Goal: Task Accomplishment & Management: Use online tool/utility

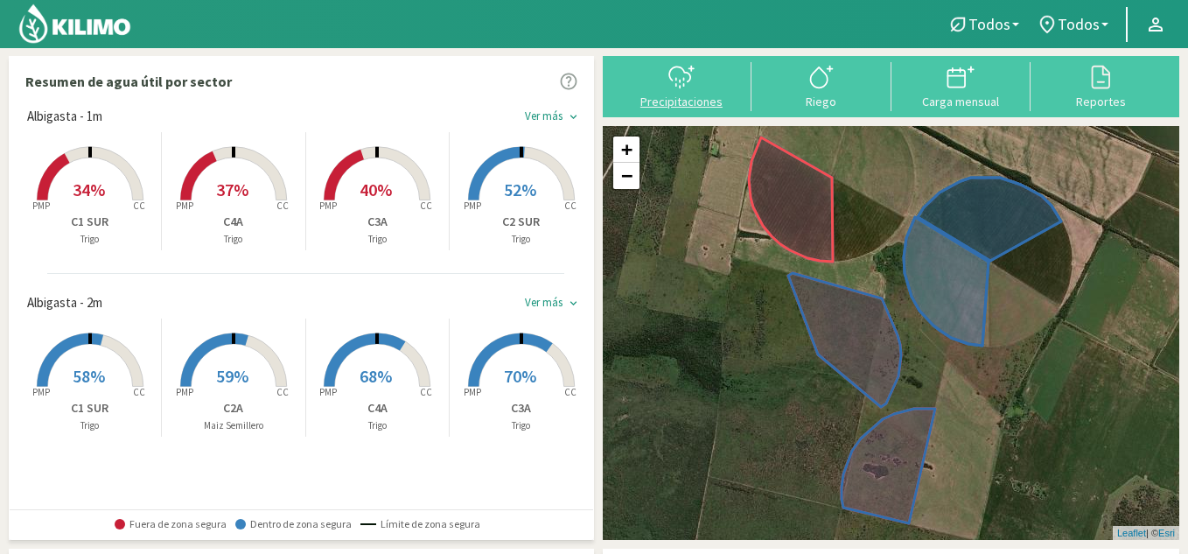
click at [655, 81] on div at bounding box center [682, 77] width 130 height 28
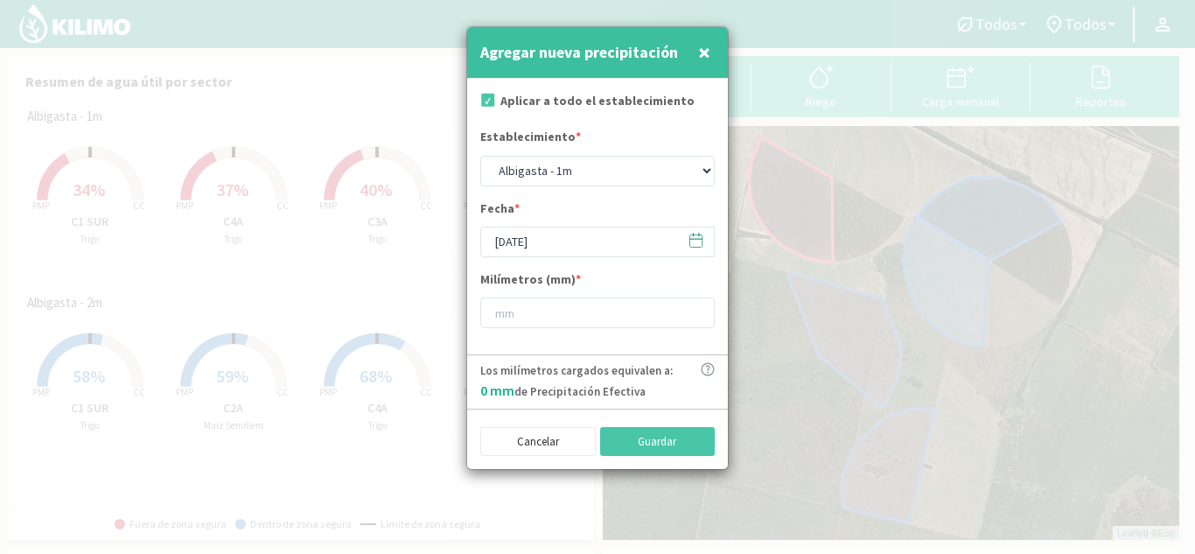
click at [697, 249] on svg-icon at bounding box center [696, 244] width 17 height 16
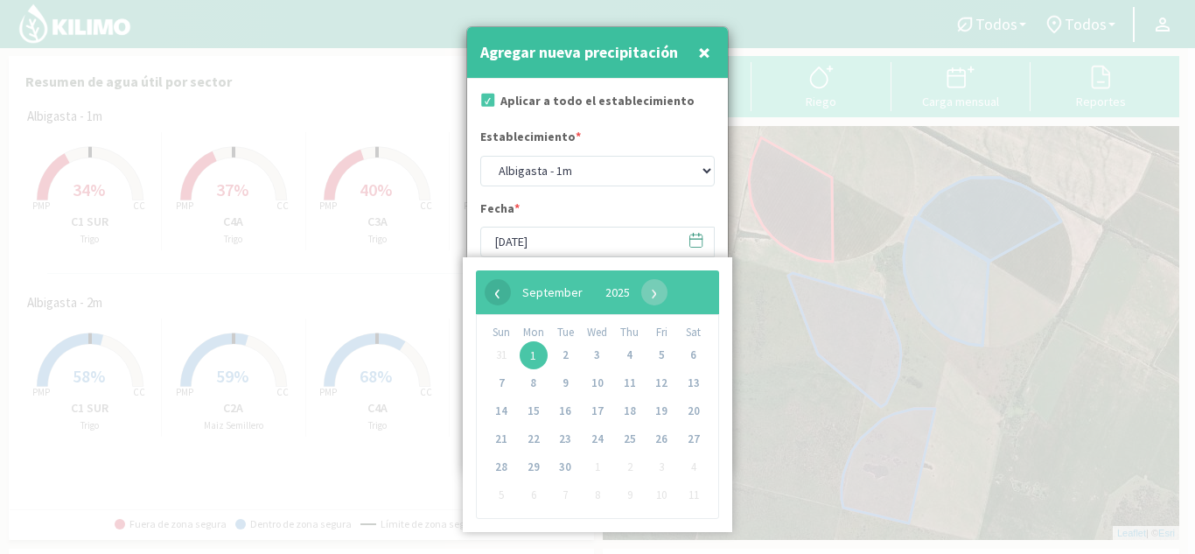
click at [496, 294] on span "‹" at bounding box center [498, 292] width 26 height 26
click at [501, 494] on span "31" at bounding box center [501, 495] width 28 height 28
type input "[DATE]"
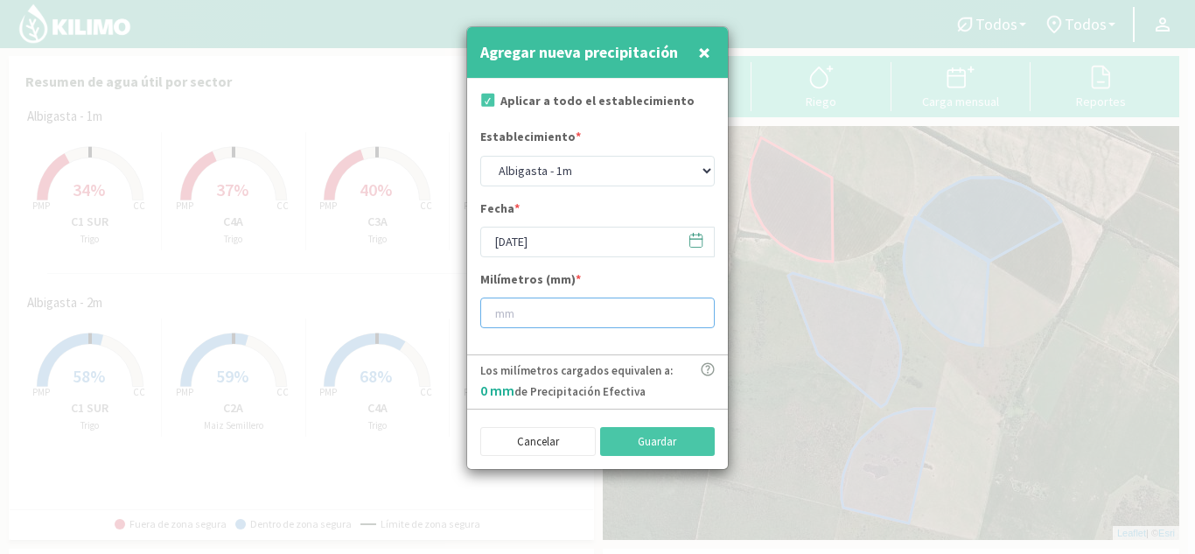
click at [518, 315] on input "number" at bounding box center [597, 313] width 235 height 31
type input "19"
click at [646, 437] on button "Guardar" at bounding box center [658, 442] width 116 height 30
type input "[DATE]"
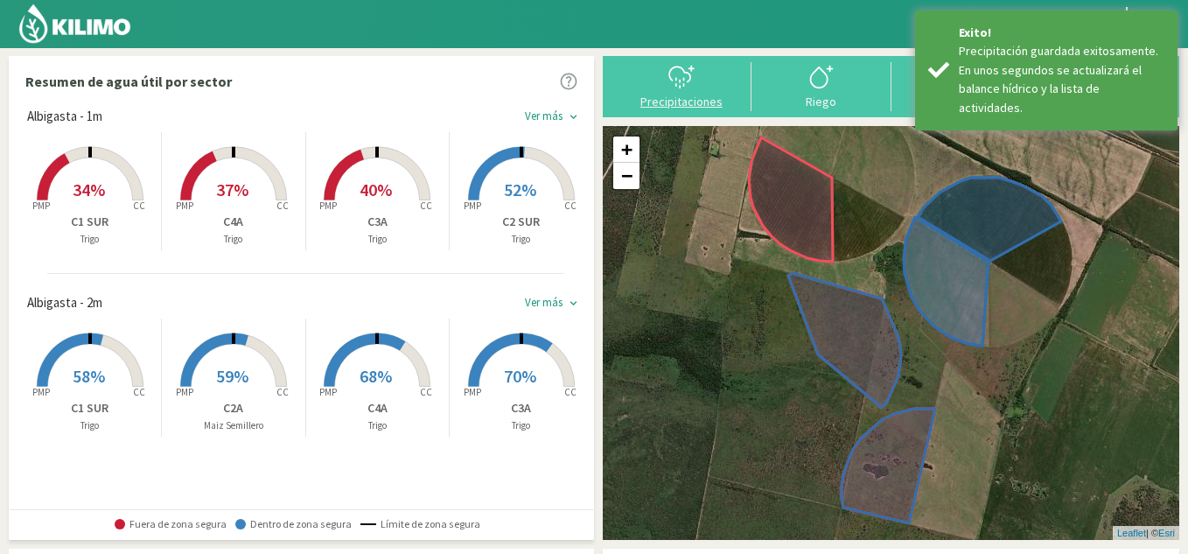
click at [648, 65] on div at bounding box center [682, 77] width 130 height 28
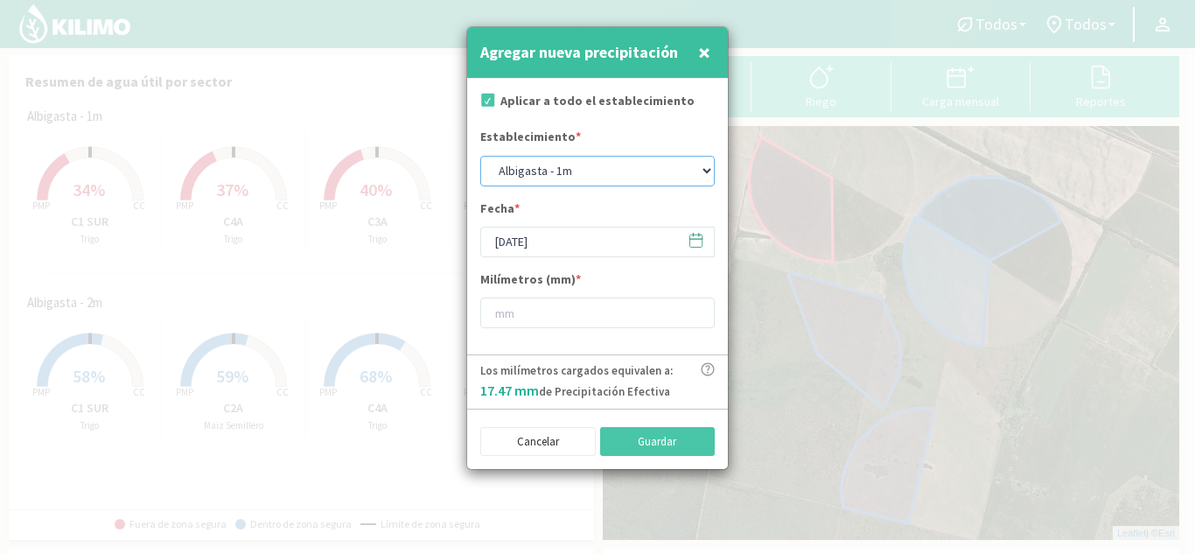
click at [662, 166] on select "Albigasta - 1m Albigasta - 2m" at bounding box center [597, 171] width 235 height 31
select select "1: Object"
click at [480, 156] on select "Albigasta - 1m Albigasta - 2m" at bounding box center [597, 171] width 235 height 31
click at [701, 236] on icon at bounding box center [696, 240] width 17 height 17
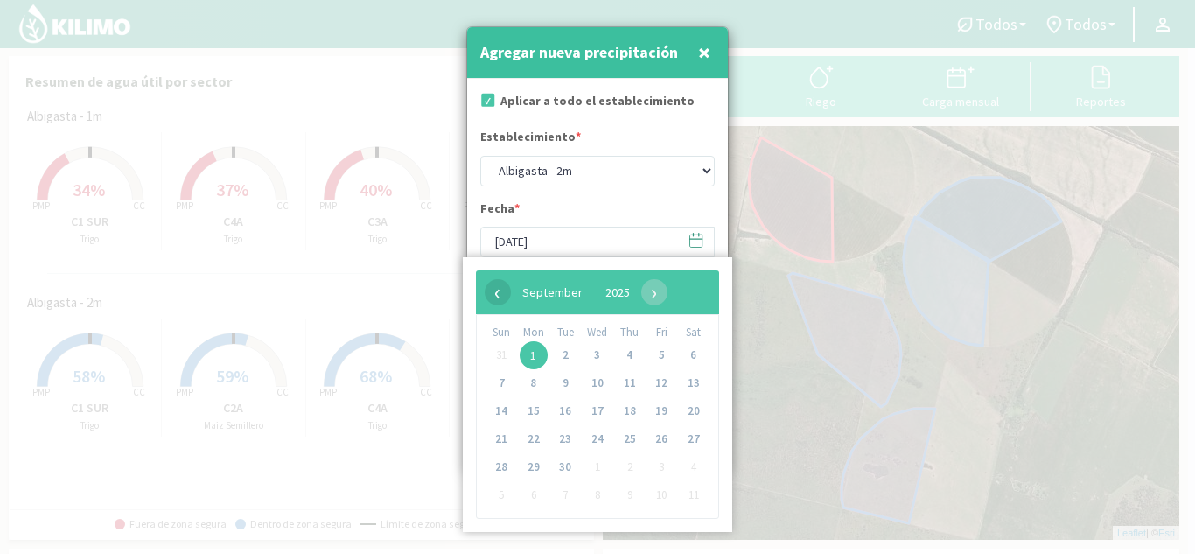
click at [498, 297] on span "‹" at bounding box center [498, 292] width 26 height 26
click at [504, 492] on span "31" at bounding box center [501, 495] width 28 height 28
type input "[DATE]"
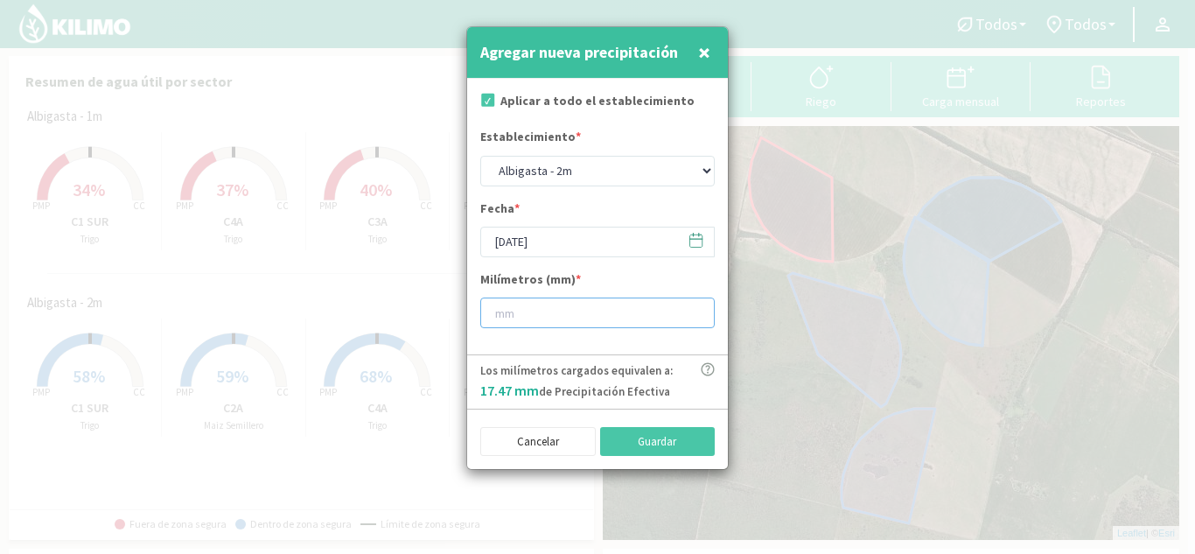
click at [533, 319] on input "number" at bounding box center [597, 313] width 235 height 31
type input "19"
click at [674, 431] on button "Guardar" at bounding box center [658, 442] width 116 height 30
select select "0: Object"
type input "[DATE]"
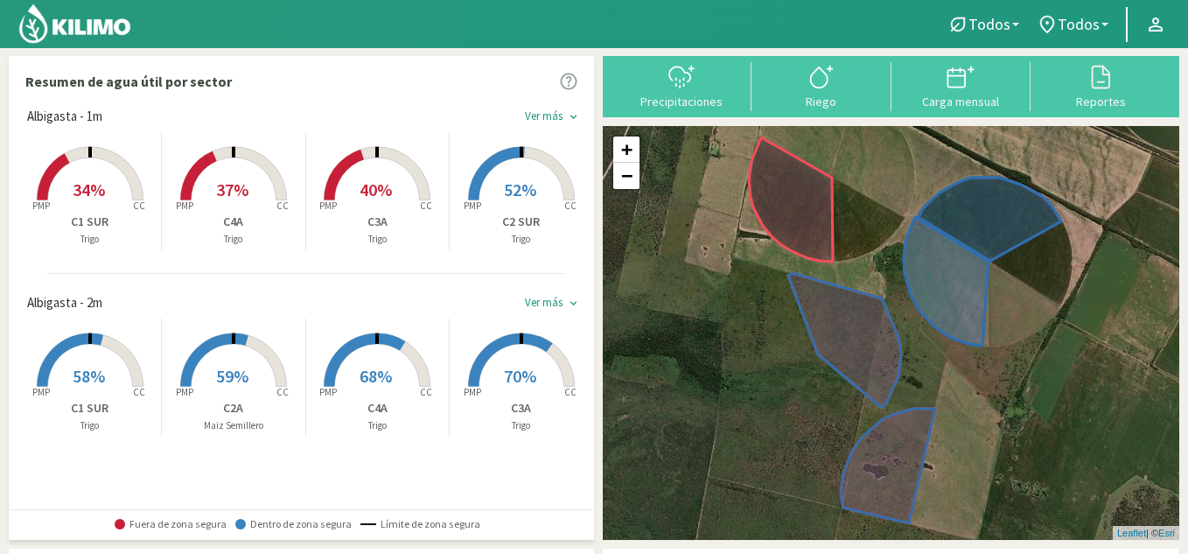
click at [101, 186] on span "34%" at bounding box center [89, 190] width 32 height 22
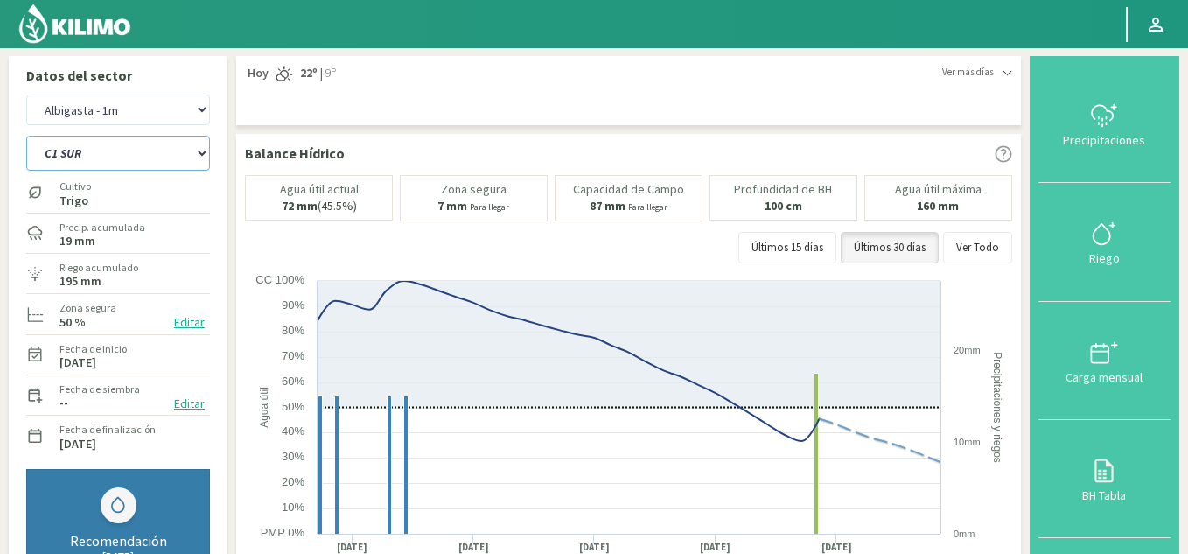
click at [118, 167] on select "C1 SUR C2A C2 SUR C3A C4A" at bounding box center [118, 153] width 184 height 35
select select "1: Object"
click at [26, 136] on select "C1 SUR C2A C2 SUR C3A C4A" at bounding box center [118, 153] width 184 height 35
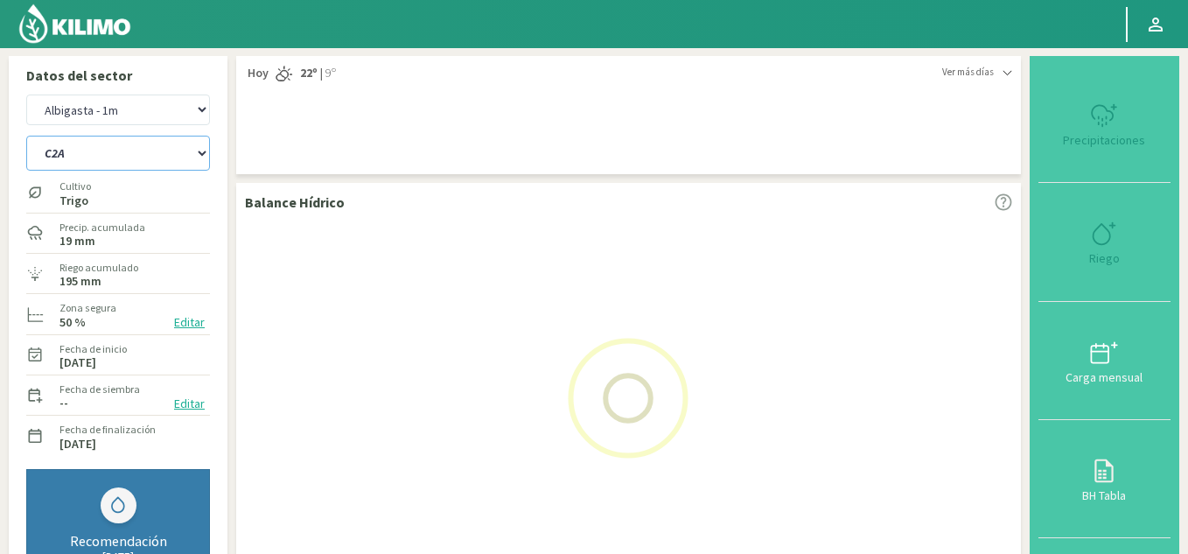
select select "2: Object"
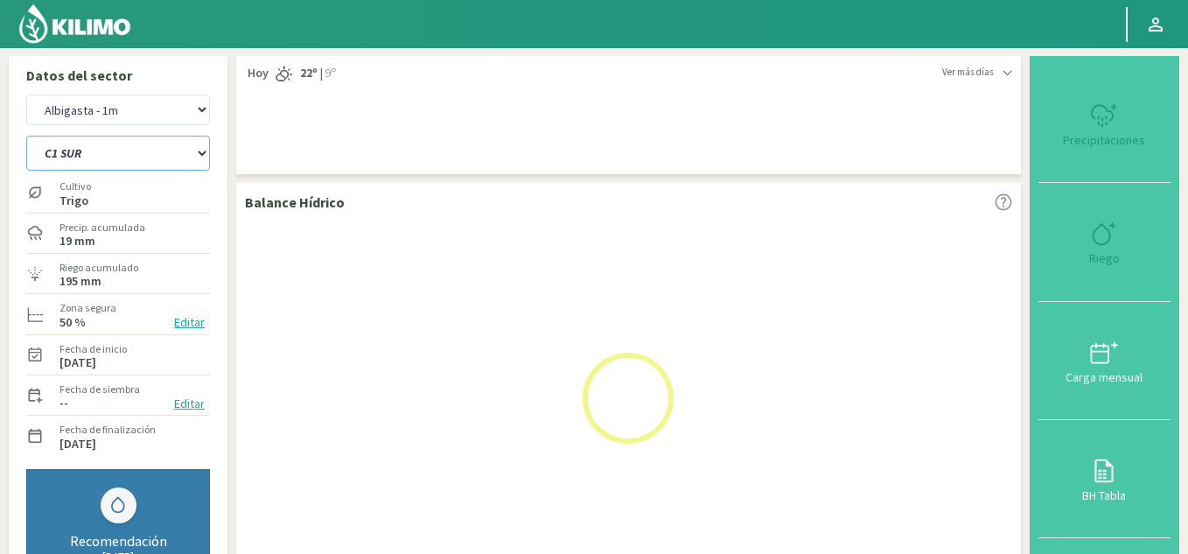
select select "6: Object"
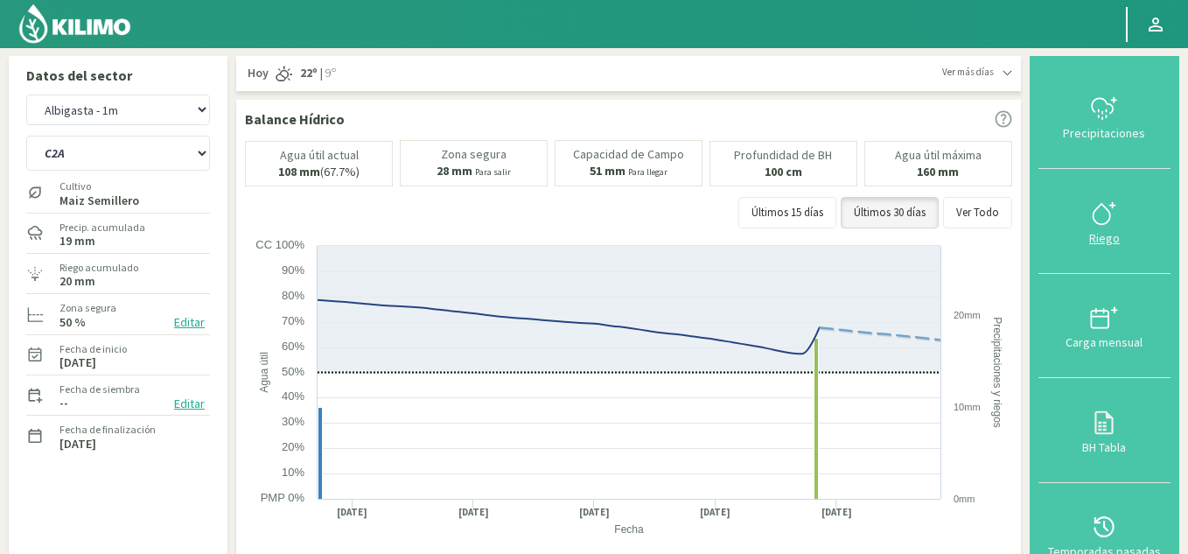
click at [1108, 232] on div "Riego" at bounding box center [1105, 238] width 122 height 12
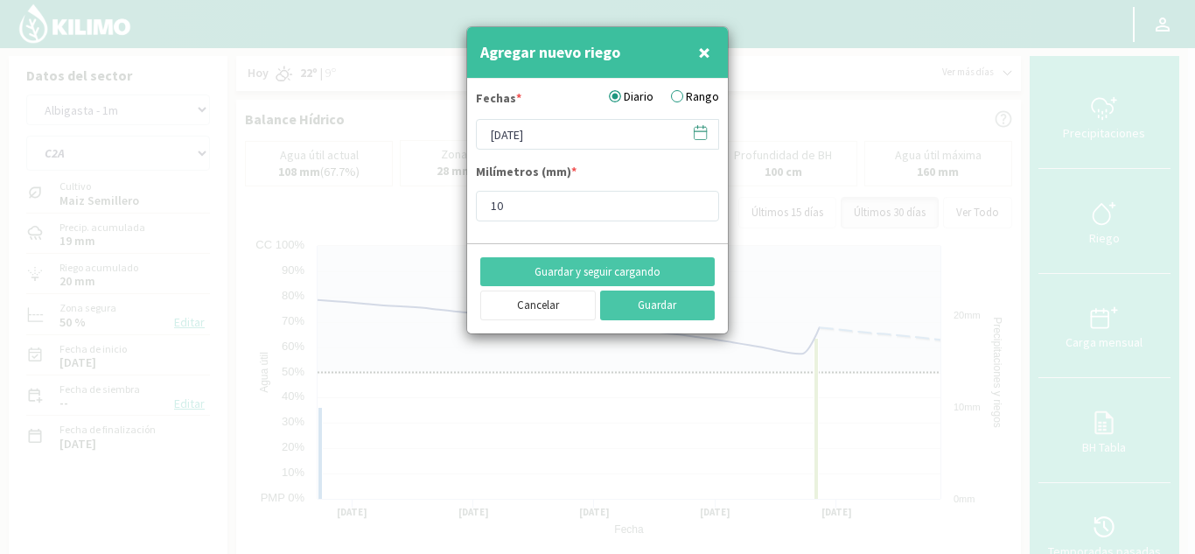
click at [700, 137] on icon at bounding box center [700, 132] width 17 height 17
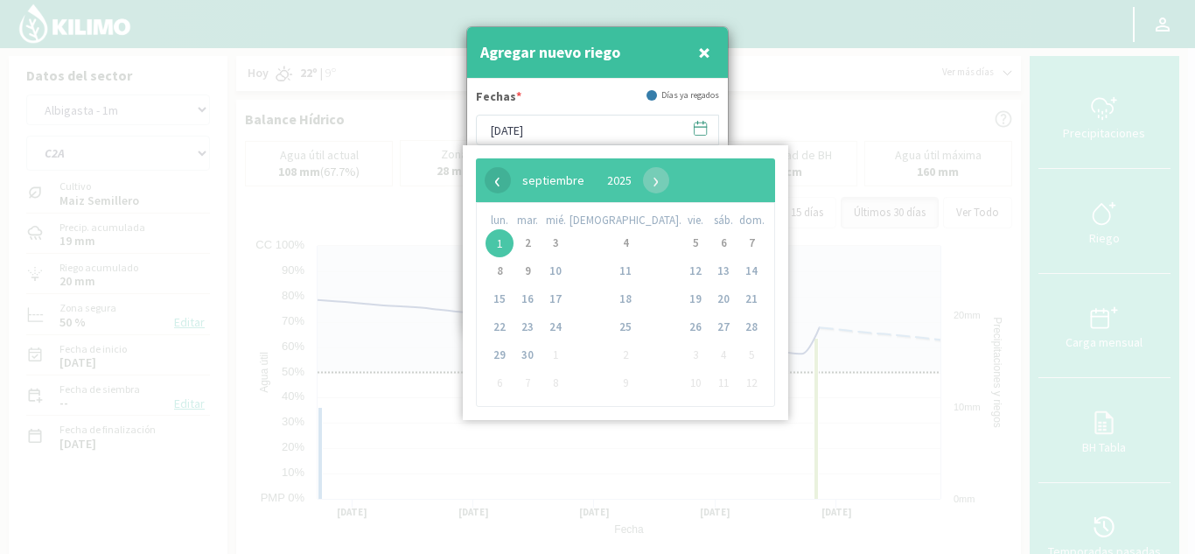
click at [501, 181] on span "‹" at bounding box center [498, 180] width 26 height 26
click at [612, 331] on span "21" at bounding box center [626, 327] width 28 height 28
type input "[DATE]"
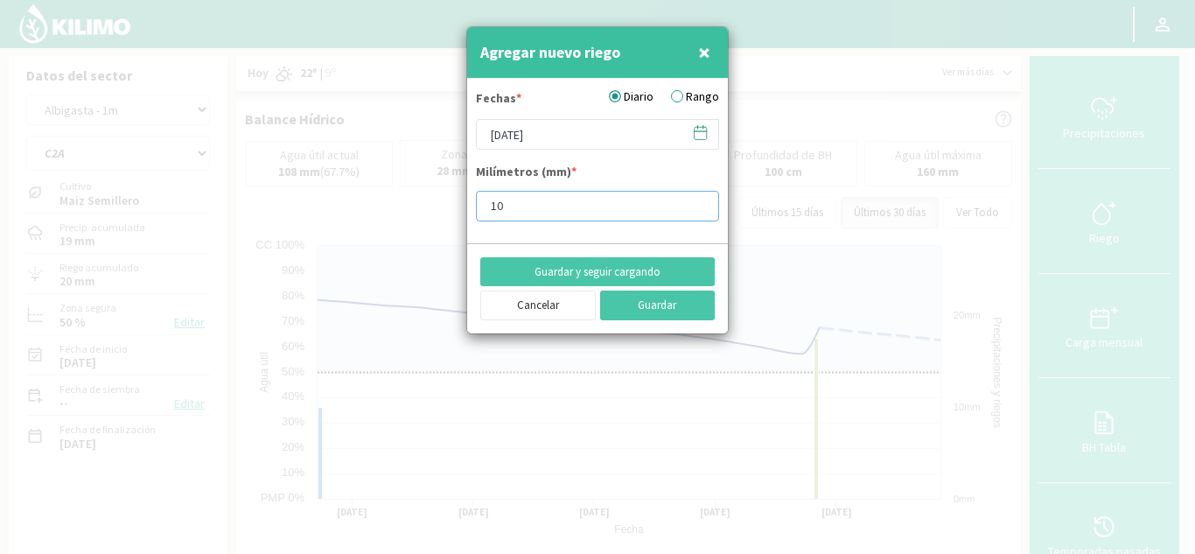
drag, startPoint x: 450, startPoint y: 178, endPoint x: 238, endPoint y: 139, distance: 215.2
click at [238, 139] on div "Agregar nuevo riego × Fechas * Diario Rango [DATE] Milímetros (mm) * 10 Guardar…" at bounding box center [597, 277] width 1195 height 554
type input "15"
click at [599, 263] on button "Guardar y seguir cargando" at bounding box center [597, 272] width 235 height 30
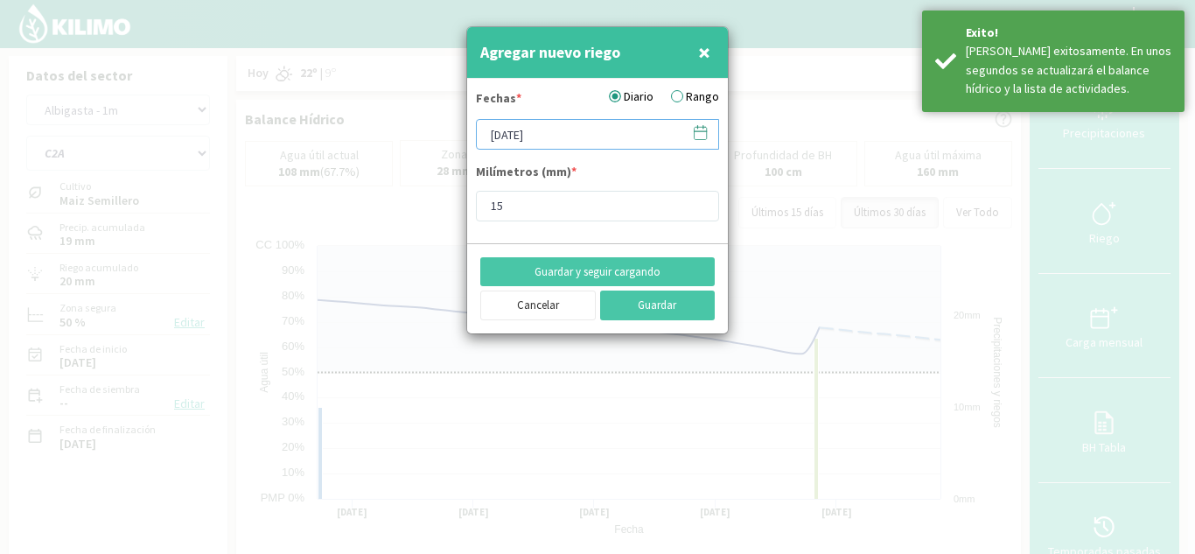
click at [495, 137] on input "[DATE]" at bounding box center [597, 134] width 243 height 31
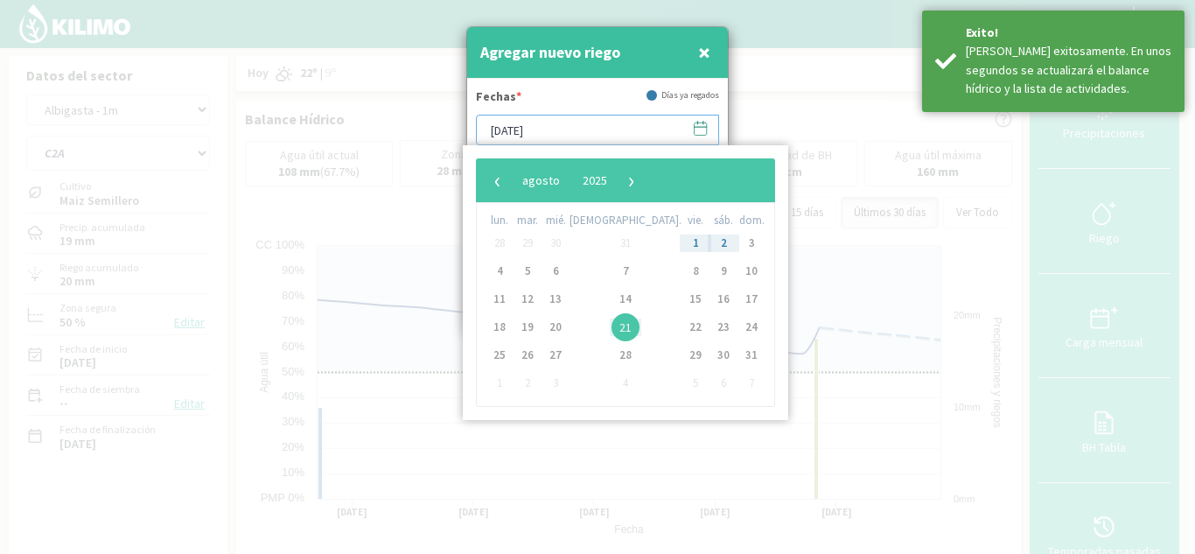
click at [496, 137] on input "[DATE]" at bounding box center [597, 130] width 243 height 31
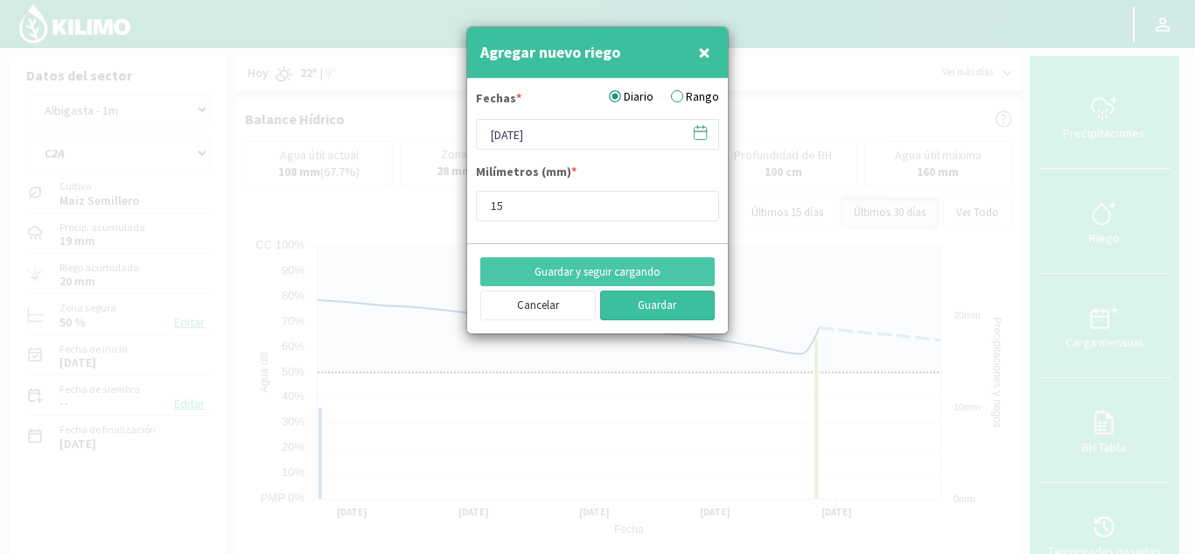
click at [646, 303] on button "Guardar" at bounding box center [658, 306] width 116 height 30
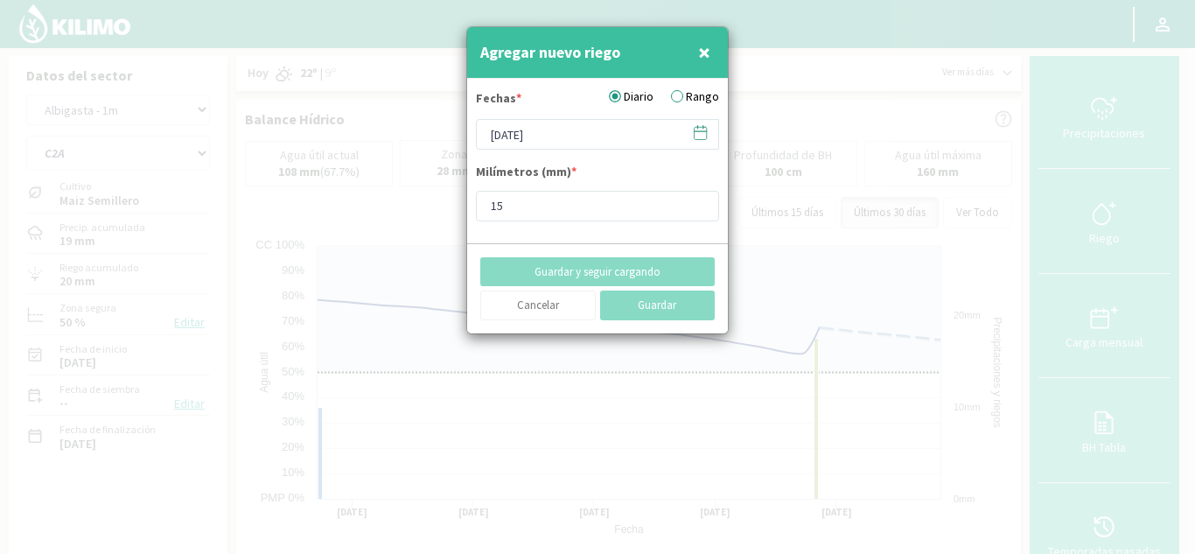
type input "[DATE]"
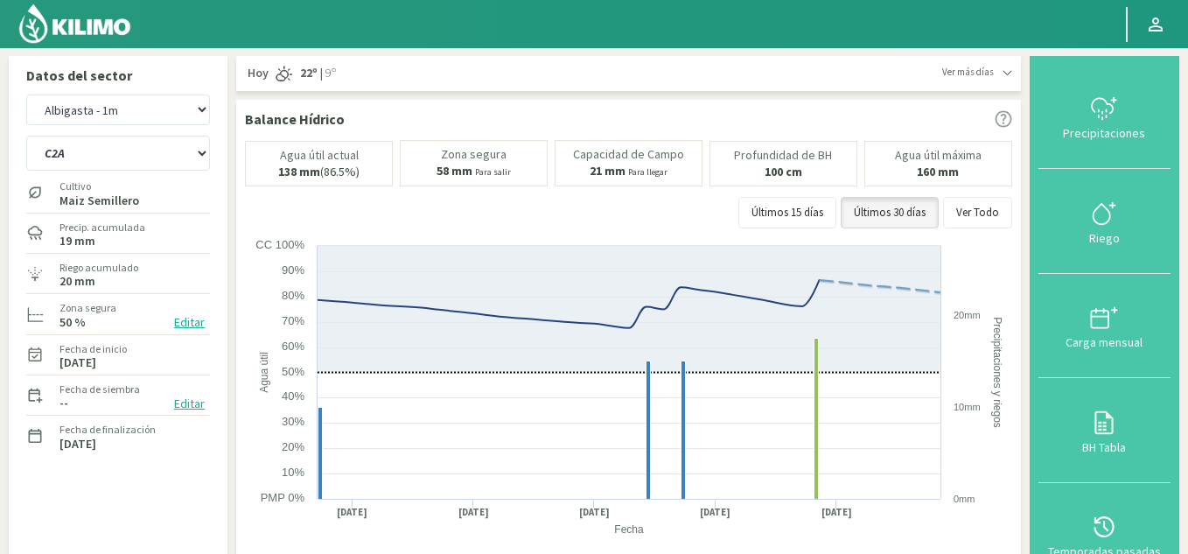
click at [465, 220] on div "Últimos 15 [PERSON_NAME] Últimos 30 [PERSON_NAME] Ver Todo" at bounding box center [628, 213] width 767 height 32
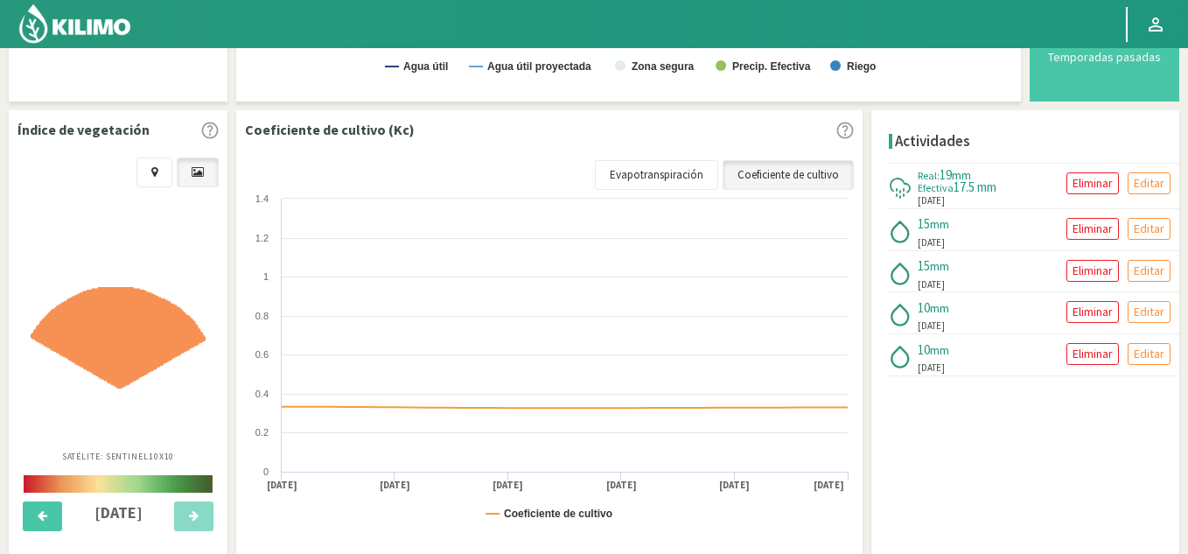
scroll to position [525, 0]
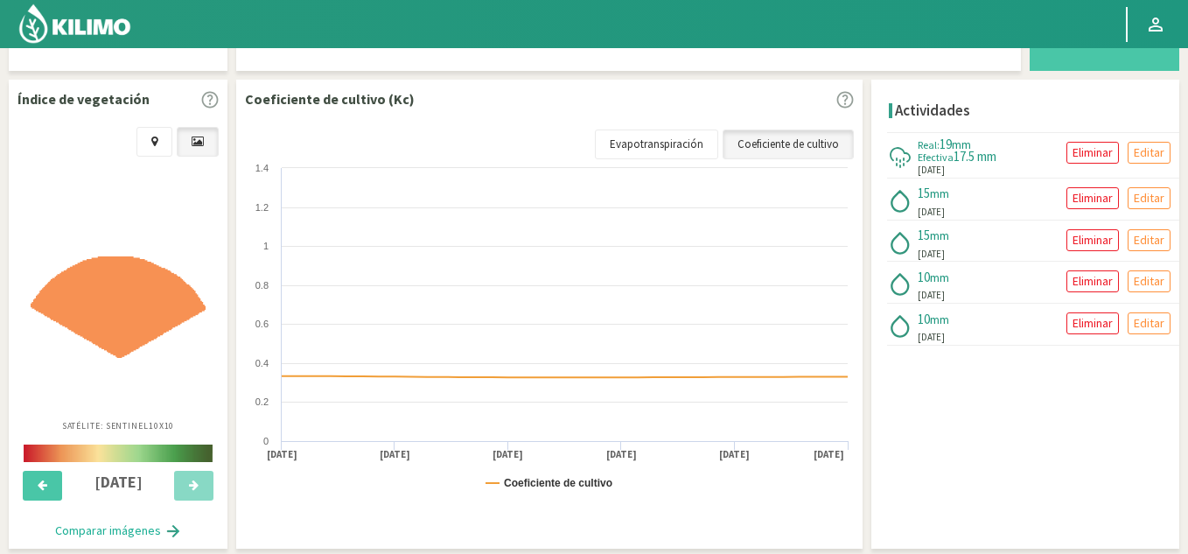
click at [1032, 416] on div "Actividades Real: 19 mm Efectiva 17.5 mm [DATE] Eliminar Editar 15 mm [DATE] El…" at bounding box center [1026, 314] width 308 height 468
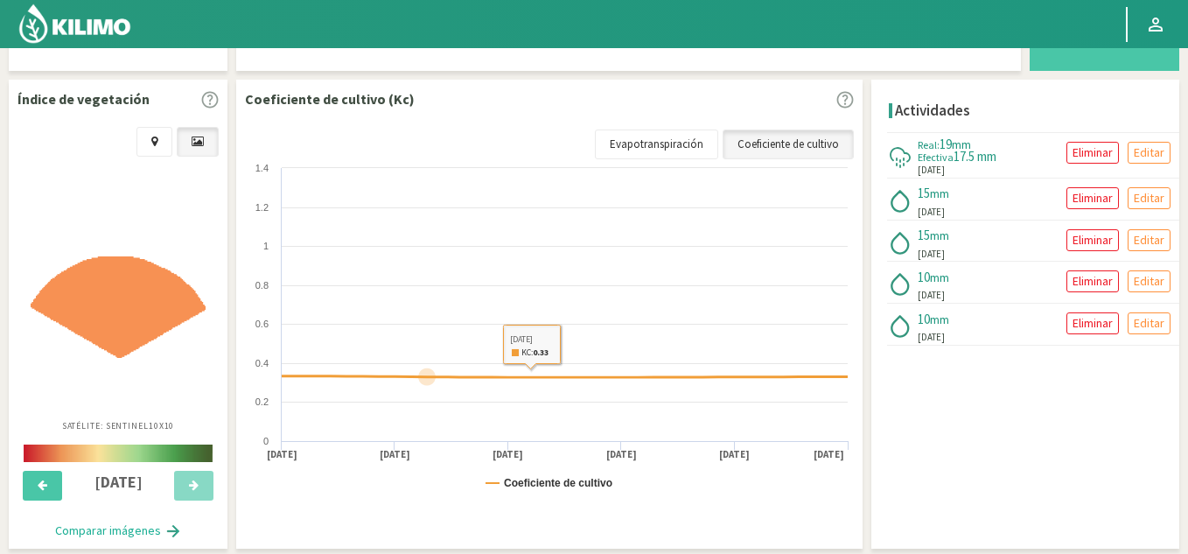
scroll to position [0, 0]
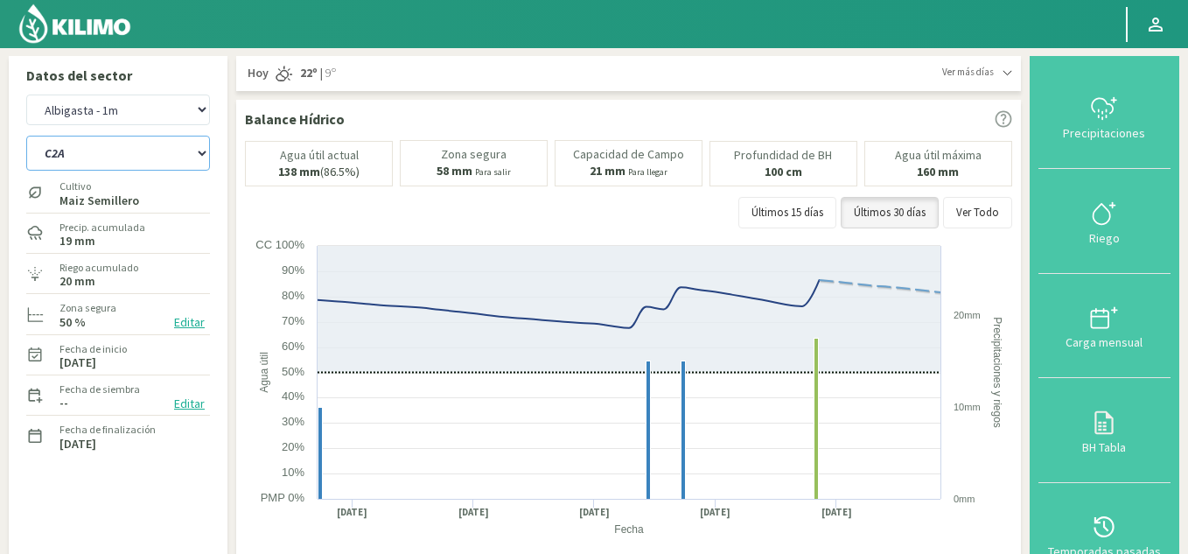
click at [128, 151] on select "C1 SUR C2A C2 SUR C3A C4A" at bounding box center [118, 153] width 184 height 35
click at [26, 136] on select "C1 SUR C2A C2 SUR C3A C4A" at bounding box center [118, 153] width 184 height 35
drag, startPoint x: 144, startPoint y: 158, endPoint x: 144, endPoint y: 168, distance: 10.5
click at [144, 158] on select "C1 SUR C2A C2 SUR C3A C4A" at bounding box center [118, 153] width 184 height 35
select select "7: Object"
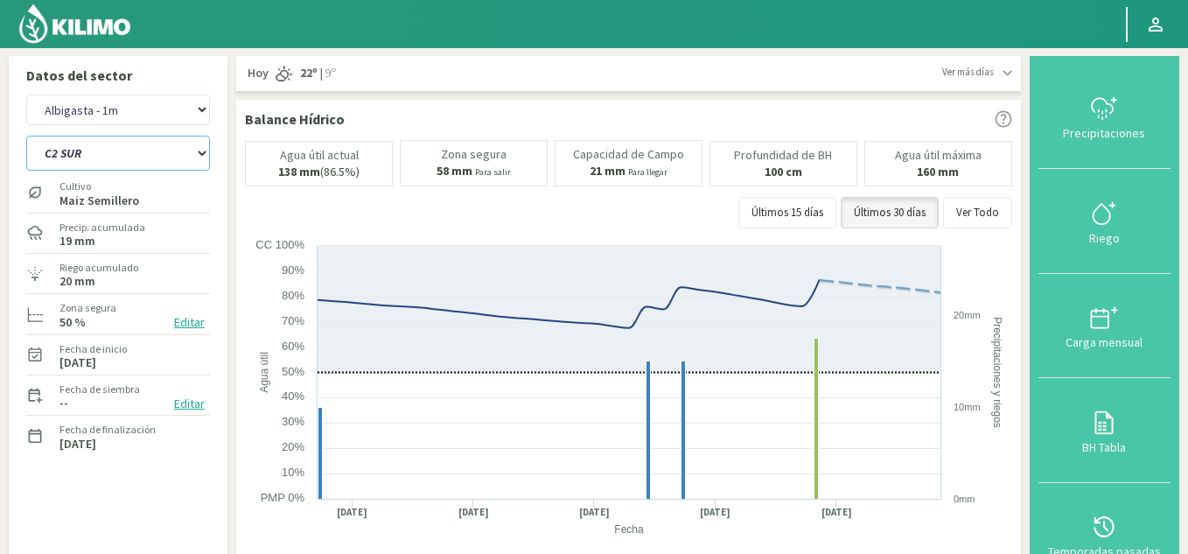
click at [26, 136] on select "C1 SUR C2A C2 SUR C3A C4A" at bounding box center [118, 153] width 184 height 35
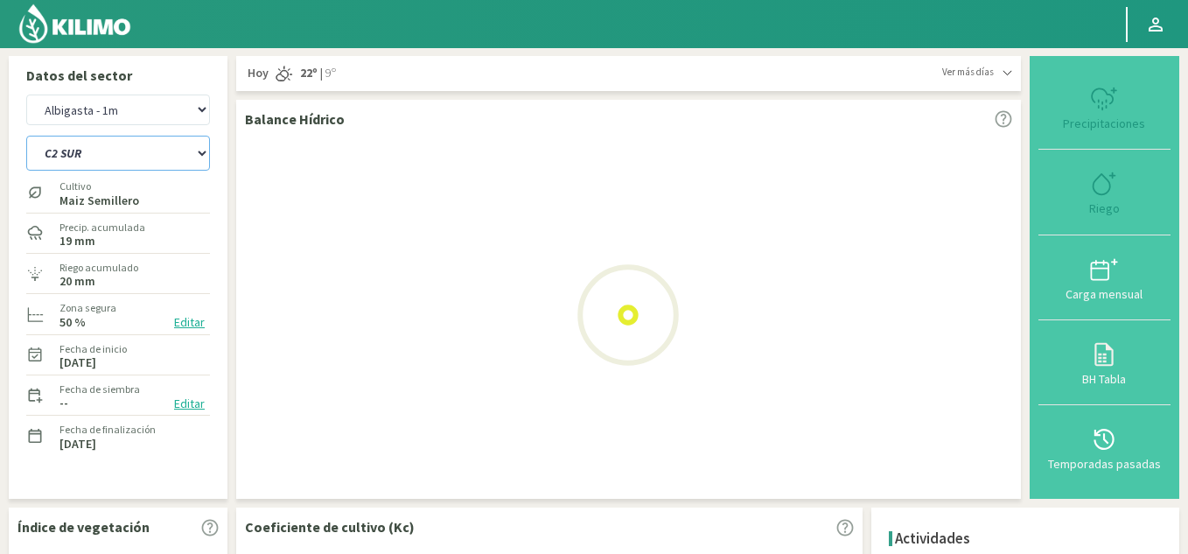
click at [100, 162] on select "C1 SUR C2A C2 SUR C3A C4A" at bounding box center [118, 153] width 184 height 35
select select "4: Object"
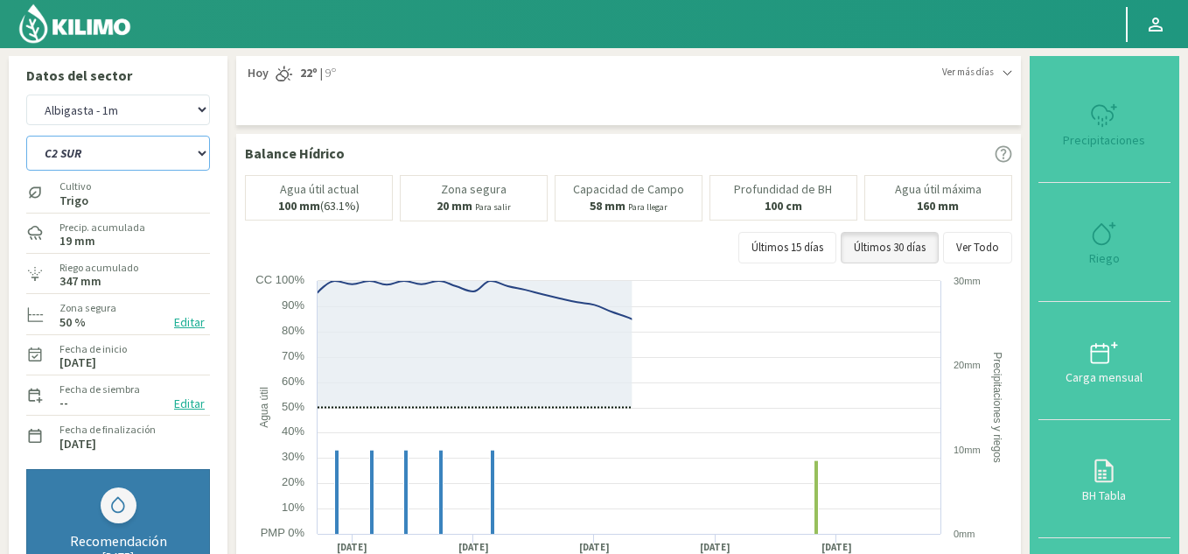
select select "11: Object"
click at [26, 136] on select "C1 SUR C2A C2 SUR C3A C4A" at bounding box center [118, 153] width 184 height 35
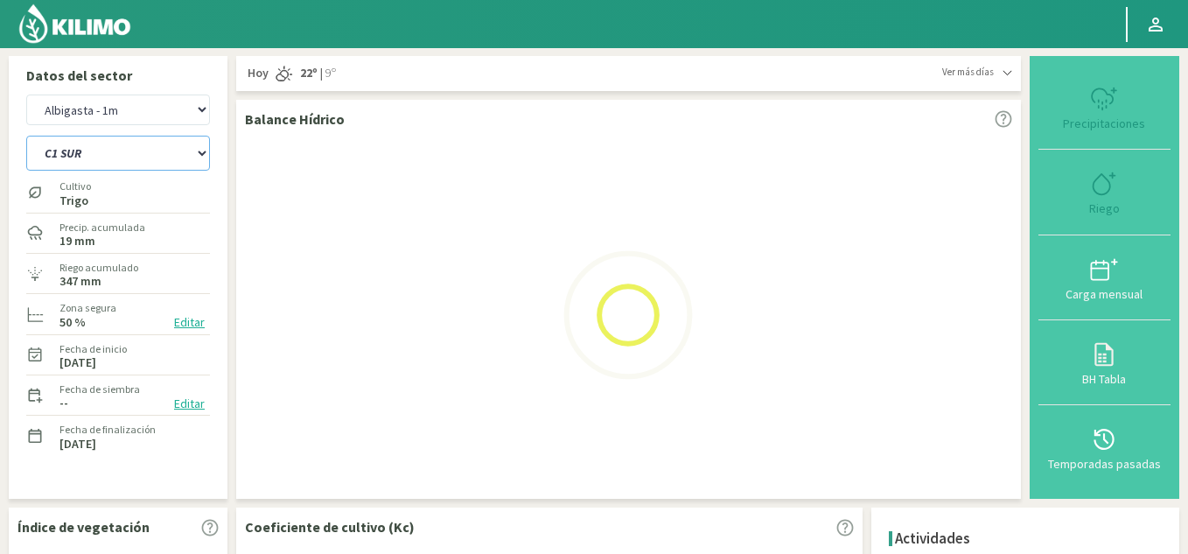
select select "6: Object"
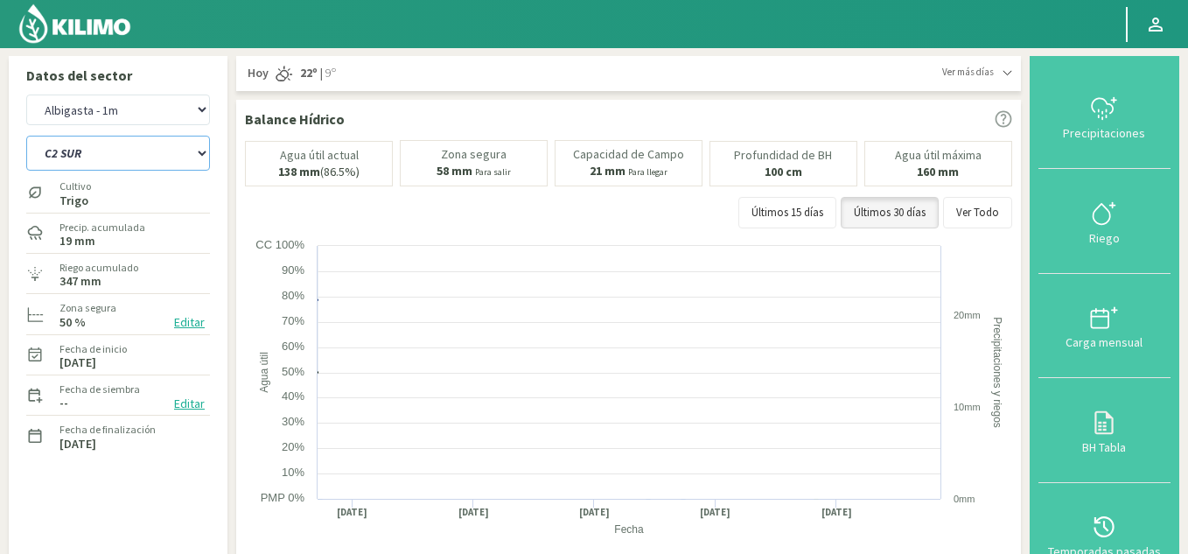
select select "16: Object"
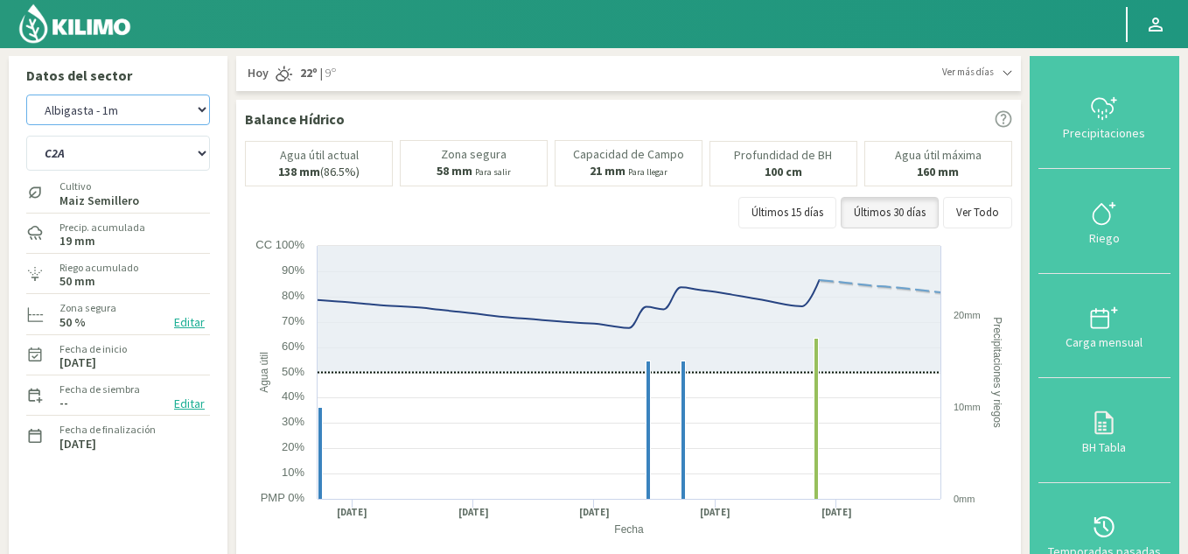
click at [121, 111] on select "Albigasta - 1m Albigasta - 2m" at bounding box center [118, 110] width 184 height 31
click at [26, 95] on select "Albigasta - 1m Albigasta - 2m" at bounding box center [118, 110] width 184 height 31
select select "9: Object"
select select "20: Object"
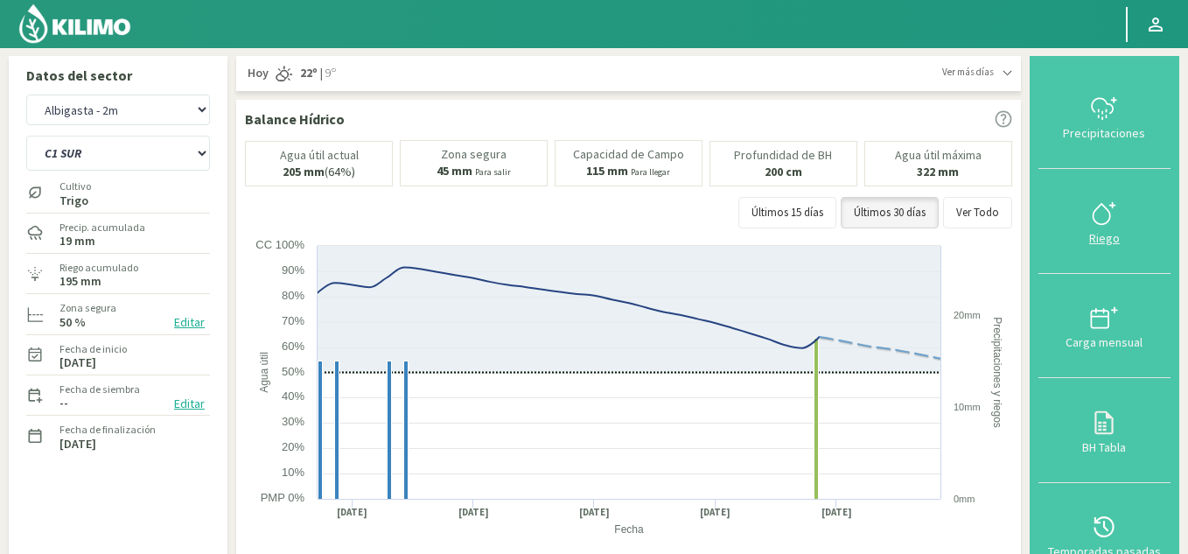
click at [1113, 235] on div "Riego" at bounding box center [1105, 238] width 122 height 12
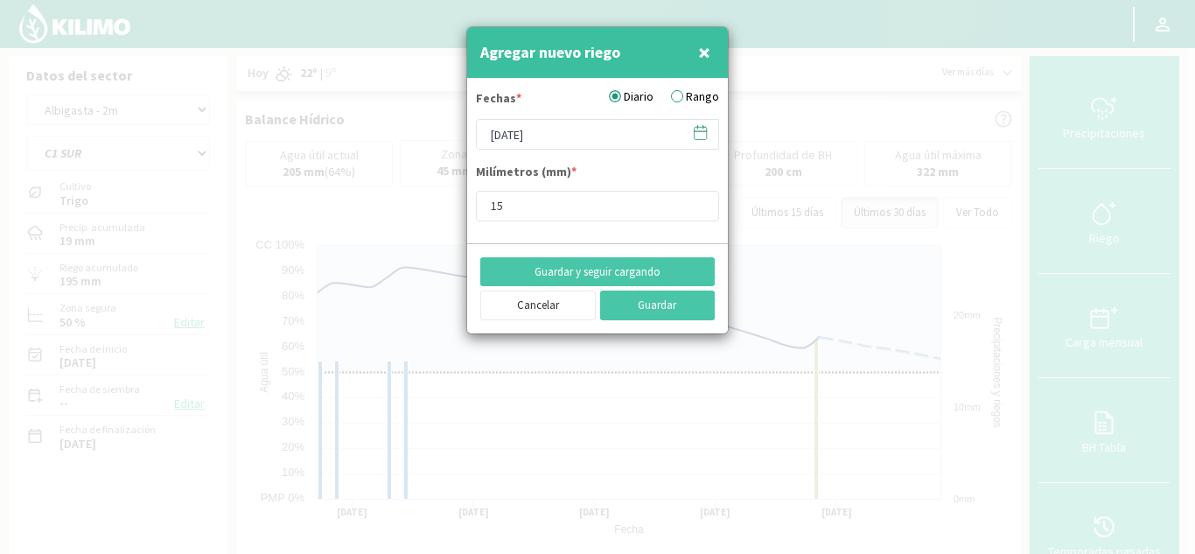
click at [701, 133] on icon at bounding box center [700, 132] width 17 height 17
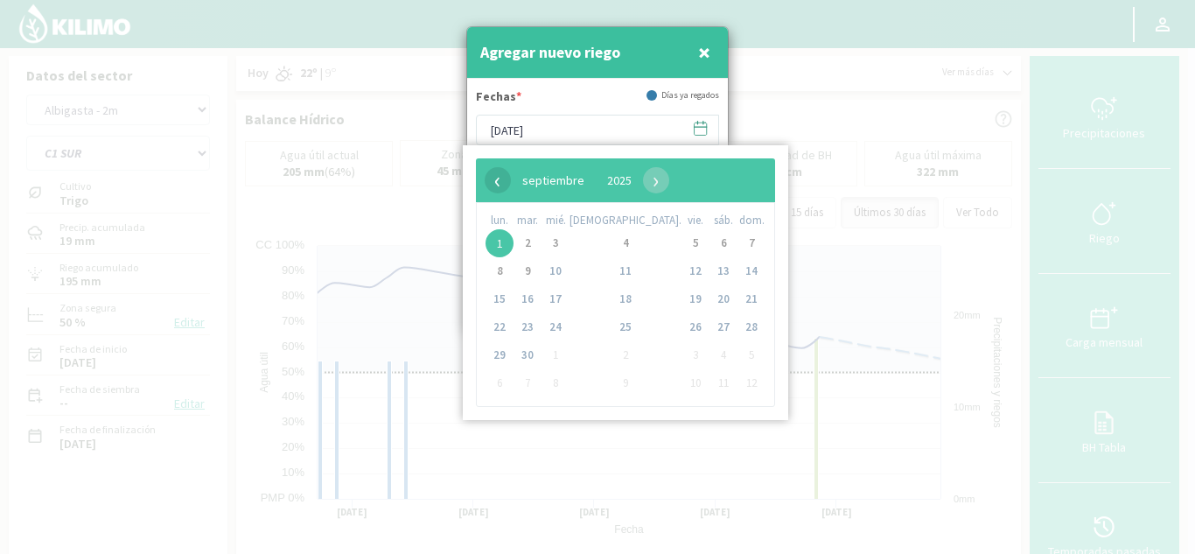
click at [495, 181] on span "‹" at bounding box center [498, 180] width 26 height 26
click at [612, 327] on span "21" at bounding box center [626, 327] width 28 height 28
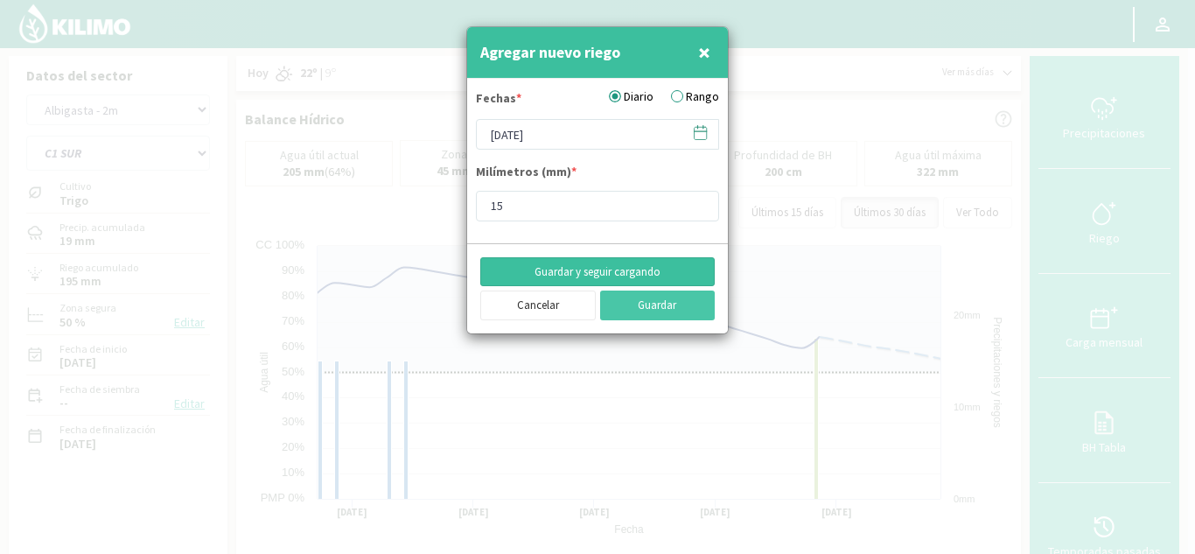
click at [640, 271] on button "Guardar y seguir cargando" at bounding box center [597, 272] width 235 height 30
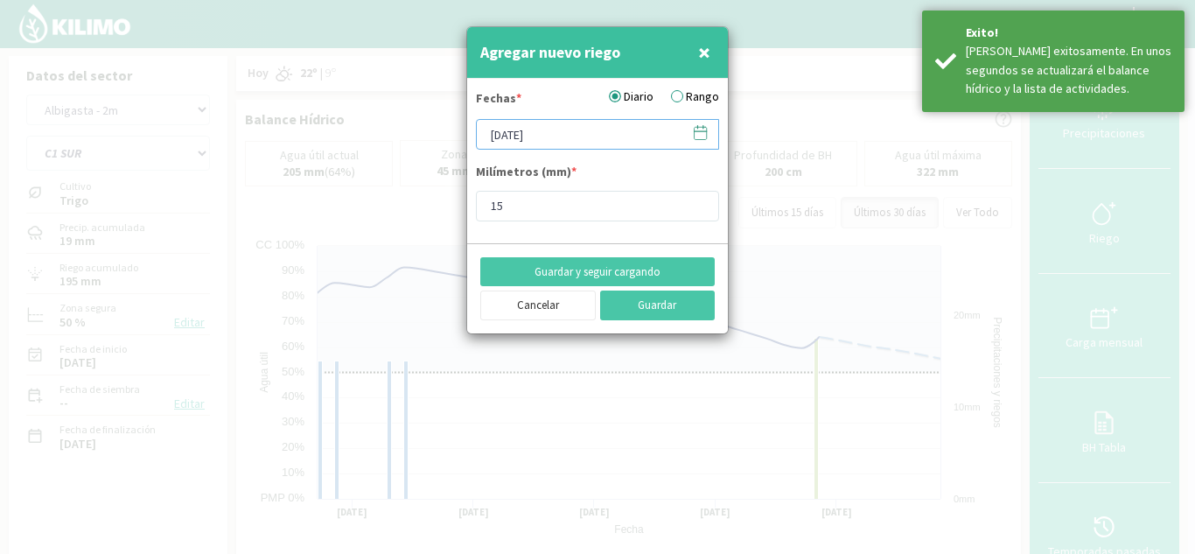
click at [498, 137] on input "[DATE]" at bounding box center [597, 134] width 243 height 31
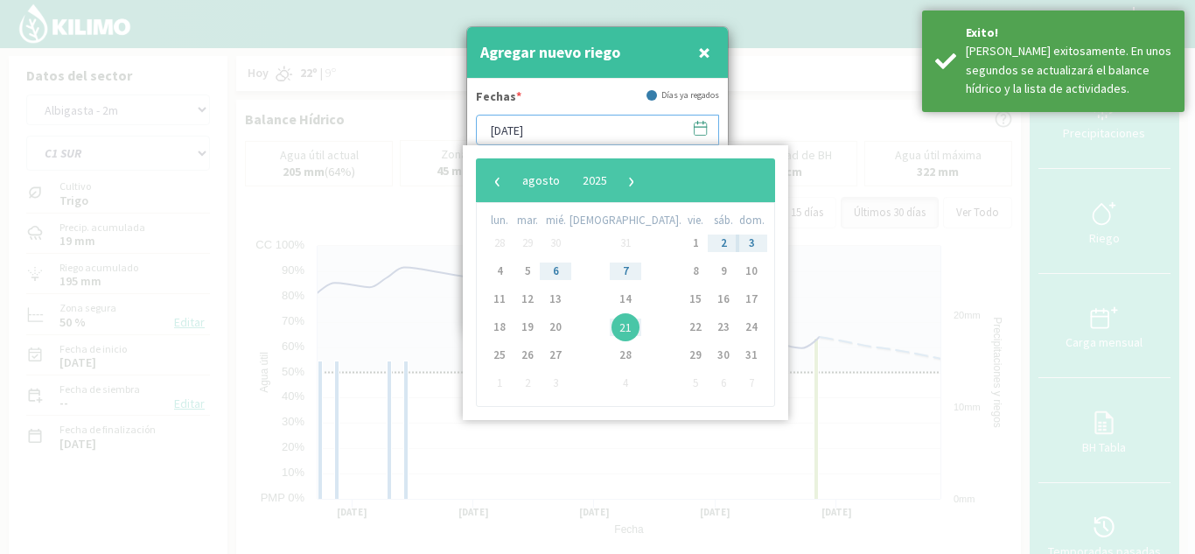
click at [498, 137] on input "[DATE]" at bounding box center [597, 130] width 243 height 31
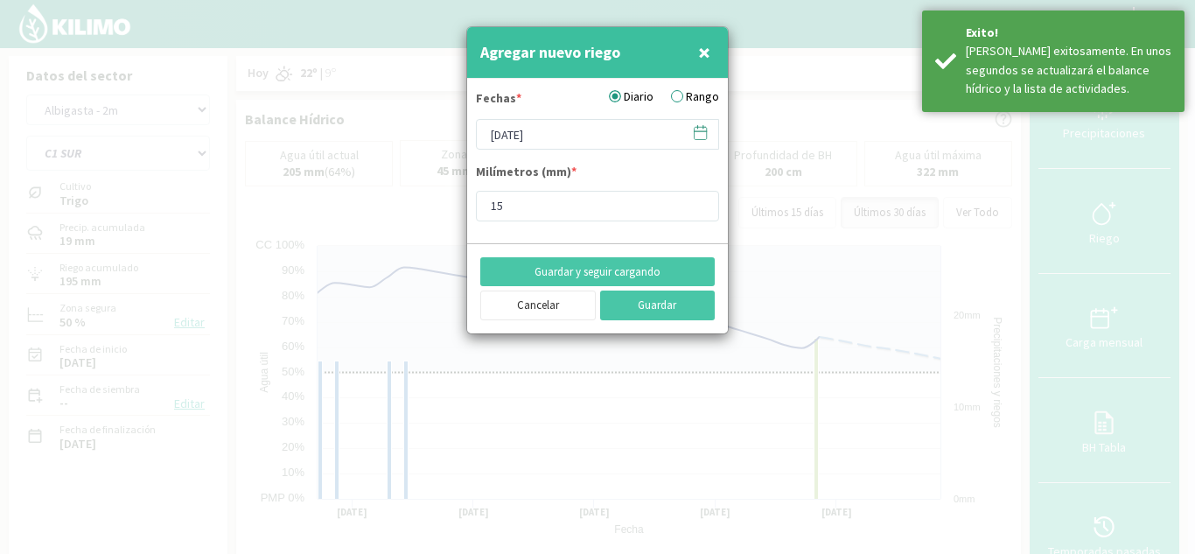
click at [611, 162] on div "Fechas * Diario Rango [DATE] Milímetros (mm) * 15" at bounding box center [597, 155] width 243 height 134
click at [671, 320] on button "Guardar" at bounding box center [658, 306] width 116 height 30
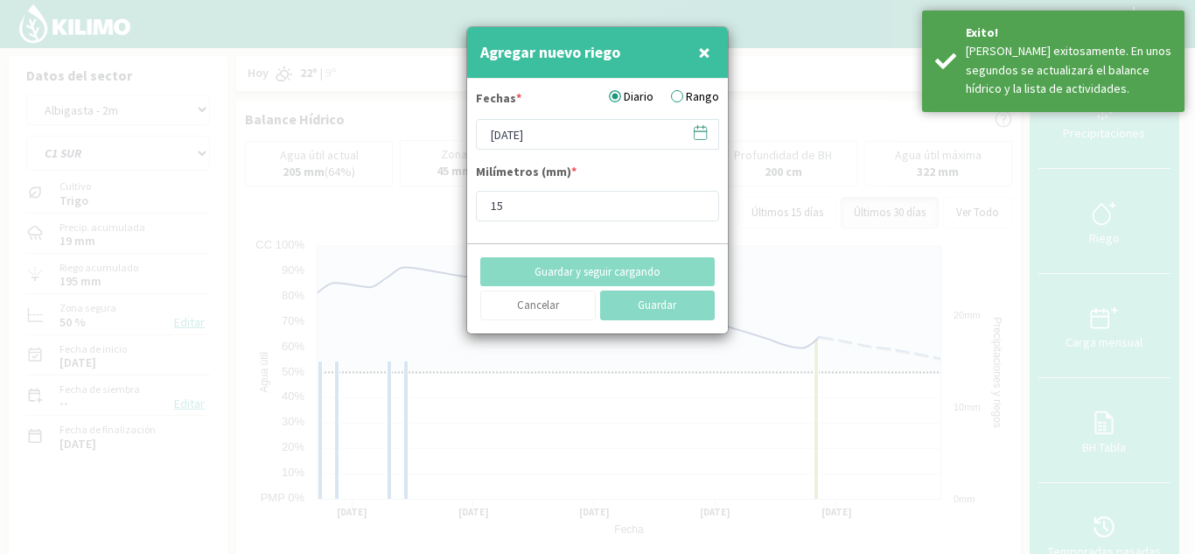
type input "[DATE]"
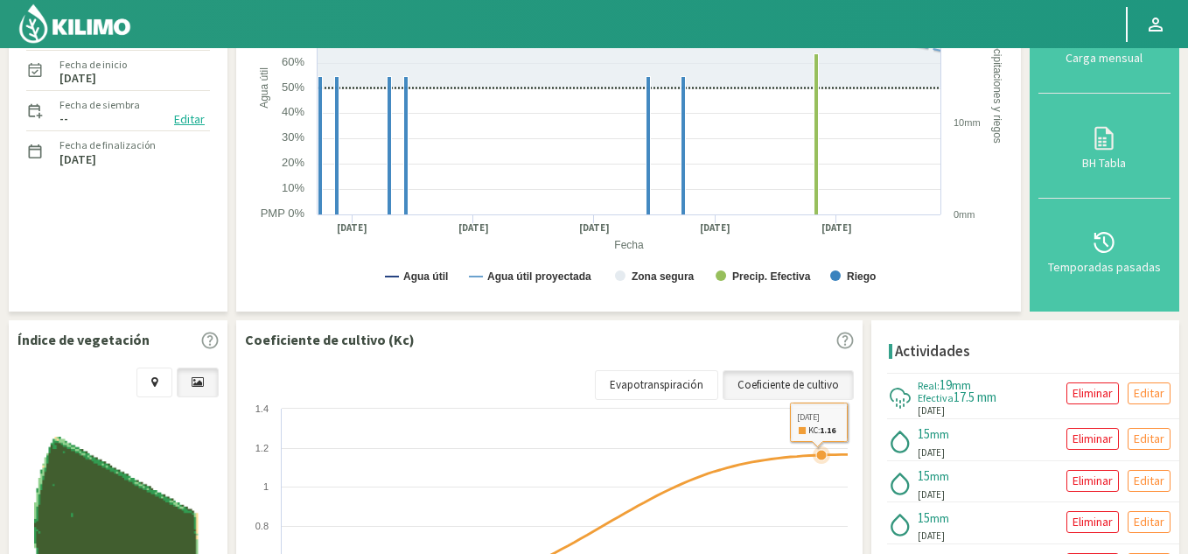
scroll to position [350, 0]
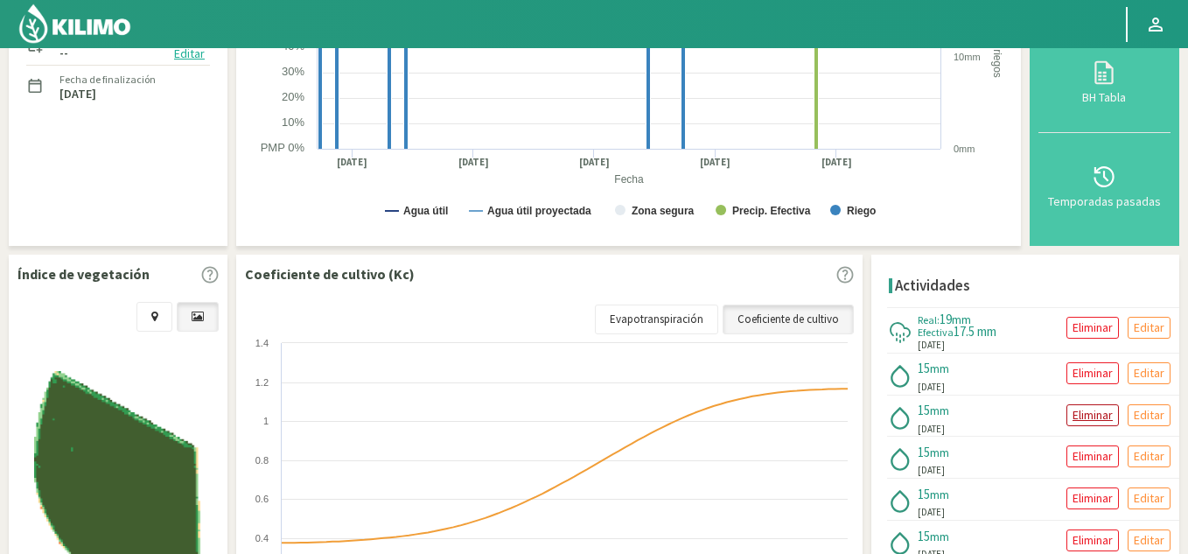
click at [1091, 410] on p "Eliminar" at bounding box center [1093, 415] width 40 height 20
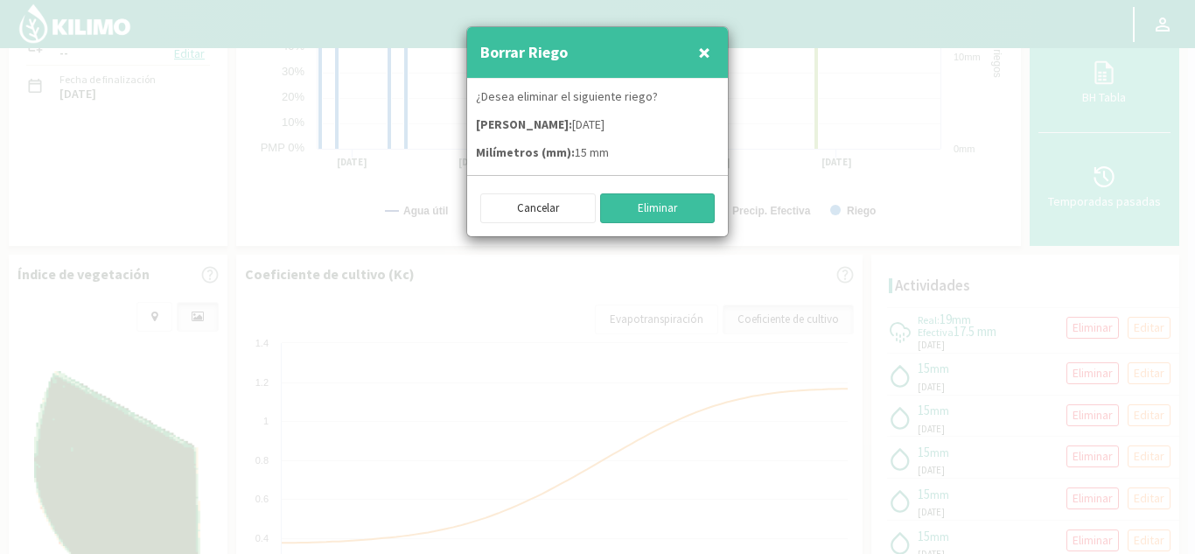
click at [669, 207] on button "Eliminar" at bounding box center [658, 208] width 116 height 30
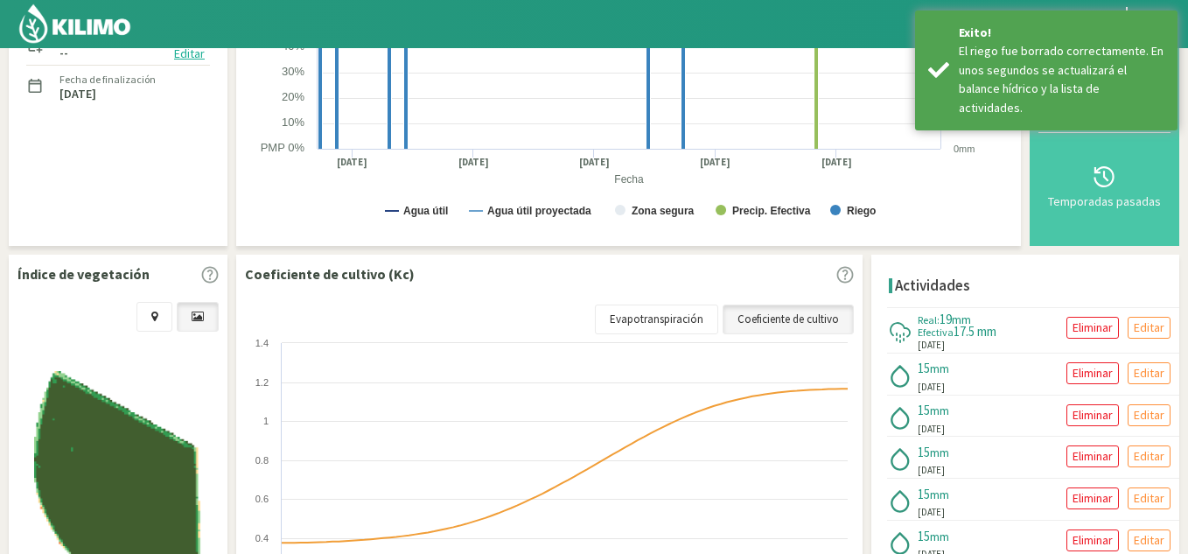
click at [1086, 373] on p "Eliminar" at bounding box center [1093, 373] width 40 height 20
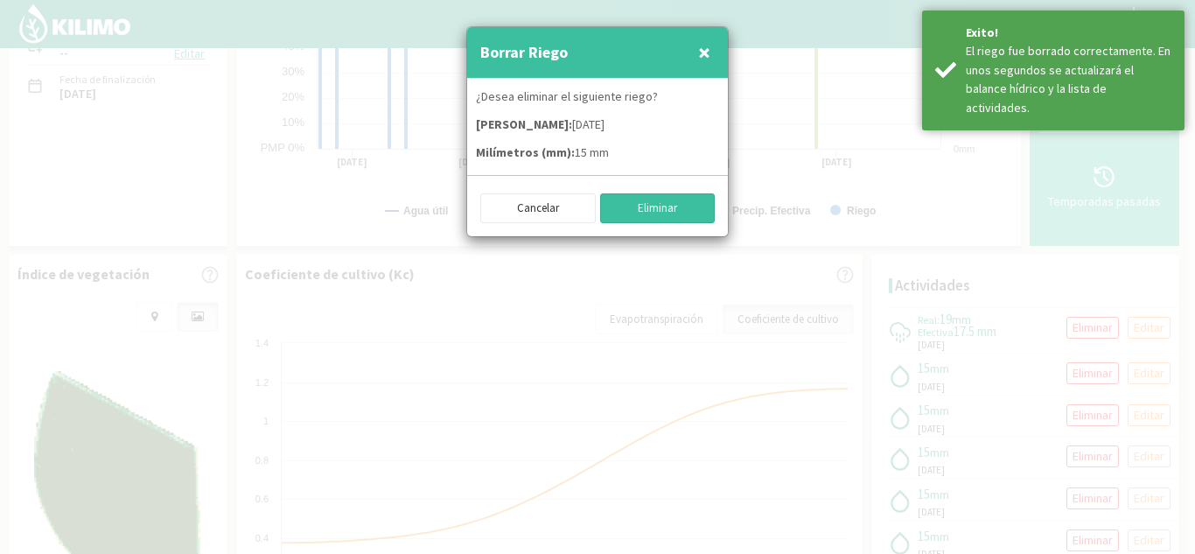
click at [655, 205] on button "Eliminar" at bounding box center [658, 208] width 116 height 30
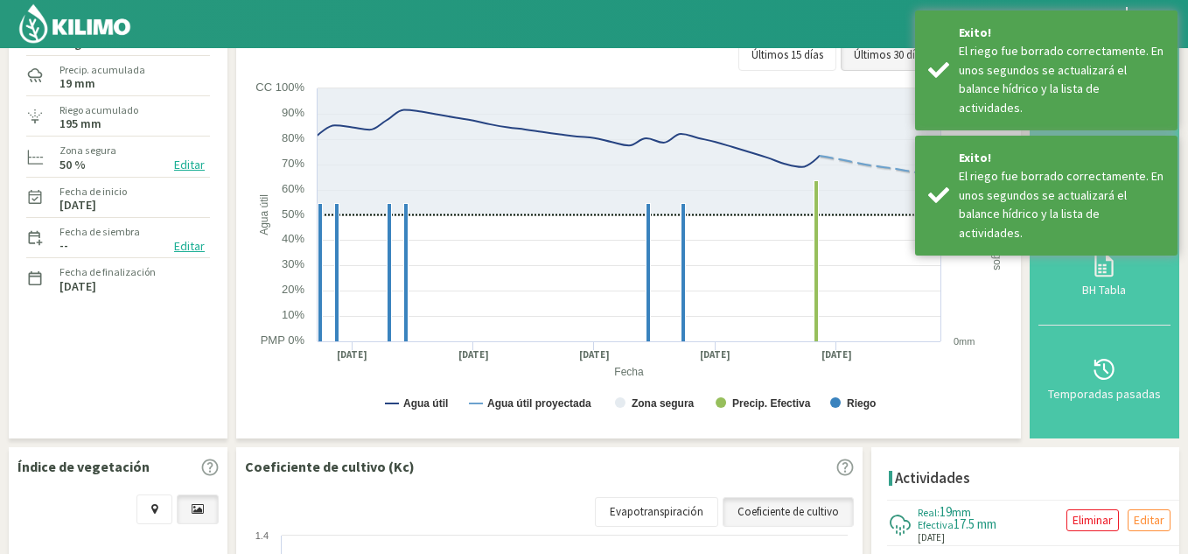
scroll to position [0, 0]
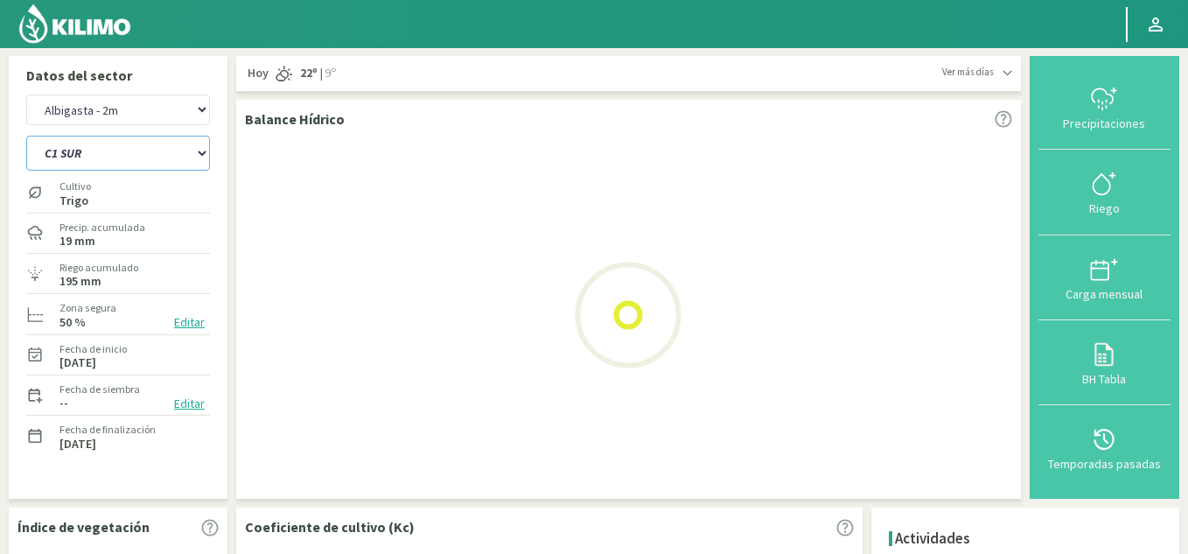
click at [154, 155] on select "C1 SUR C2A C2 SUR C3A C4A" at bounding box center [118, 153] width 184 height 35
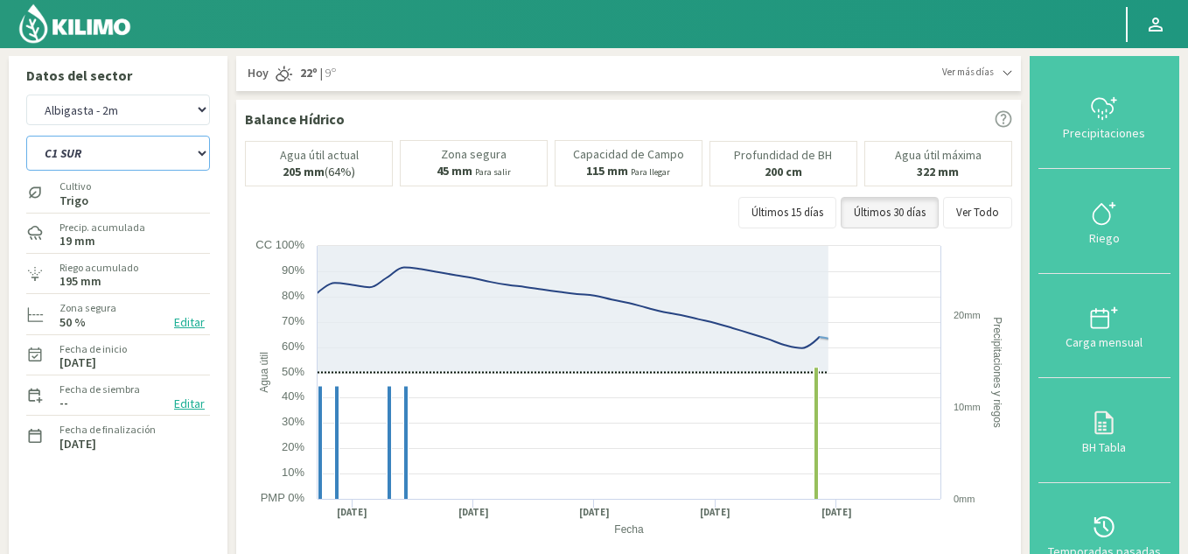
select select "21: Object"
click at [26, 136] on select "C1 SUR C2A C2 SUR C3A C4A" at bounding box center [118, 153] width 184 height 35
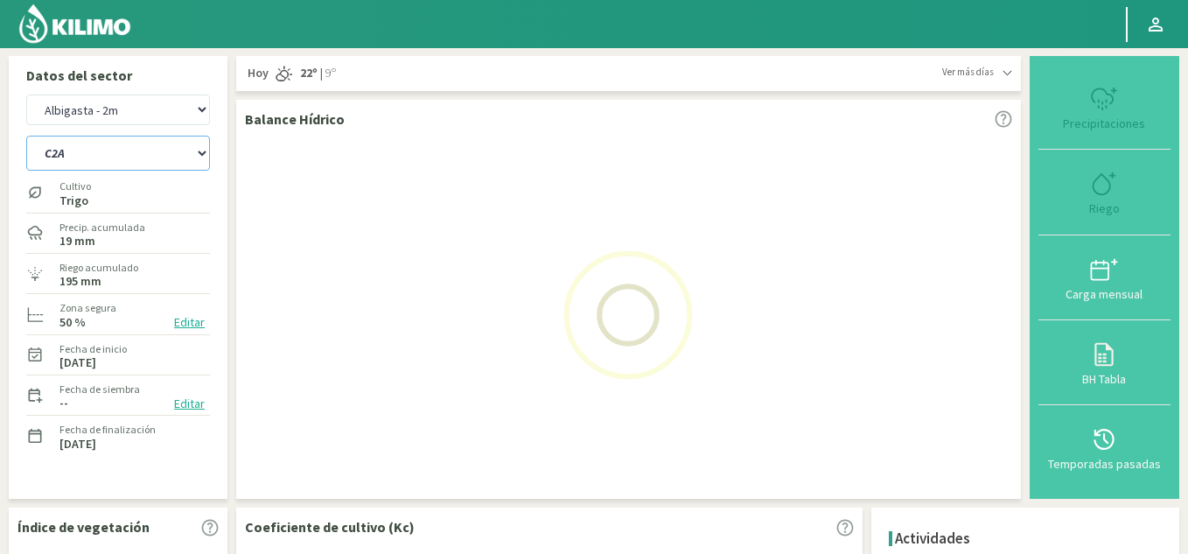
select select "11: Object"
select select "26: Object"
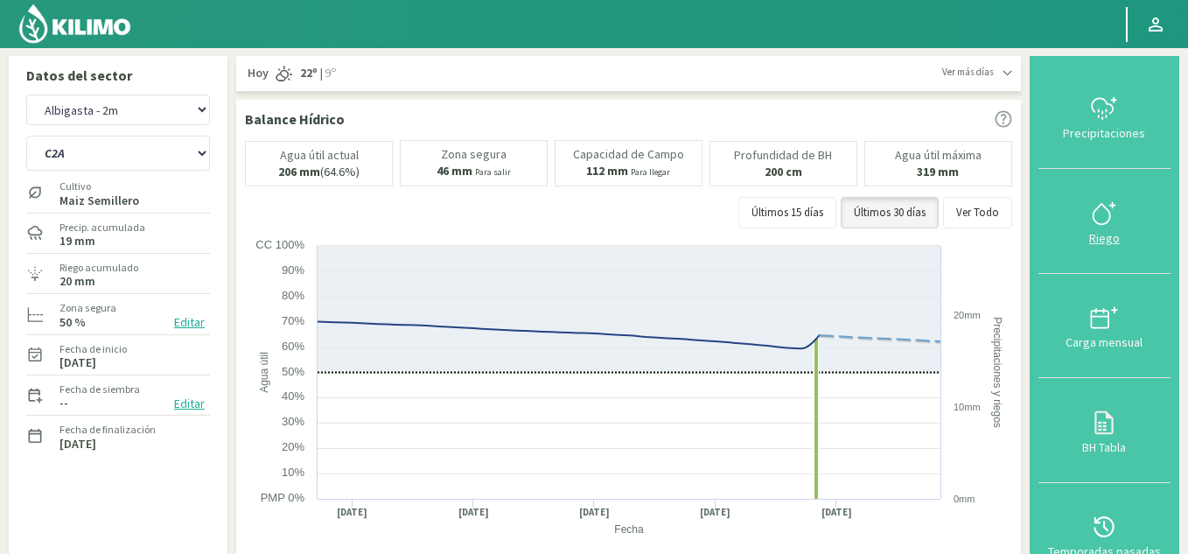
click at [1115, 238] on div "Riego" at bounding box center [1105, 238] width 122 height 12
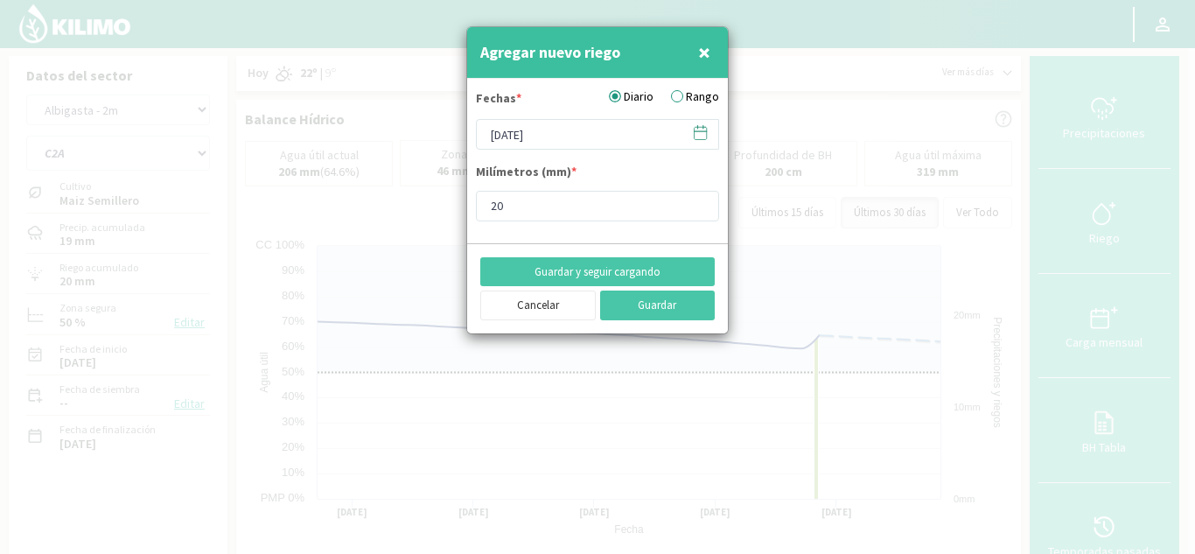
click at [700, 130] on icon at bounding box center [700, 132] width 17 height 17
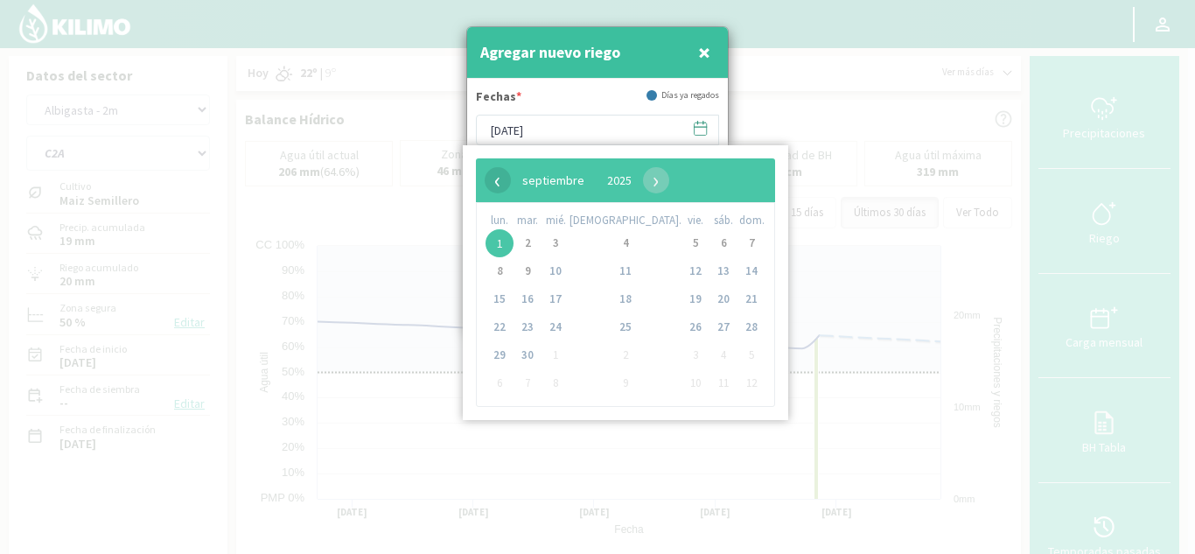
click at [497, 185] on span "‹" at bounding box center [498, 180] width 26 height 26
click at [612, 326] on span "21" at bounding box center [626, 327] width 28 height 28
type input "[DATE]"
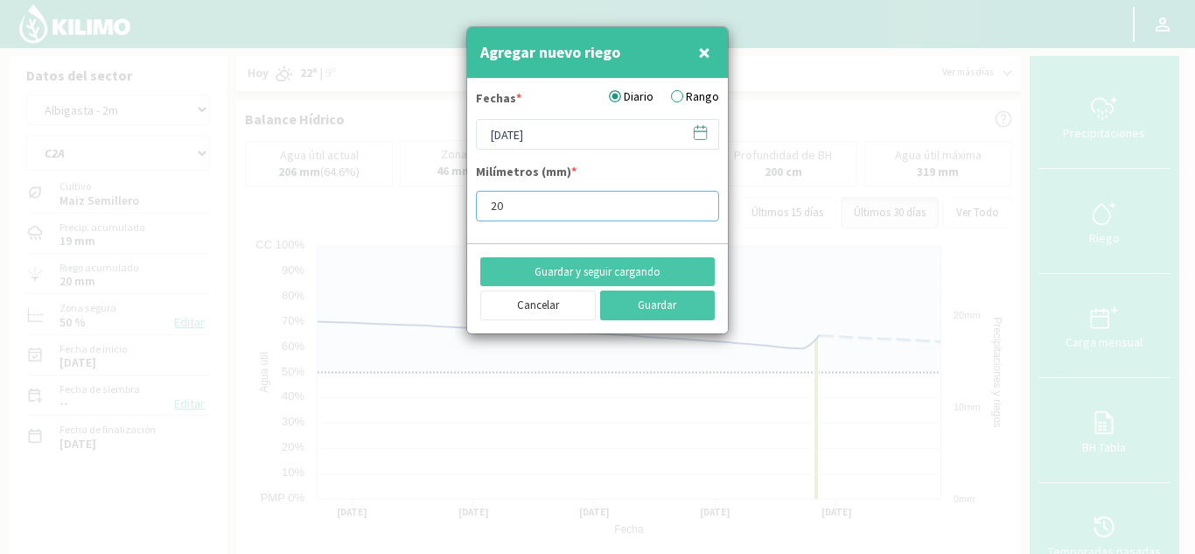
drag, startPoint x: 548, startPoint y: 212, endPoint x: 410, endPoint y: 212, distance: 138.3
click at [410, 212] on div "Agregar nuevo riego × Fechas * Diario Rango [DATE] Milímetros (mm) * 20 Guardar…" at bounding box center [597, 277] width 1195 height 554
type input "15"
click at [629, 263] on button "Guardar y seguir cargando" at bounding box center [597, 272] width 235 height 30
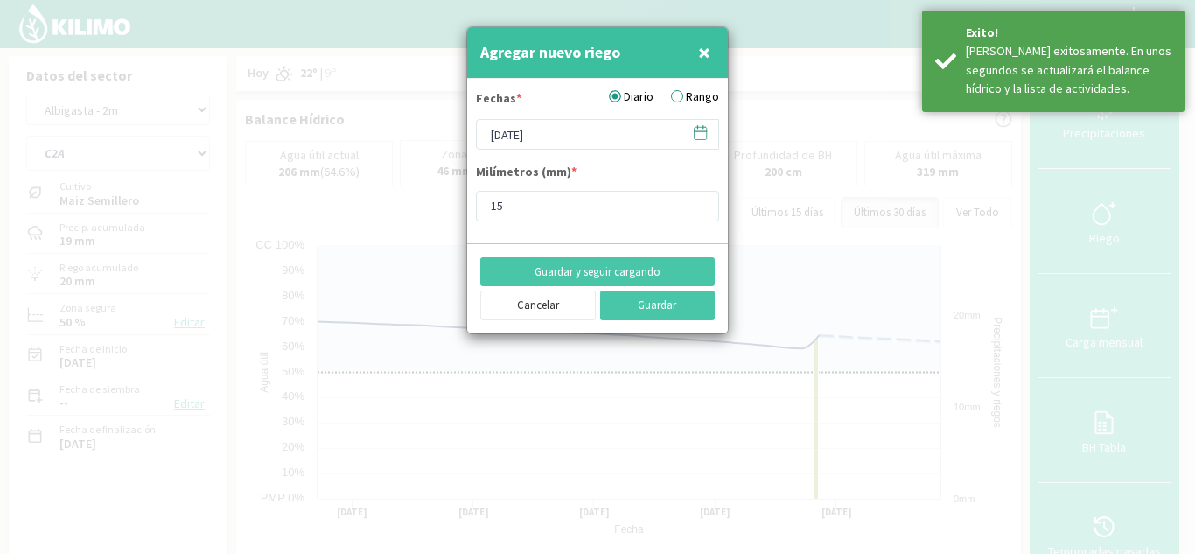
click at [697, 129] on icon at bounding box center [700, 132] width 17 height 17
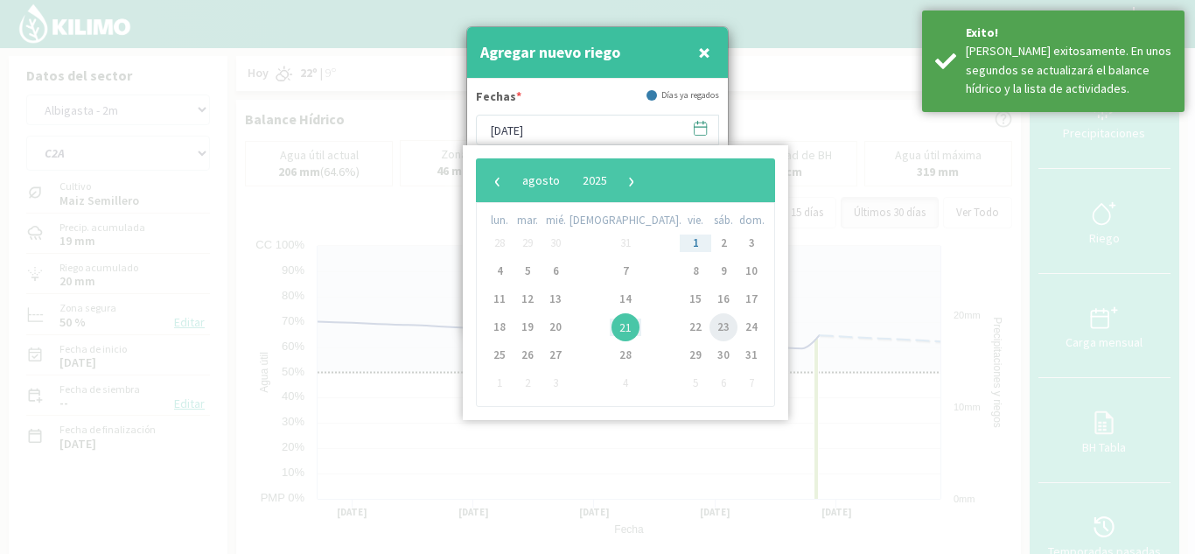
click at [710, 323] on span "23" at bounding box center [724, 327] width 28 height 28
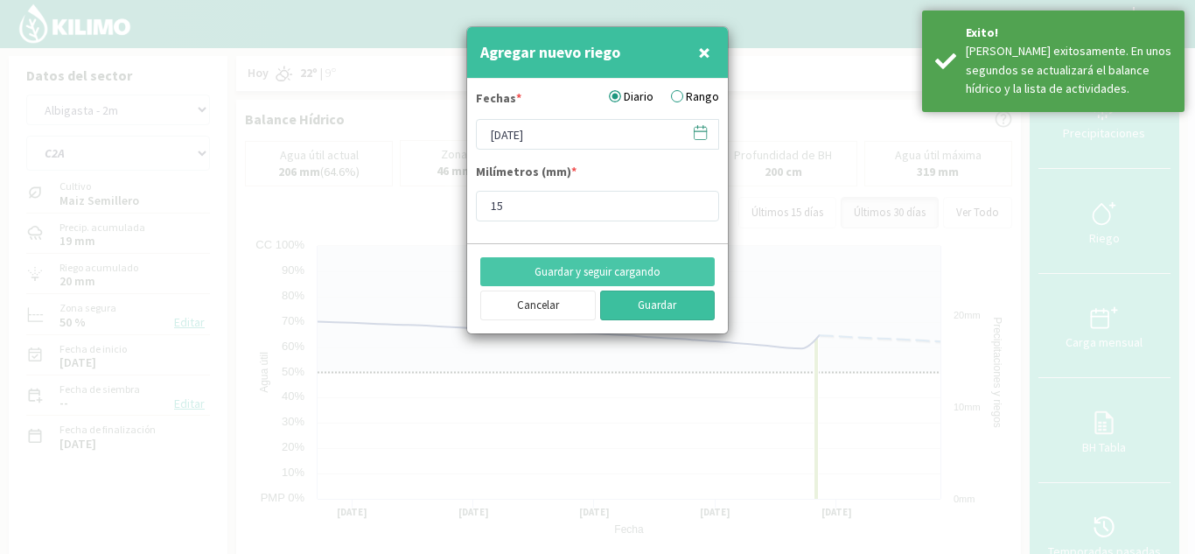
click at [651, 305] on button "Guardar" at bounding box center [658, 306] width 116 height 30
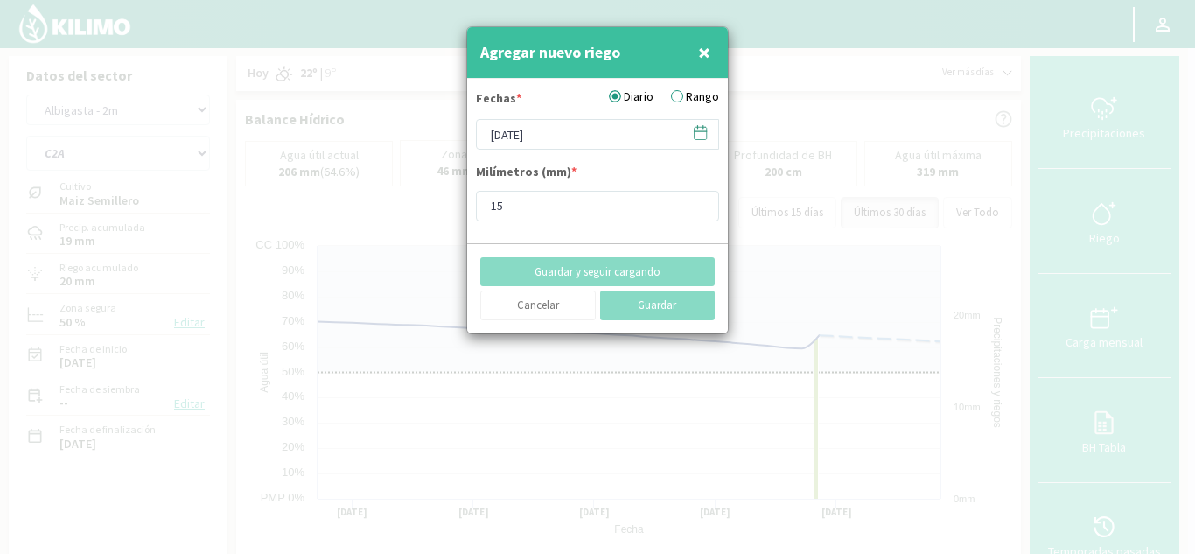
type input "[DATE]"
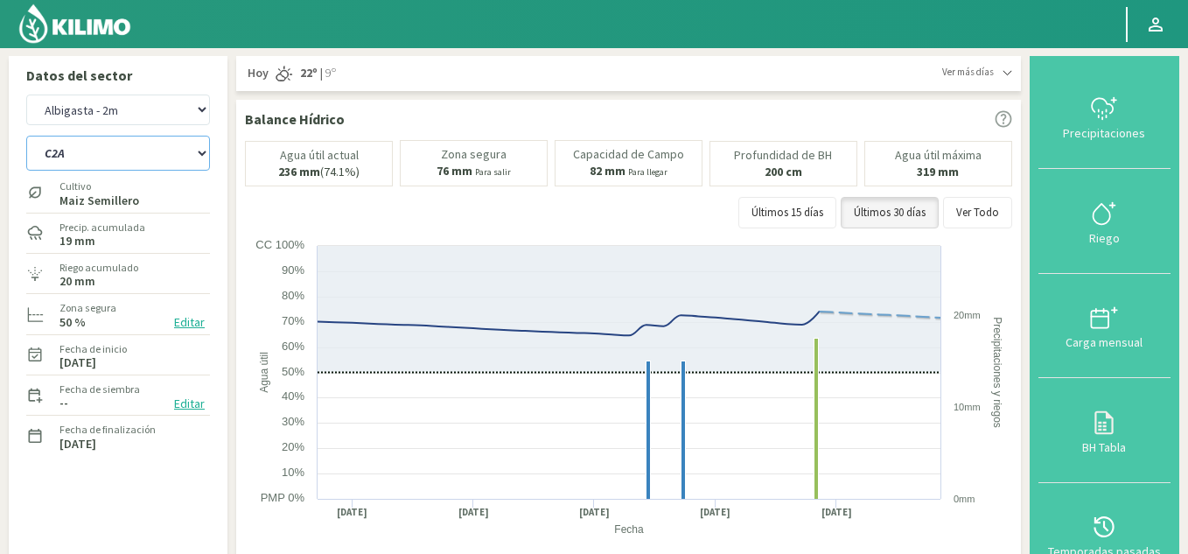
click at [82, 151] on select "C1 SUR C2A C2 SUR C3A C4A" at bounding box center [118, 153] width 184 height 35
click at [26, 136] on select "C1 SUR C2A C2 SUR C3A C4A" at bounding box center [118, 153] width 184 height 35
click at [89, 112] on select "Albigasta - 1m Albigasta - 2m" at bounding box center [118, 110] width 184 height 31
click at [26, 95] on select "Albigasta - 1m Albigasta - 2m" at bounding box center [118, 110] width 184 height 31
select select "12: Object"
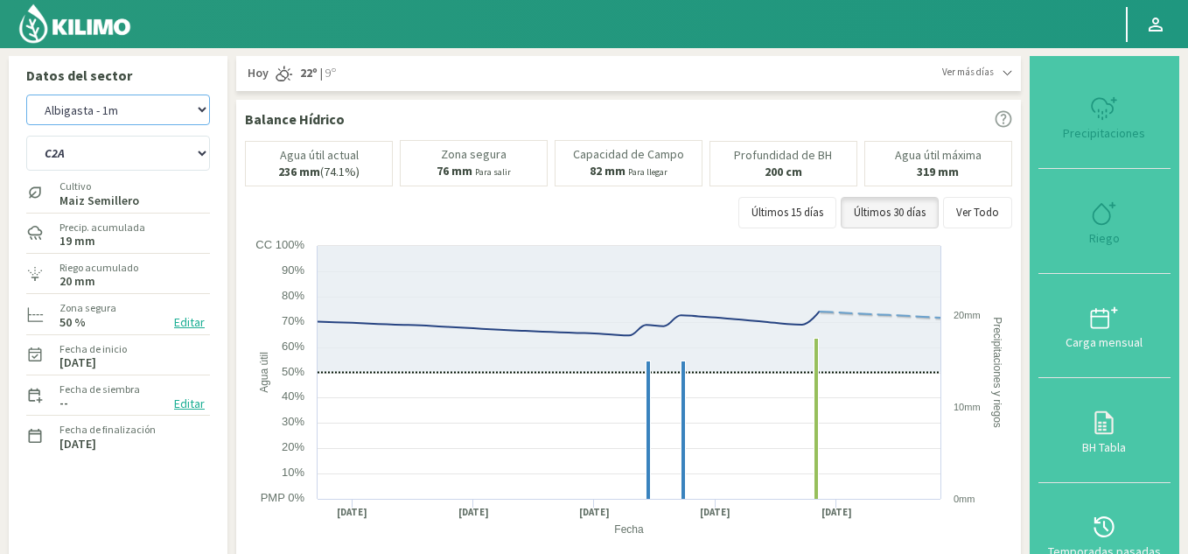
select select "30: Object"
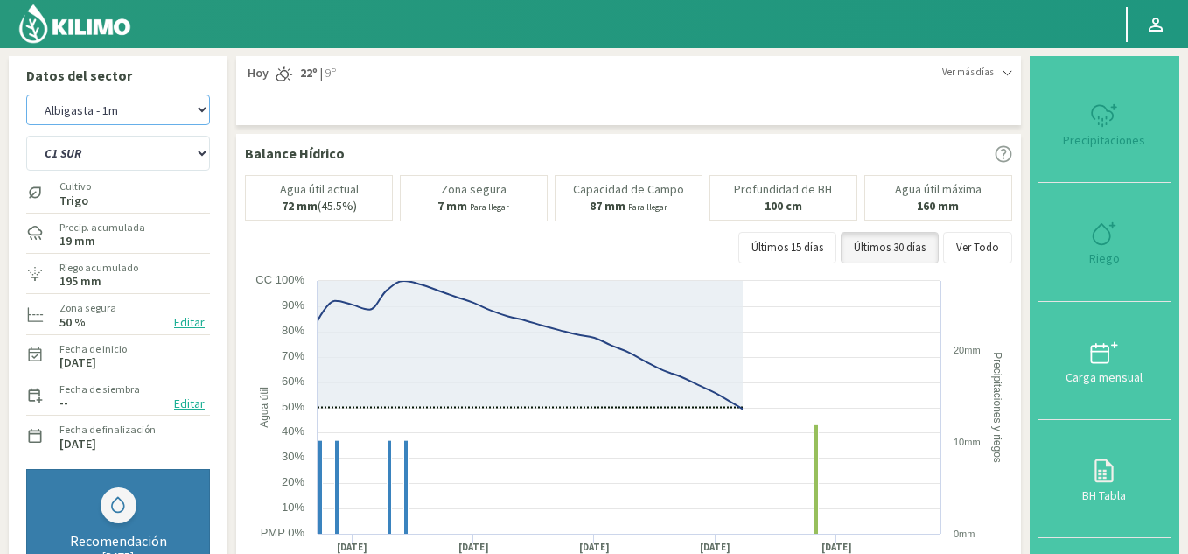
click at [116, 108] on select "Albigasta - 1m Albigasta - 2m" at bounding box center [118, 110] width 184 height 31
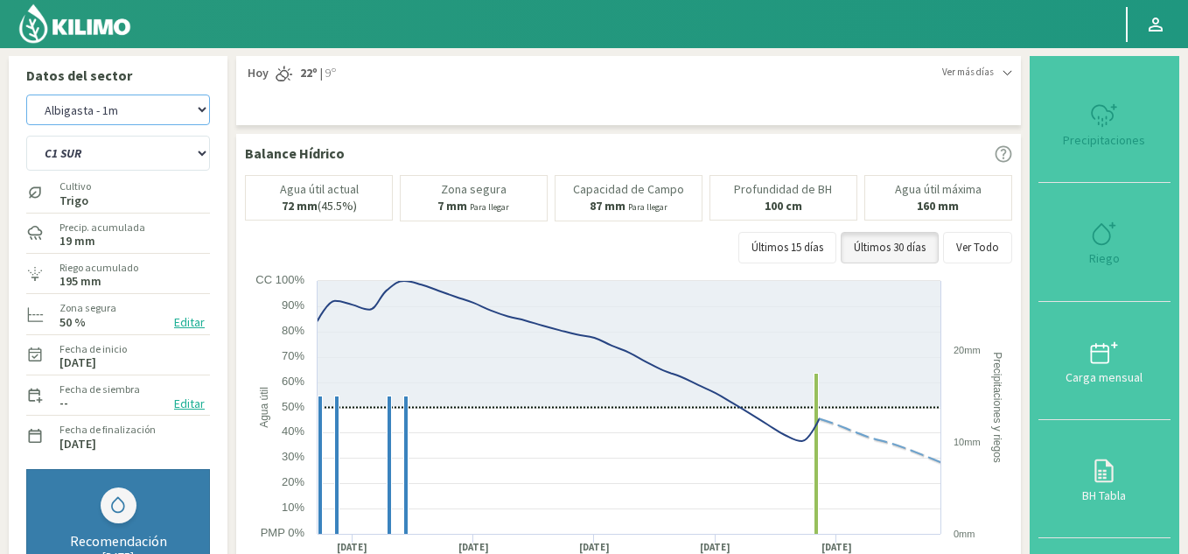
select select "13: Object"
click at [26, 95] on select "Albigasta - 1m Albigasta - 2m" at bounding box center [118, 110] width 184 height 31
click at [119, 154] on select "C1 SUR C2A C2 SUR C3A C4A" at bounding box center [118, 153] width 184 height 35
click at [26, 136] on select "C1 SUR C2A C2 SUR C3A C4A" at bounding box center [118, 153] width 184 height 35
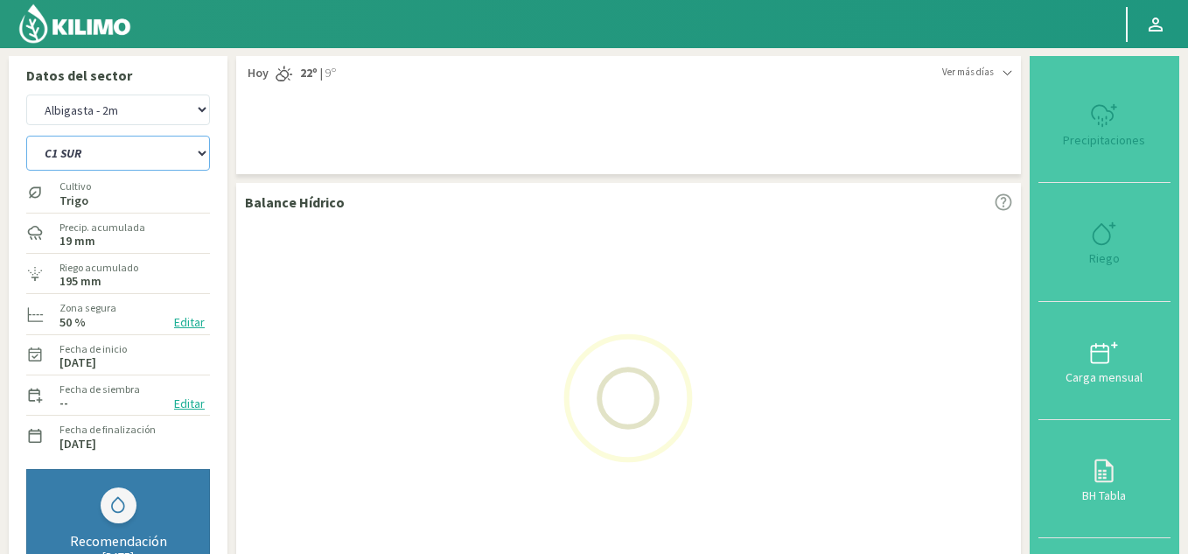
click at [98, 155] on select "C1 SUR C2A C2 SUR C3A C4A" at bounding box center [118, 153] width 184 height 35
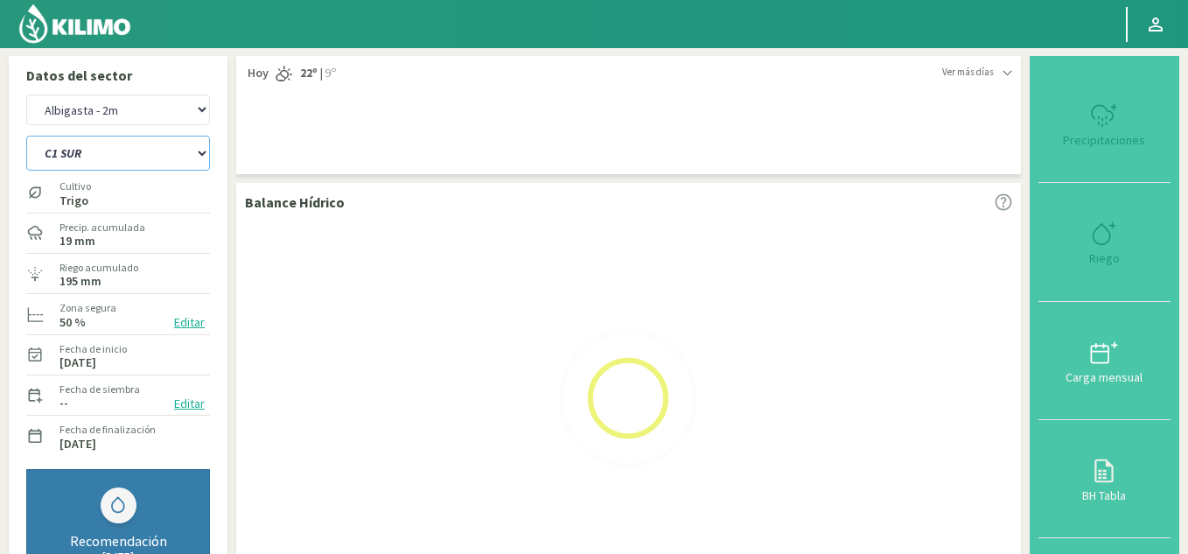
select select "36: Object"
click at [26, 136] on select "C1 SUR C2A C2 SUR C3A C4A" at bounding box center [118, 153] width 184 height 35
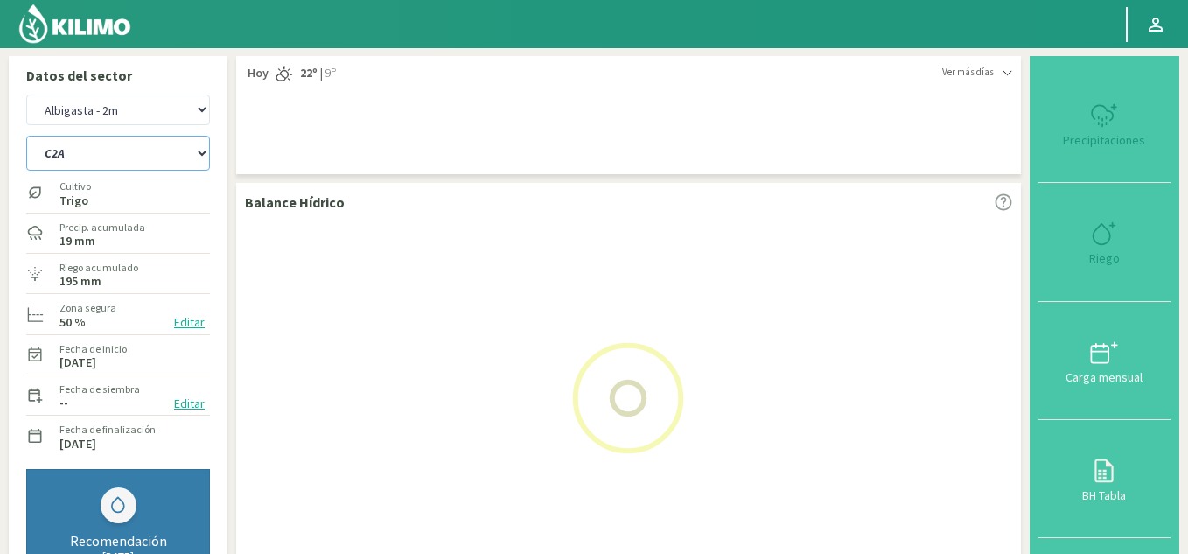
select select "15: Object"
select select "40: Object"
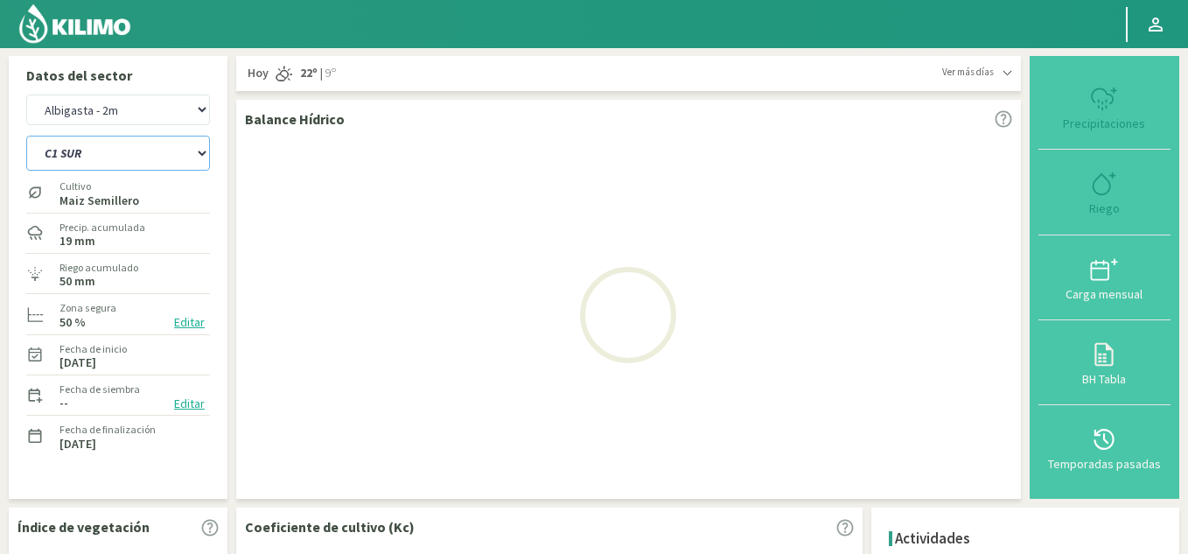
select select "17: Object"
select select "46: Object"
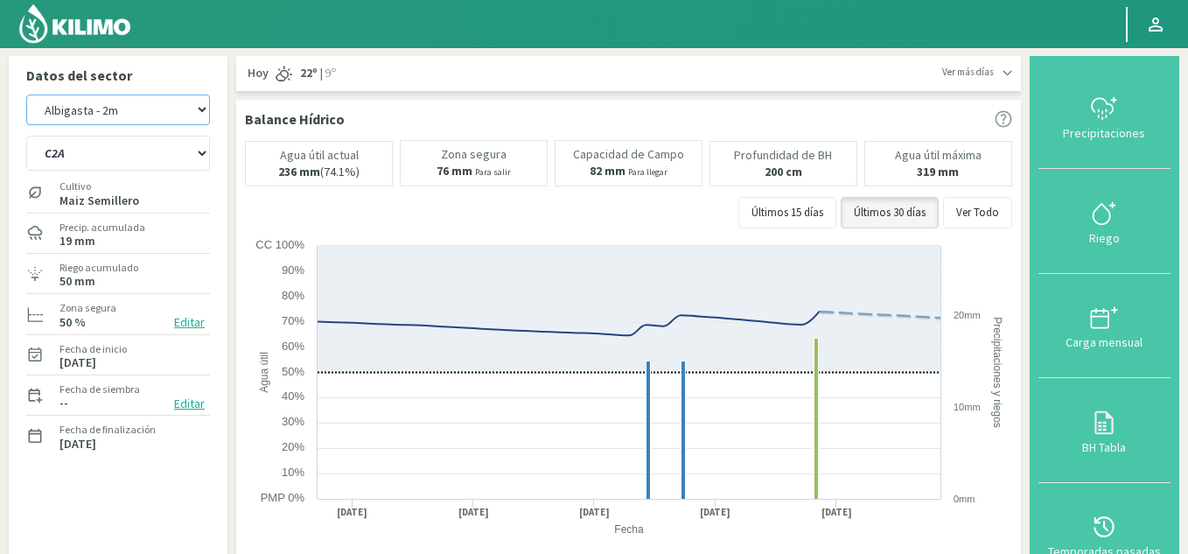
click at [110, 111] on select "Albigasta - 1m Albigasta - 2m" at bounding box center [118, 110] width 184 height 31
select select "16: Object"
click at [26, 95] on select "Albigasta - 1m Albigasta - 2m" at bounding box center [118, 110] width 184 height 31
click at [85, 22] on img at bounding box center [75, 24] width 115 height 42
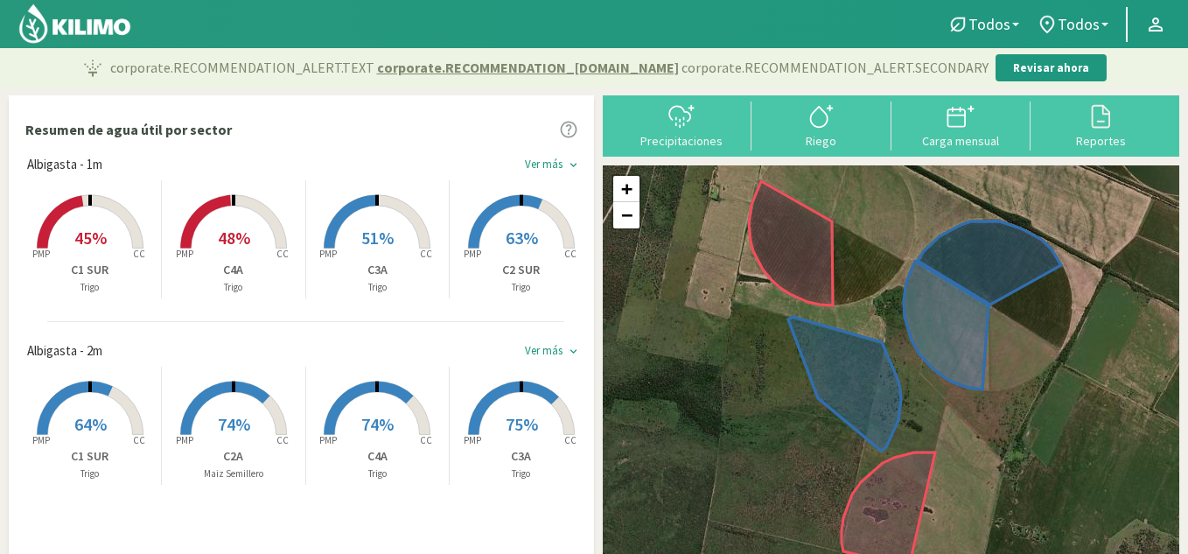
click at [567, 162] on div "keyboard_arrow_down" at bounding box center [573, 164] width 13 height 13
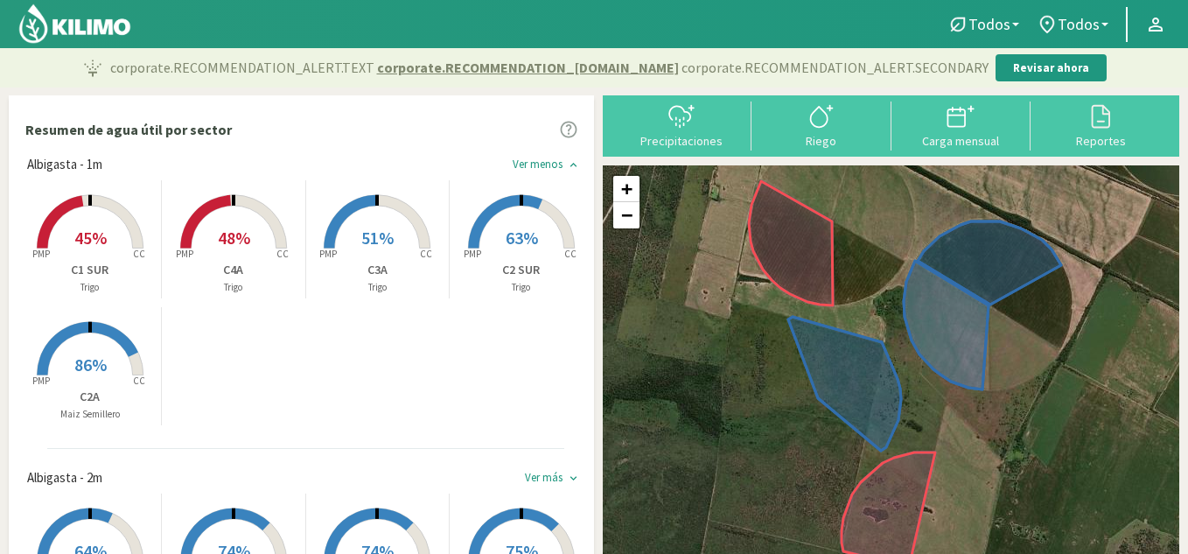
click at [509, 248] on span "63%" at bounding box center [522, 238] width 32 height 22
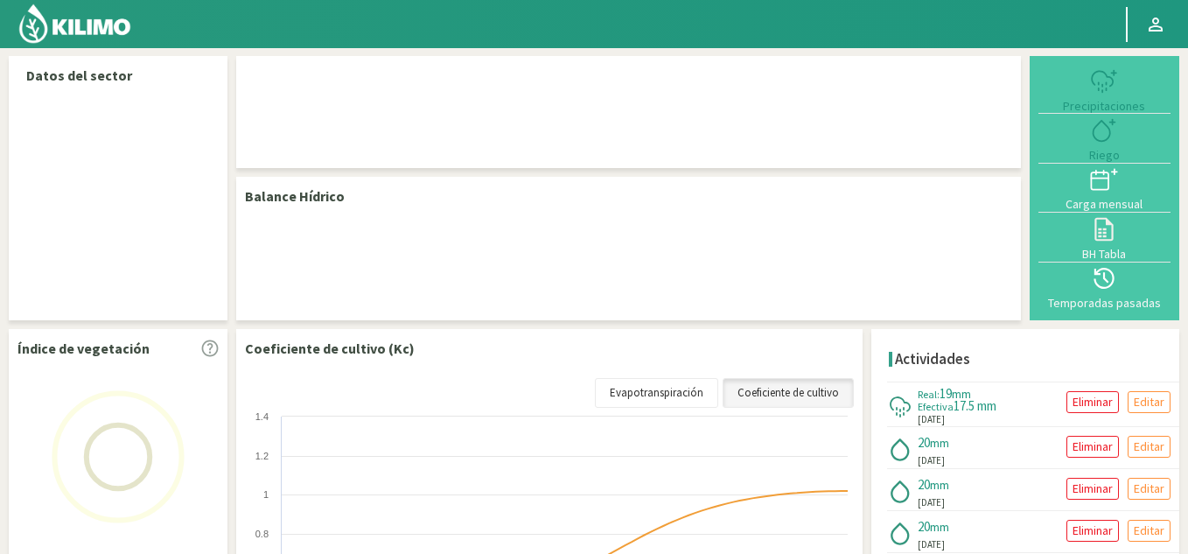
select select "2: Object"
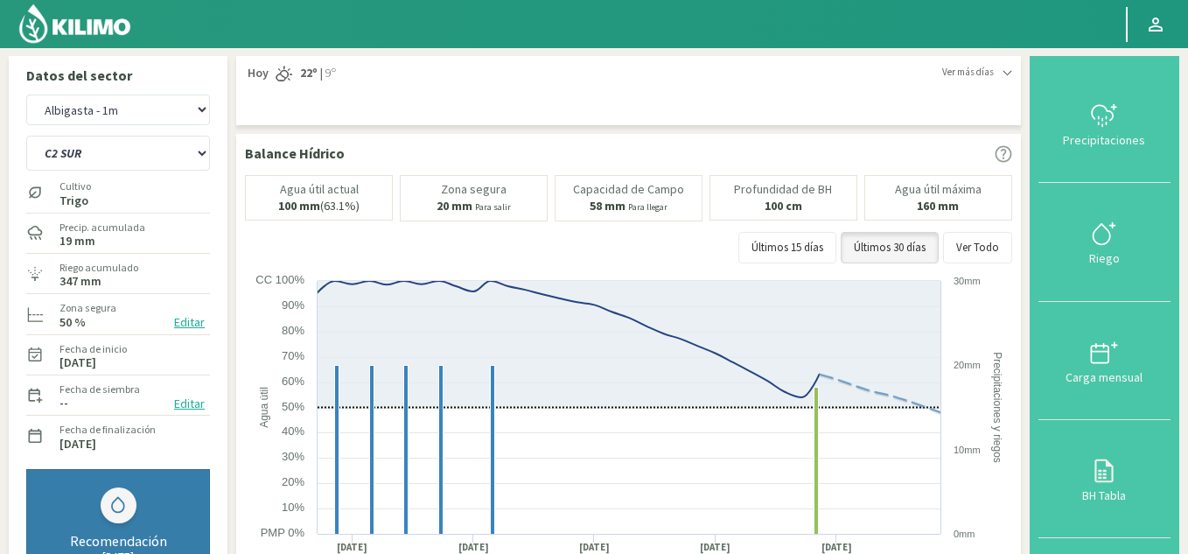
click at [1105, 255] on div "Riego" at bounding box center [1105, 258] width 122 height 12
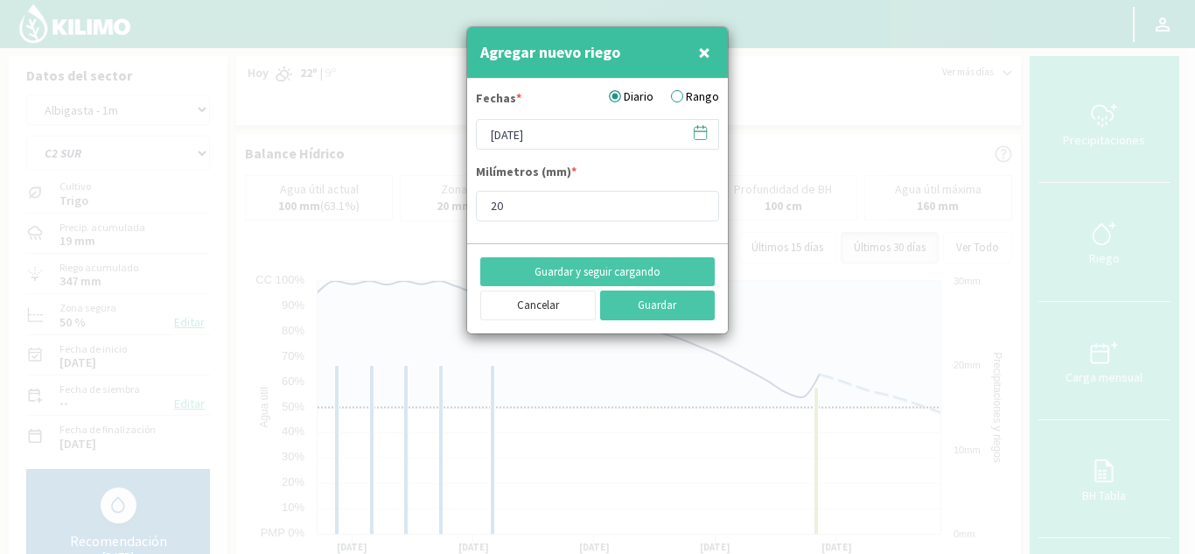
click at [704, 133] on icon at bounding box center [700, 132] width 17 height 17
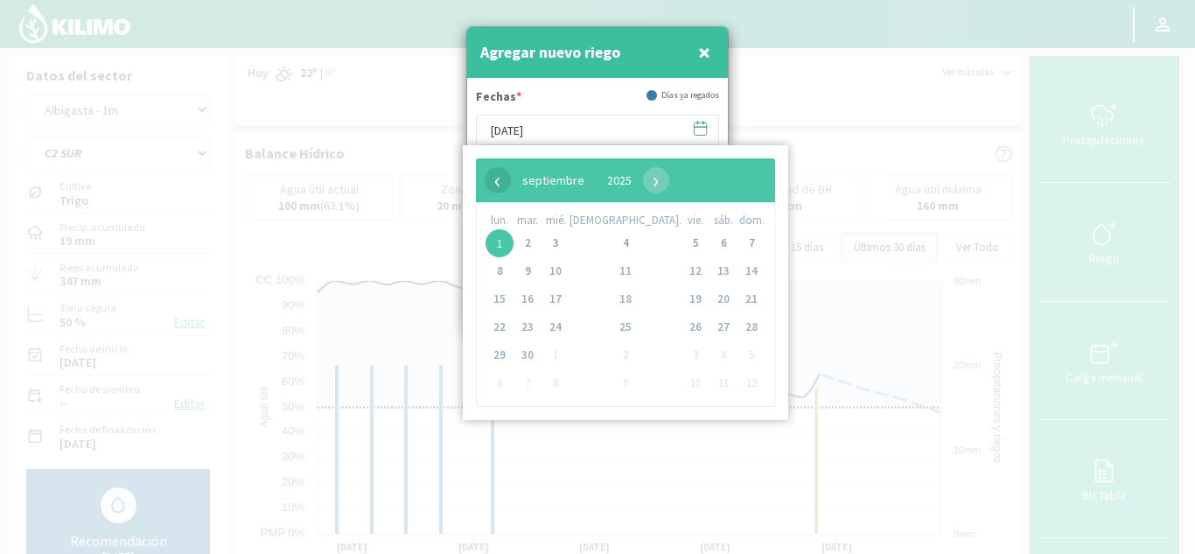
click at [498, 184] on span "‹" at bounding box center [498, 180] width 26 height 26
click at [506, 328] on span "18" at bounding box center [500, 327] width 28 height 28
type input "[DATE]"
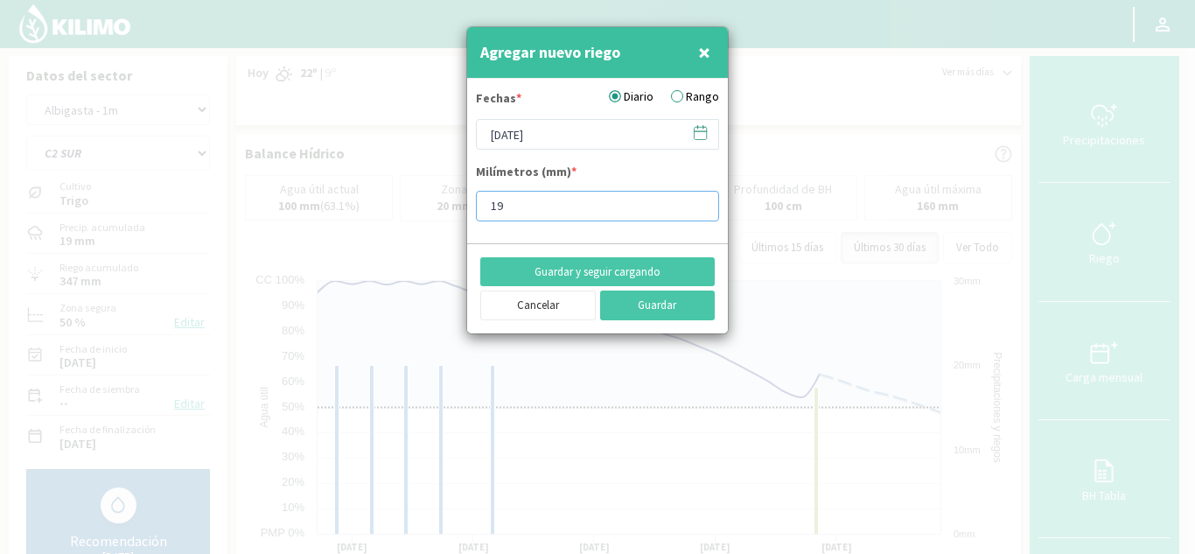
click at [695, 213] on input "19" at bounding box center [597, 206] width 243 height 31
click at [695, 213] on input "18" at bounding box center [597, 206] width 243 height 31
click at [695, 213] on input "17" at bounding box center [597, 206] width 243 height 31
click at [694, 213] on input "16" at bounding box center [597, 206] width 243 height 31
type input "15"
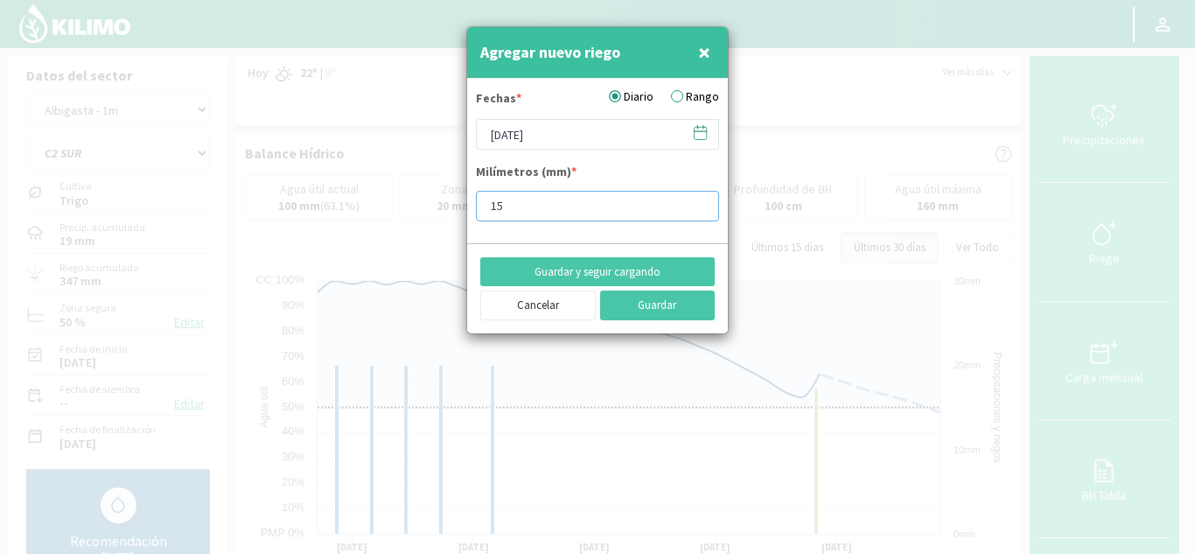
click at [694, 213] on input "15" at bounding box center [597, 206] width 243 height 31
click at [655, 274] on button "Guardar y seguir cargando" at bounding box center [597, 272] width 235 height 30
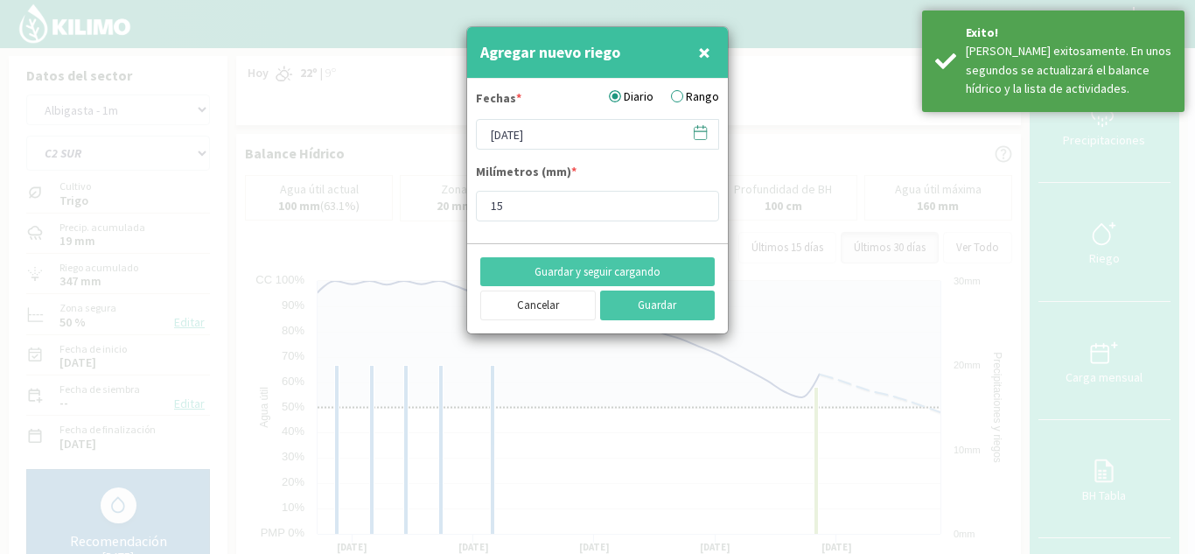
click at [702, 137] on icon at bounding box center [700, 132] width 17 height 17
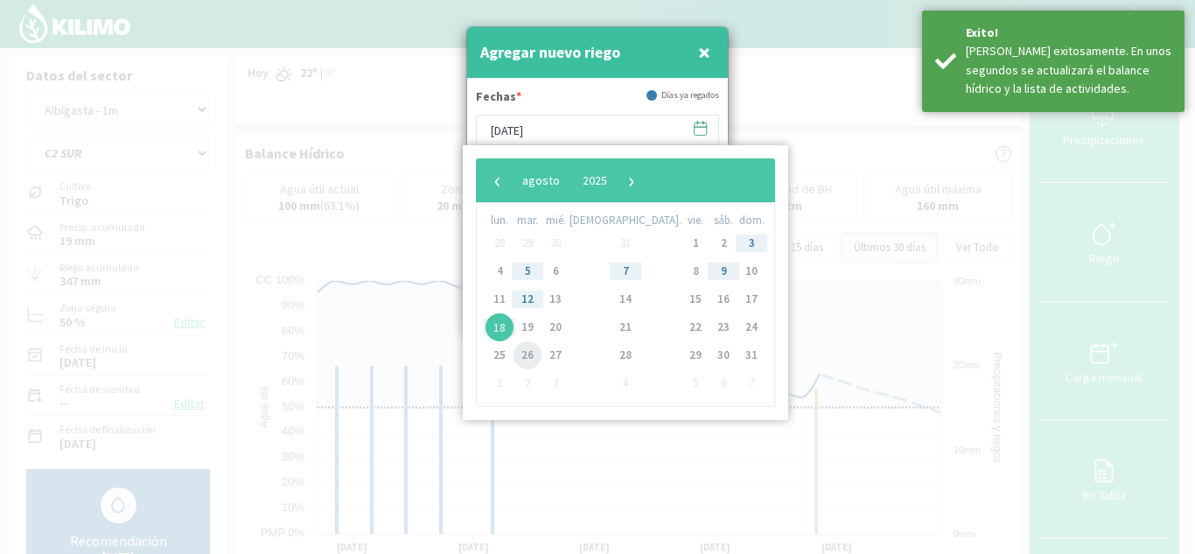
click at [535, 357] on span "26" at bounding box center [528, 355] width 28 height 28
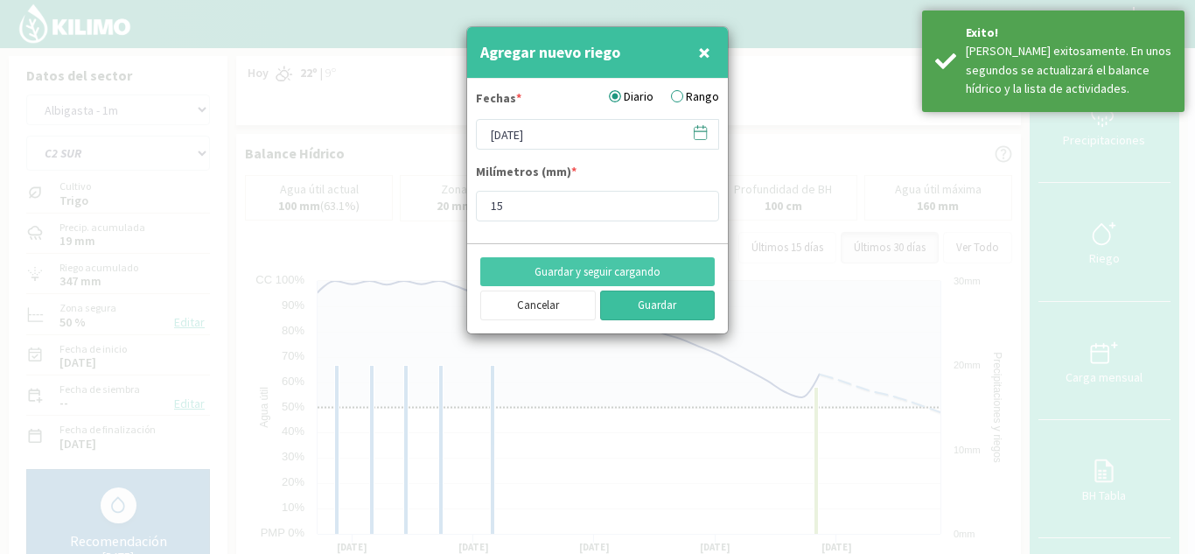
click at [676, 303] on button "Guardar" at bounding box center [658, 306] width 116 height 30
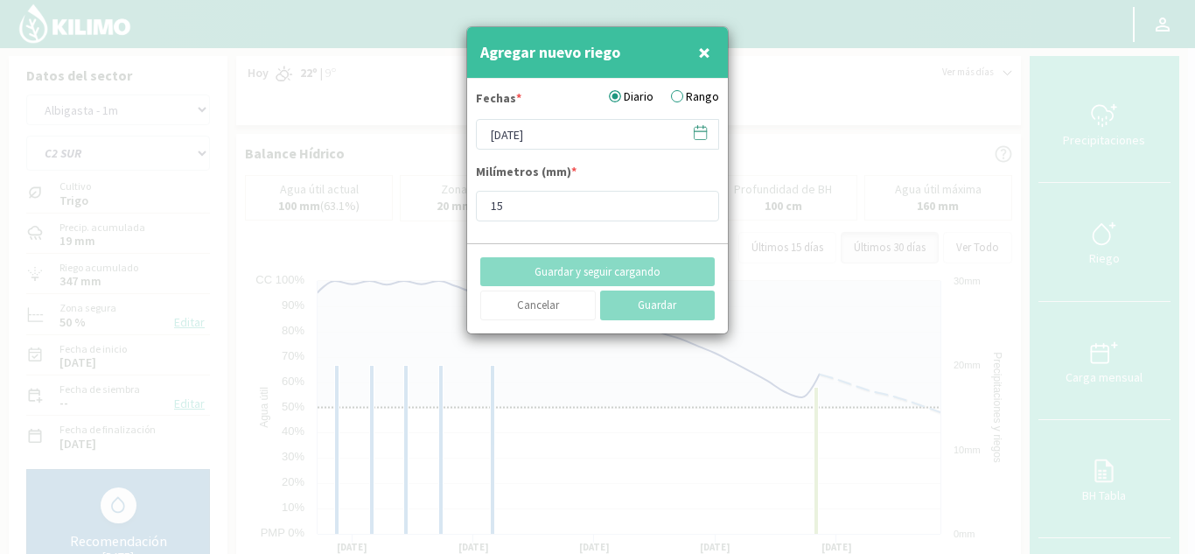
type input "[DATE]"
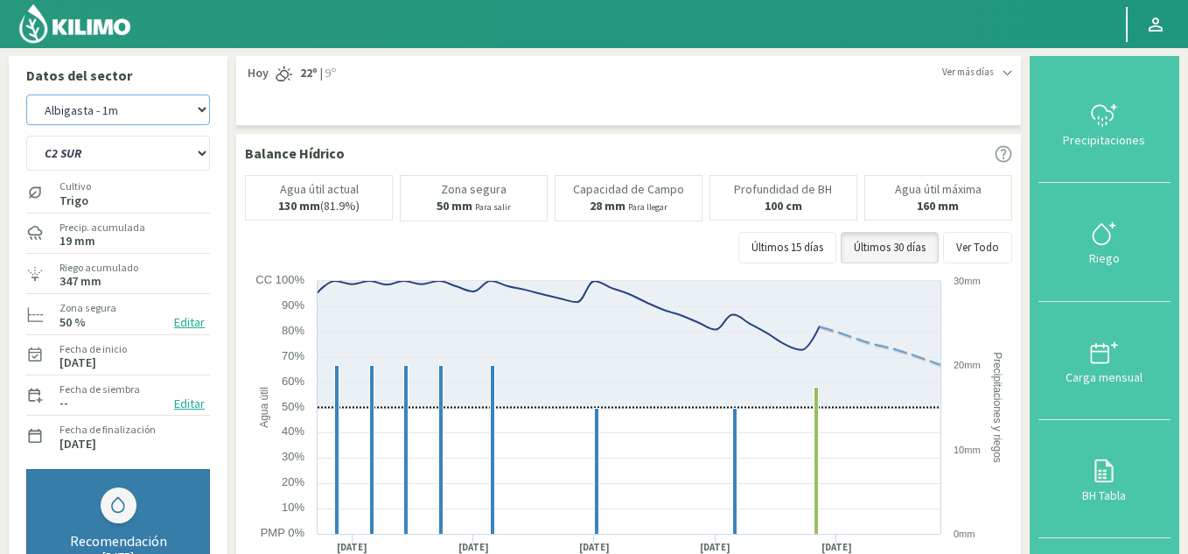
click at [144, 115] on select "Albigasta - 1m Albigasta - 2m" at bounding box center [118, 110] width 184 height 31
click at [26, 95] on select "Albigasta - 1m Albigasta - 2m" at bounding box center [118, 110] width 184 height 31
select select "3: Object"
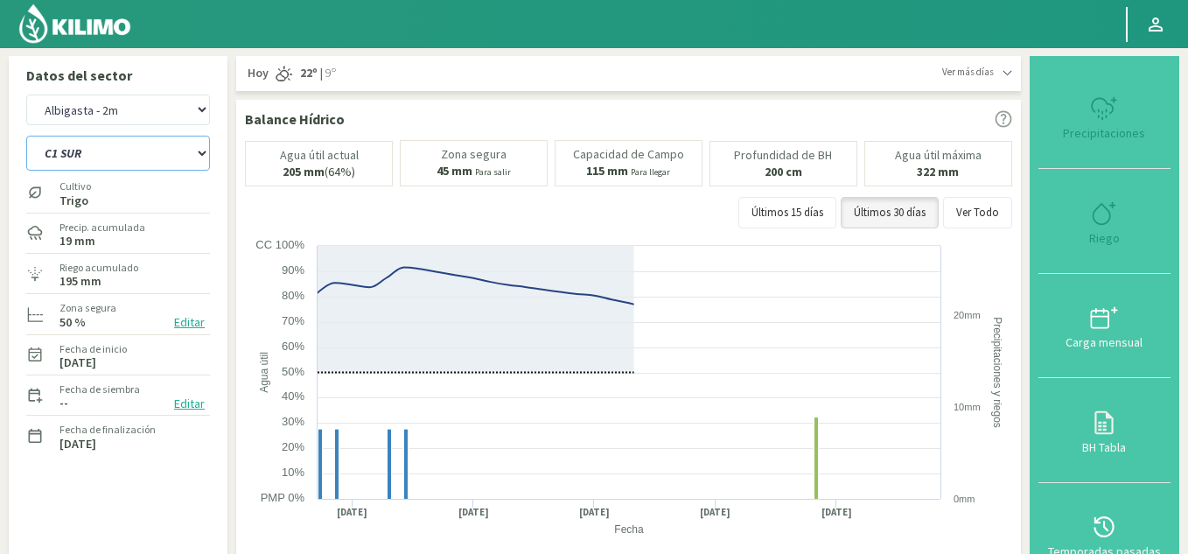
click at [148, 148] on select "C1 SUR C2A C2 SUR C3A C4A" at bounding box center [118, 153] width 184 height 35
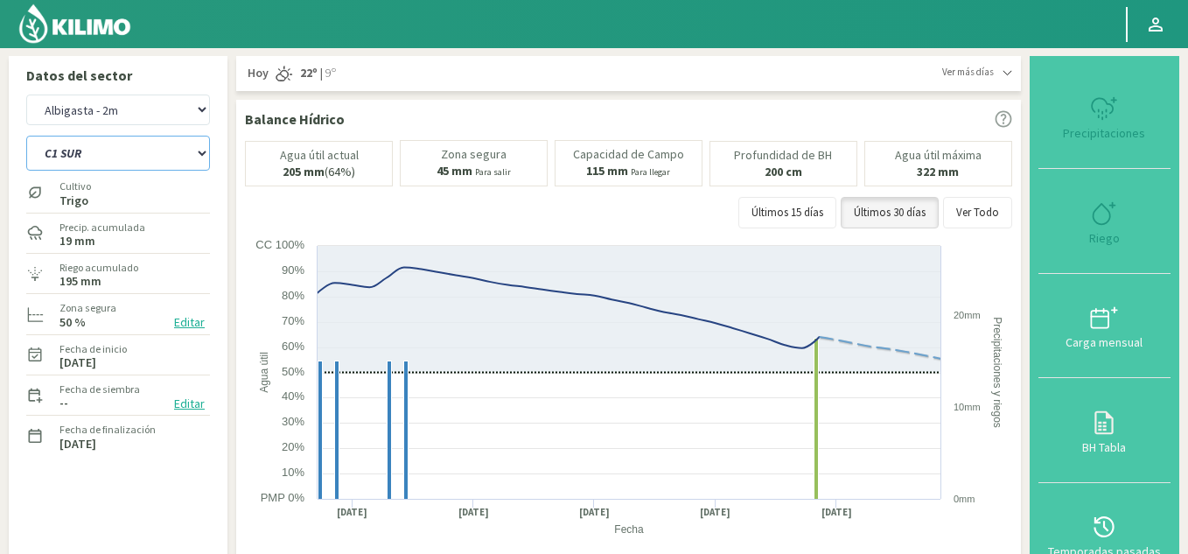
select select "7: Object"
click at [26, 136] on select "C1 SUR C2A C2 SUR C3A C4A" at bounding box center [118, 153] width 184 height 35
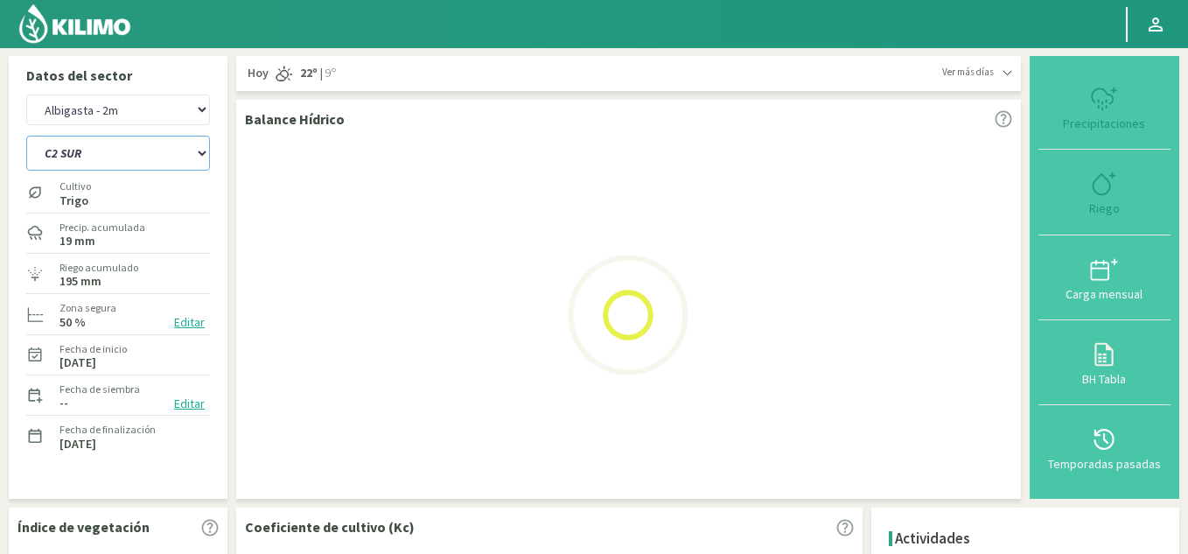
select select "5: Object"
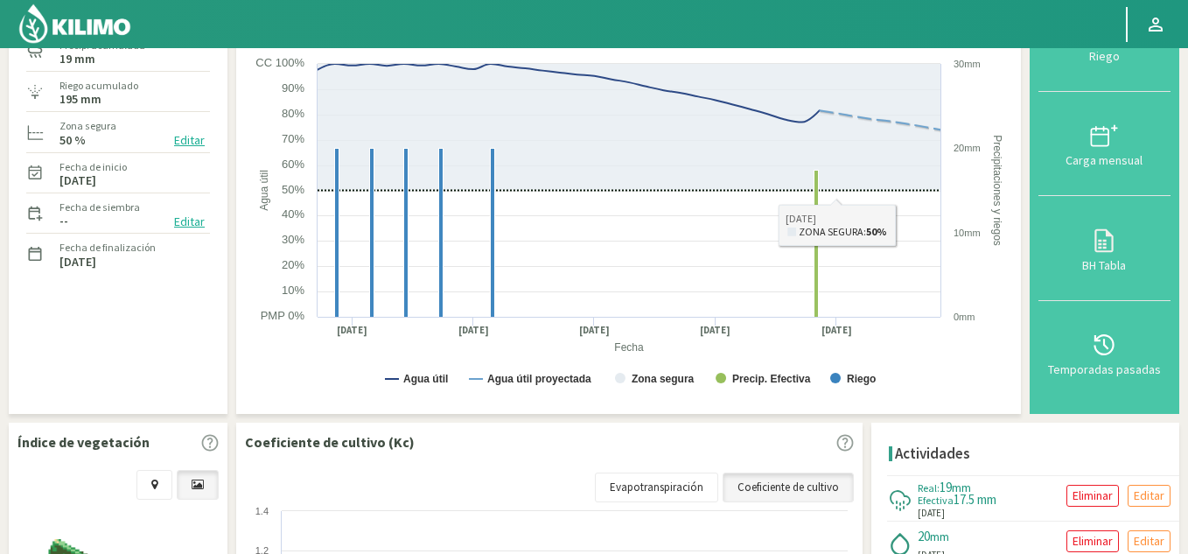
scroll to position [438, 0]
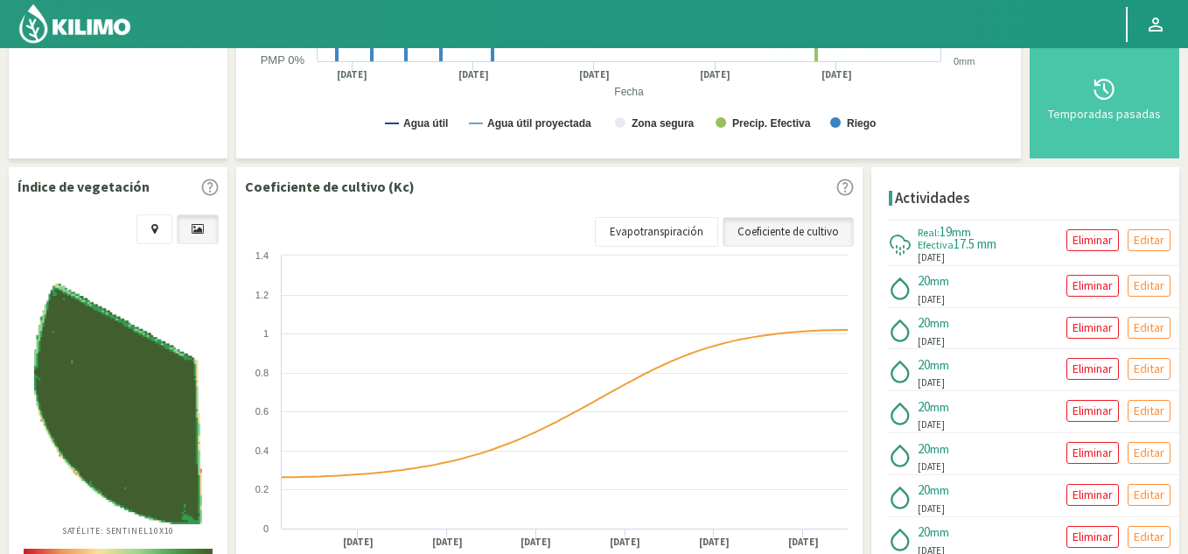
select select "12: Object"
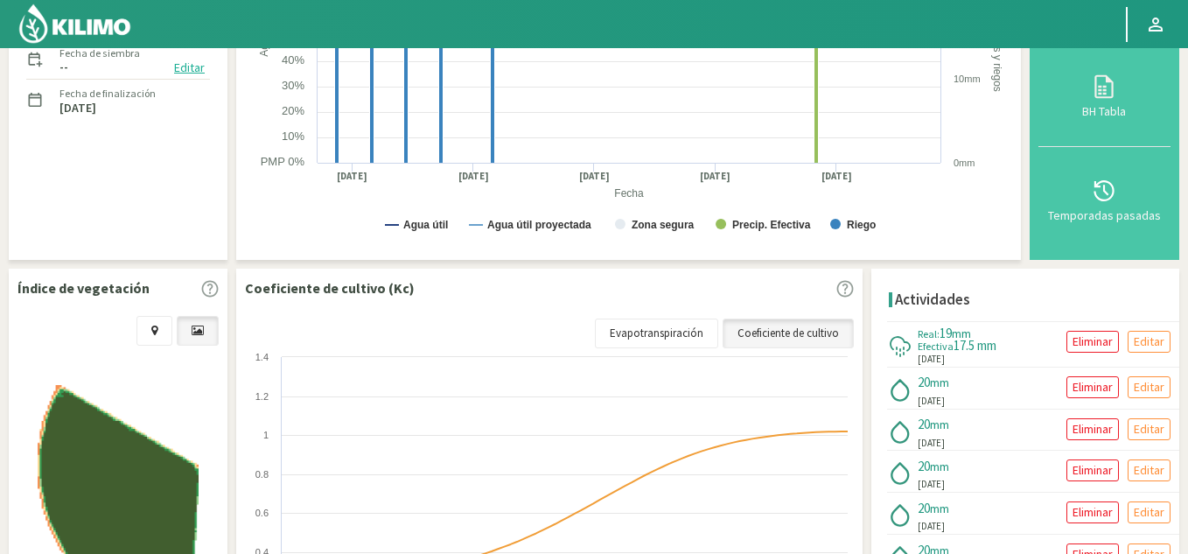
scroll to position [0, 0]
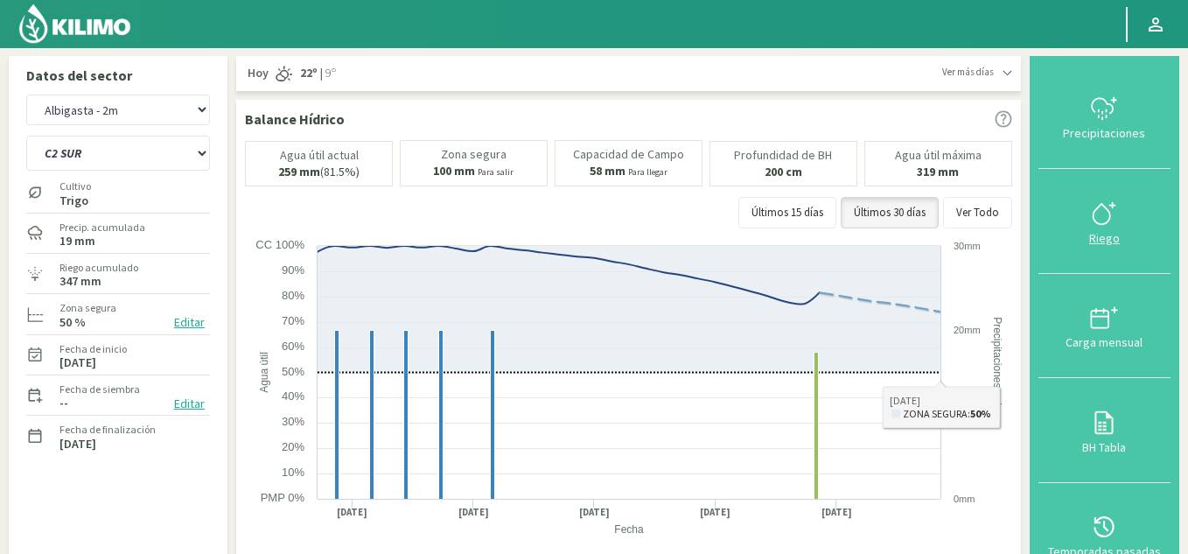
click at [1107, 236] on div "Riego" at bounding box center [1105, 238] width 122 height 12
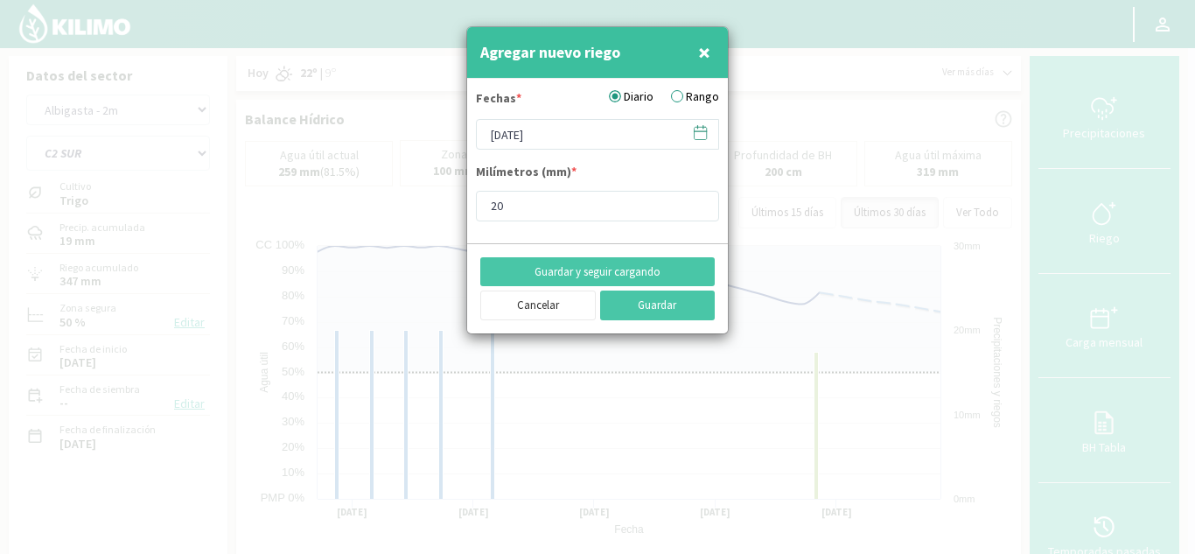
click at [704, 133] on icon at bounding box center [700, 132] width 17 height 17
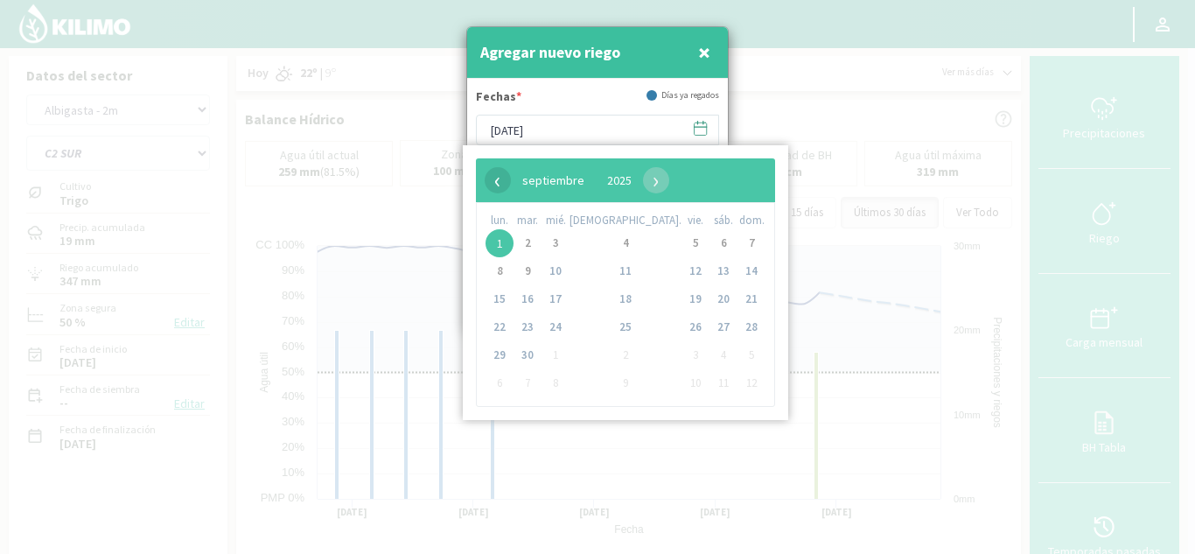
click at [494, 179] on span "‹" at bounding box center [498, 180] width 26 height 26
click at [501, 326] on span "18" at bounding box center [500, 327] width 28 height 28
type input "[DATE]"
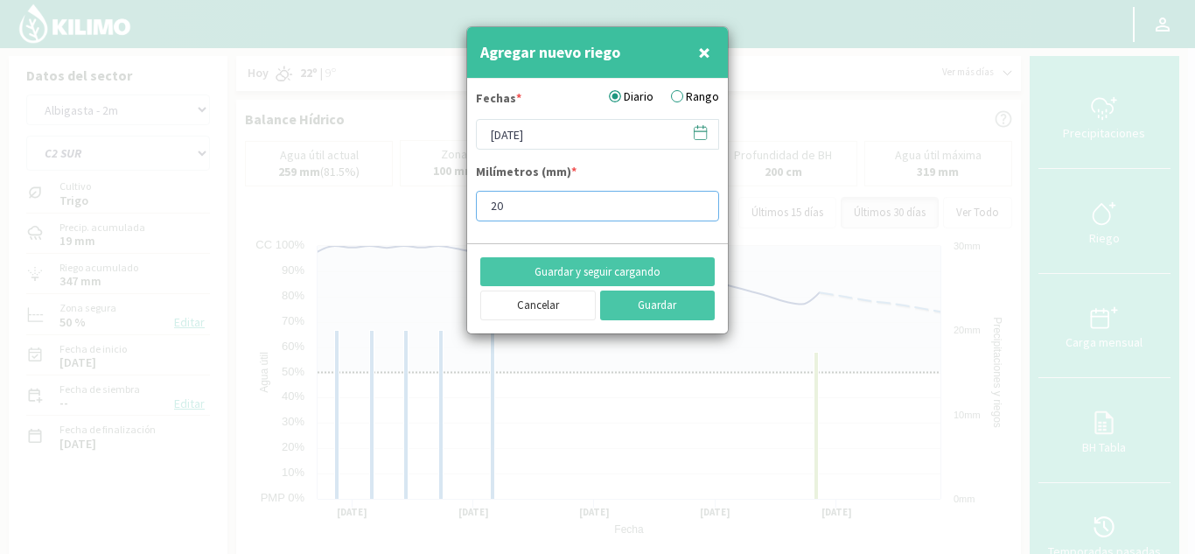
click at [699, 214] on input "20" at bounding box center [597, 206] width 243 height 31
click at [697, 213] on input "19" at bounding box center [597, 206] width 243 height 31
click at [697, 213] on input "18" at bounding box center [597, 206] width 243 height 31
click at [697, 213] on input "17" at bounding box center [597, 206] width 243 height 31
click at [697, 213] on input "16" at bounding box center [597, 206] width 243 height 31
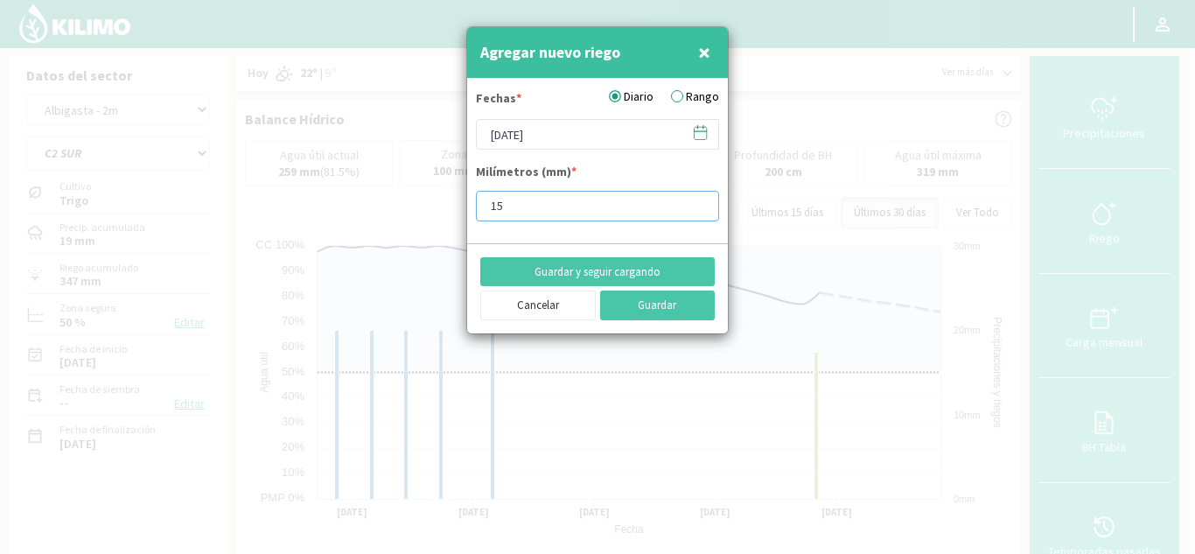
type input "15"
click at [697, 213] on input "15" at bounding box center [597, 206] width 243 height 31
click at [653, 272] on button "Guardar y seguir cargando" at bounding box center [597, 272] width 235 height 30
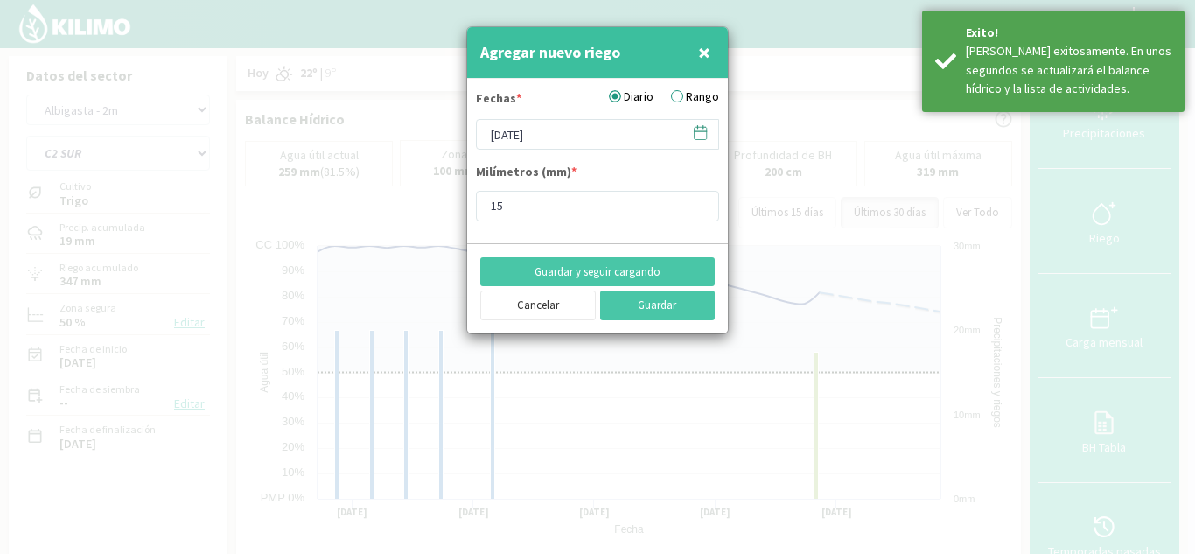
click at [697, 136] on icon at bounding box center [700, 132] width 17 height 17
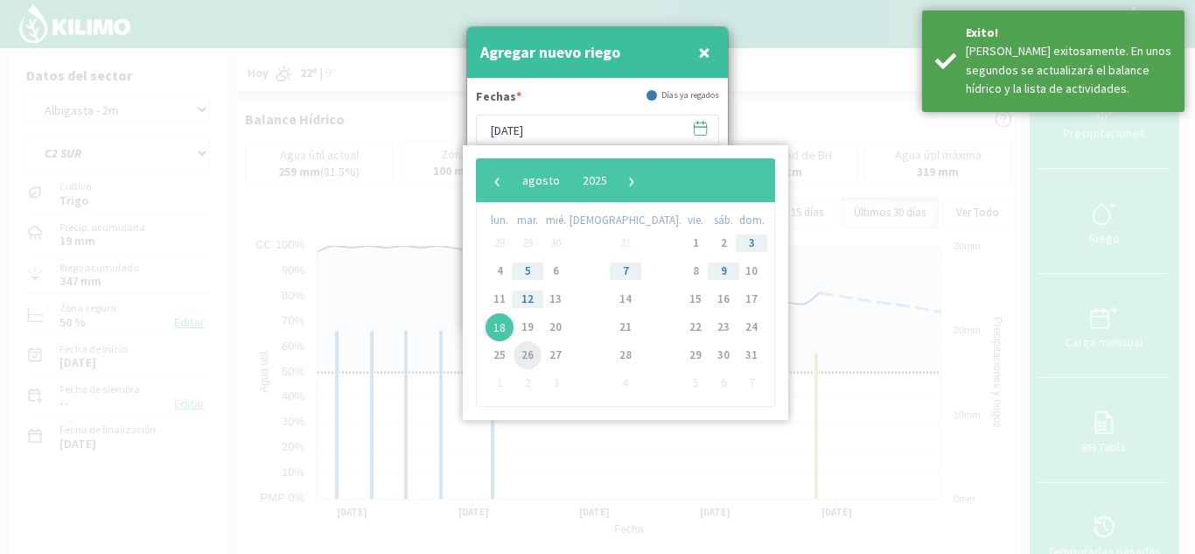
click at [541, 352] on span "26" at bounding box center [528, 355] width 28 height 28
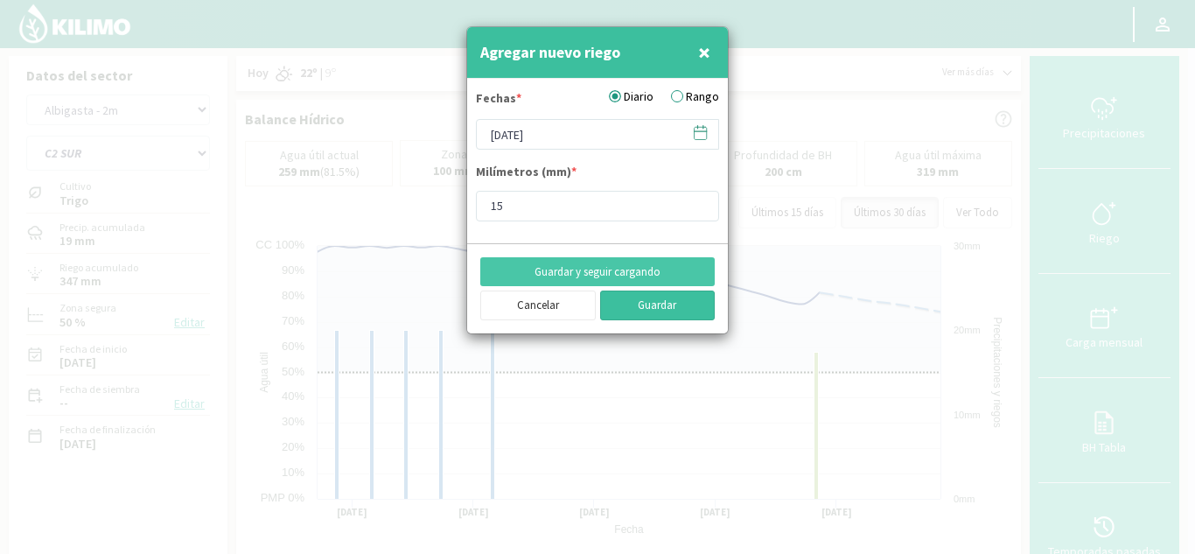
click at [654, 300] on button "Guardar" at bounding box center [658, 306] width 116 height 30
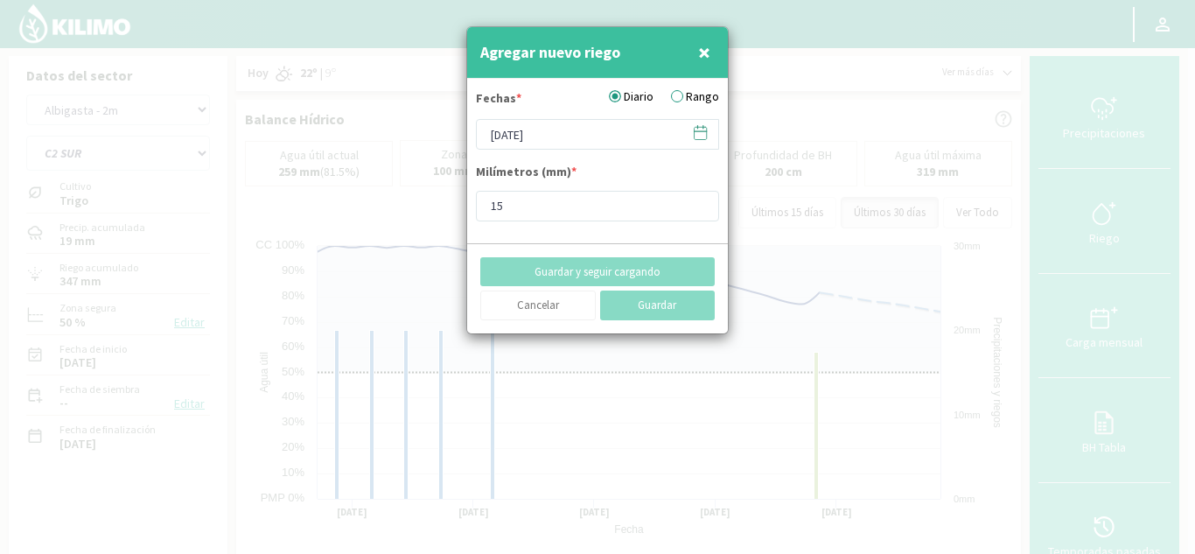
type input "[DATE]"
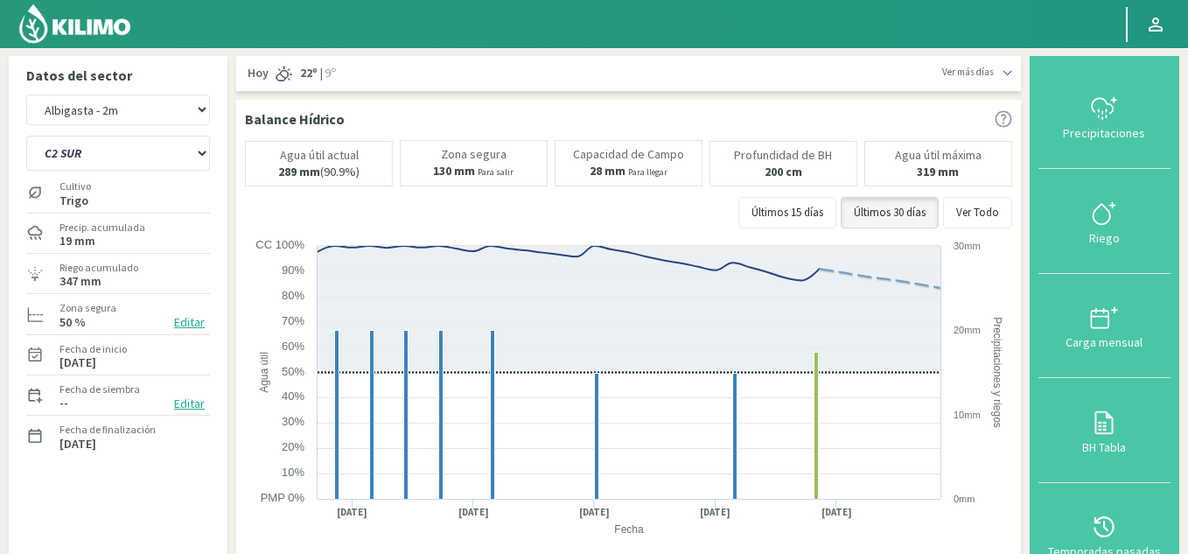
click at [90, 26] on img at bounding box center [75, 24] width 115 height 42
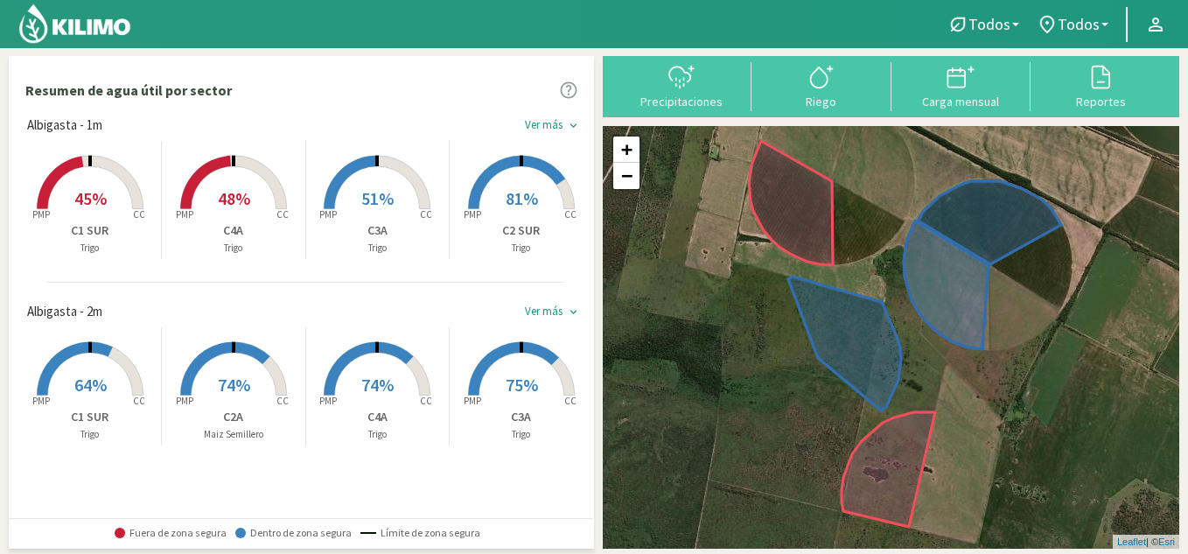
click at [553, 123] on div "Ver más" at bounding box center [544, 125] width 38 height 14
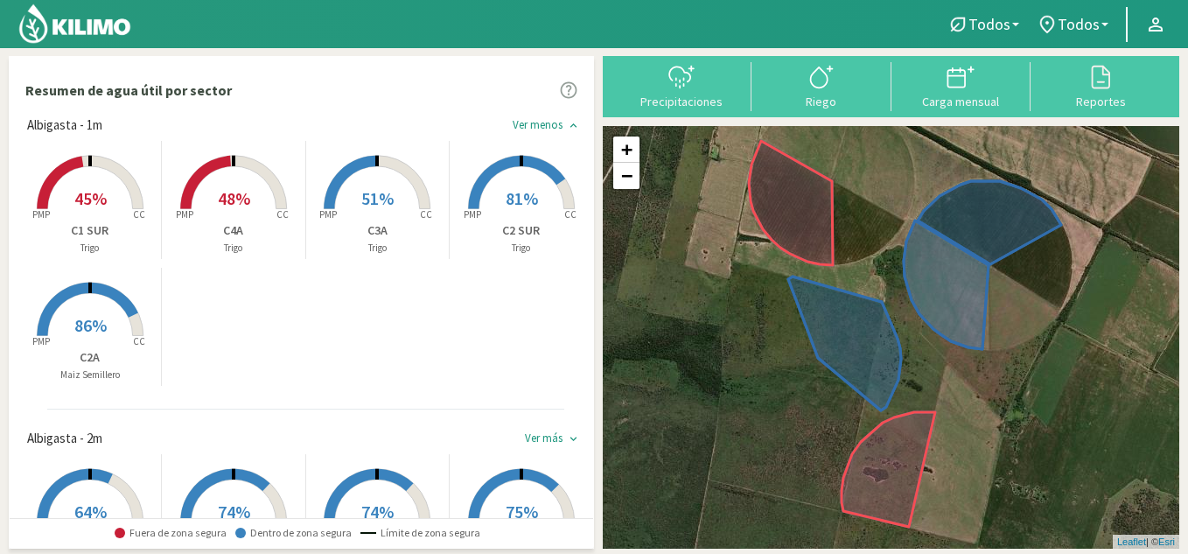
click at [356, 199] on rect at bounding box center [377, 211] width 140 height 140
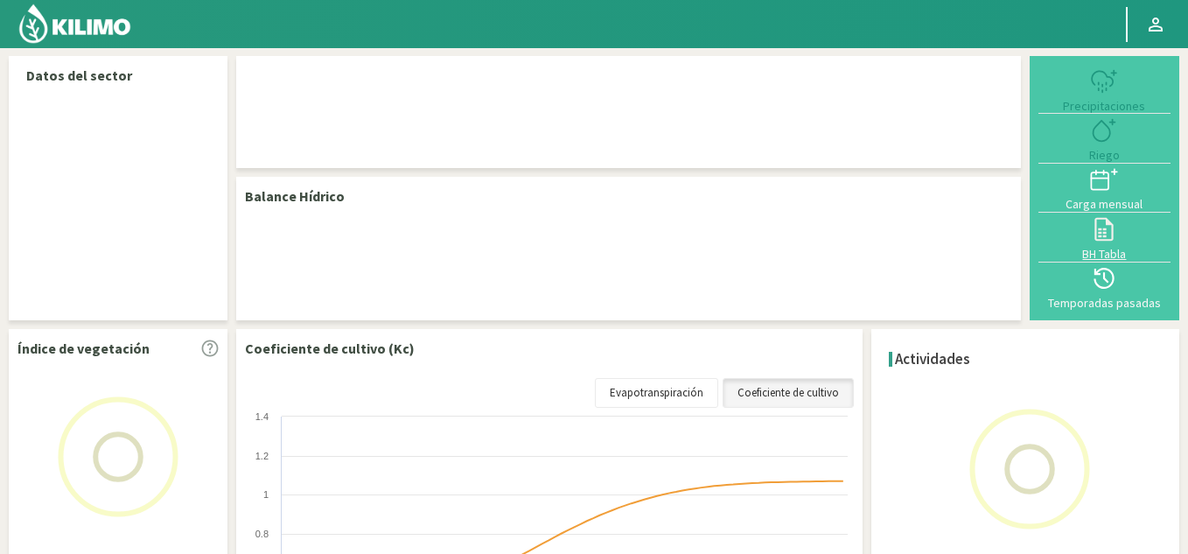
select select "3: Object"
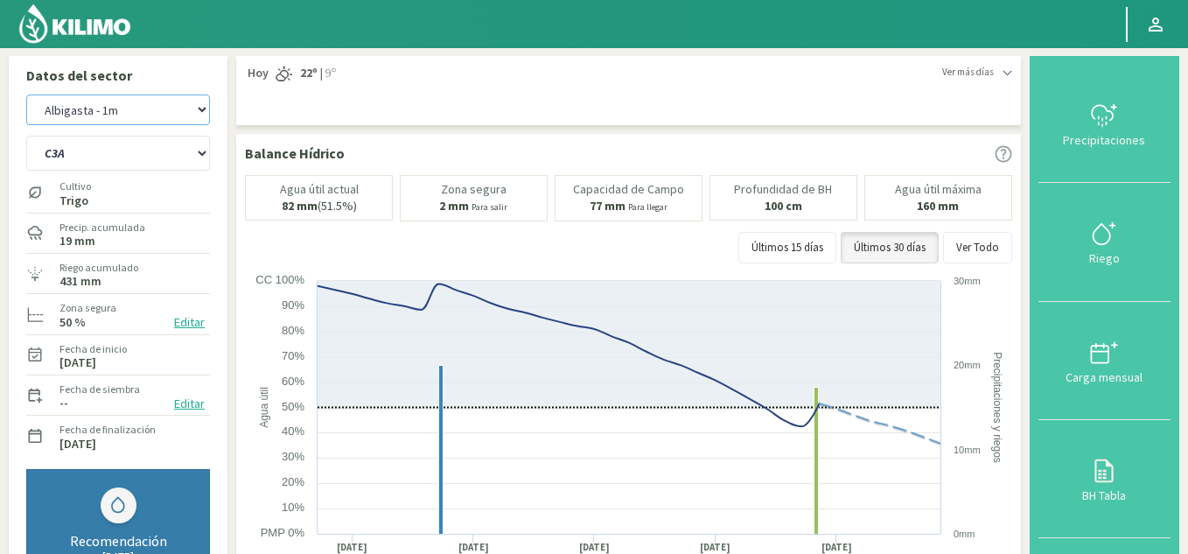
click at [123, 102] on select "Albigasta - 1m Albigasta - 2m" at bounding box center [118, 110] width 184 height 31
click at [26, 95] on select "Albigasta - 1m Albigasta - 2m" at bounding box center [118, 110] width 184 height 31
click at [109, 150] on select "C1 SUR C2A C2 SUR C3A C4A" at bounding box center [118, 153] width 184 height 35
click at [26, 136] on select "C1 SUR C2A C2 SUR C3A C4A" at bounding box center [118, 153] width 184 height 35
select select "3: Object"
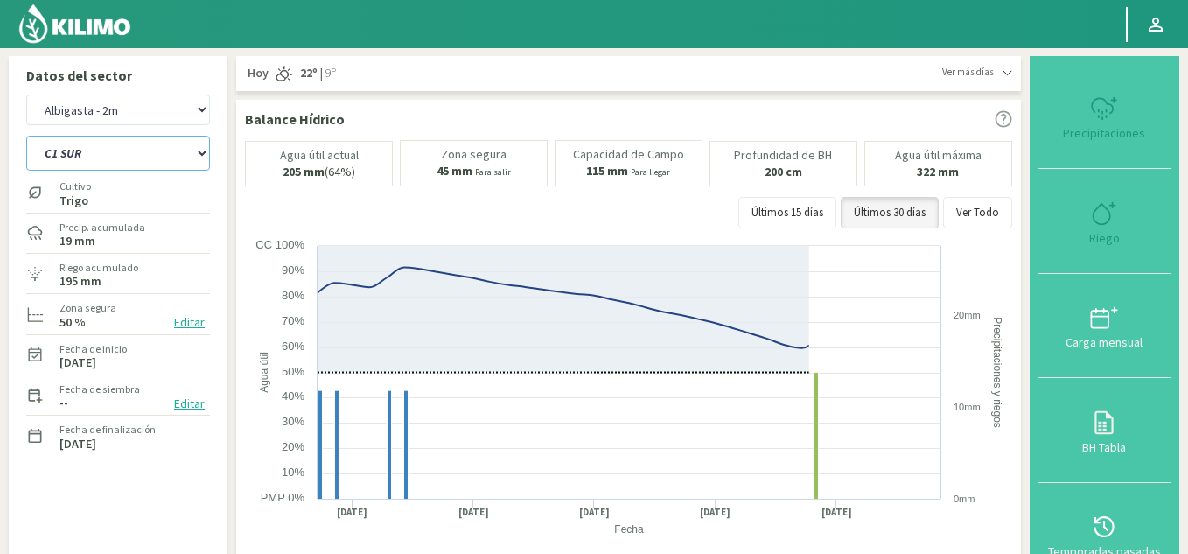
click at [122, 156] on select "C1 SUR C2A C2 SUR C3A C4A" at bounding box center [118, 153] width 184 height 35
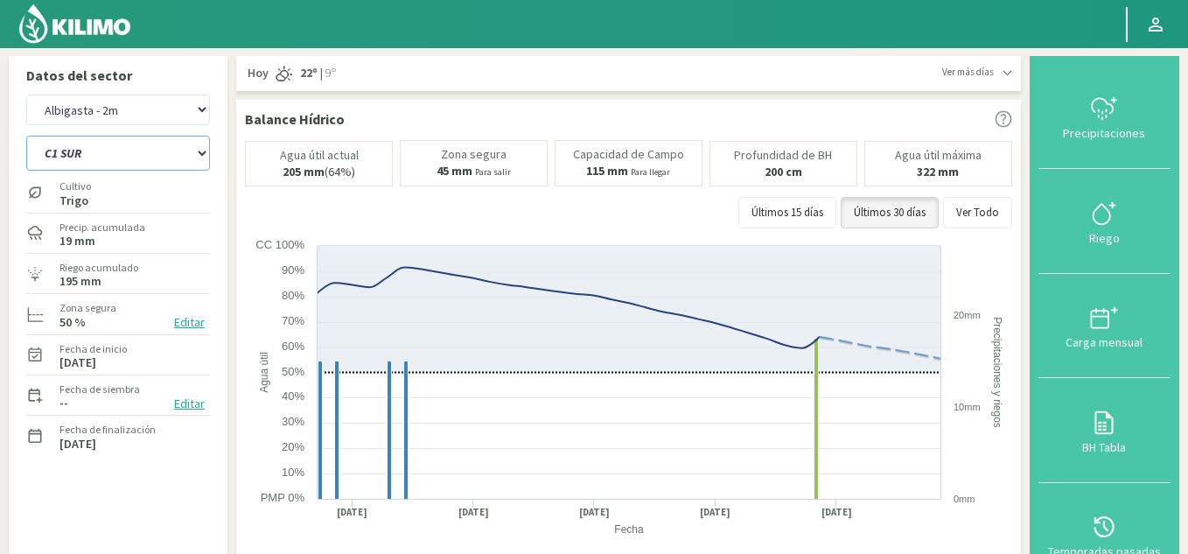
select select "8: Object"
click at [26, 136] on select "C1 SUR C2A C2 SUR C3A C4A" at bounding box center [118, 153] width 184 height 35
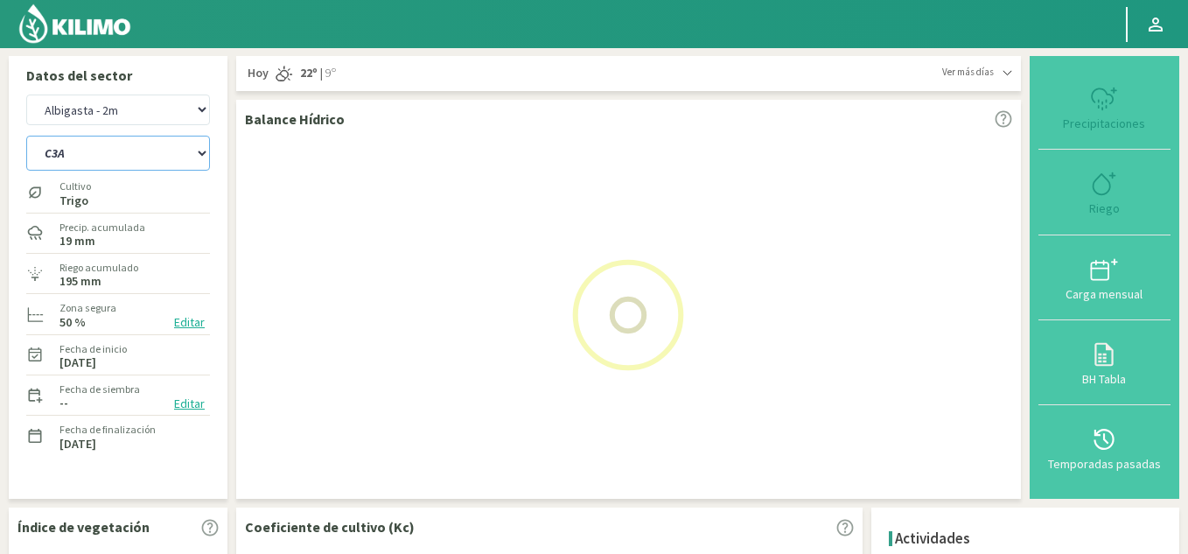
select select "5: Object"
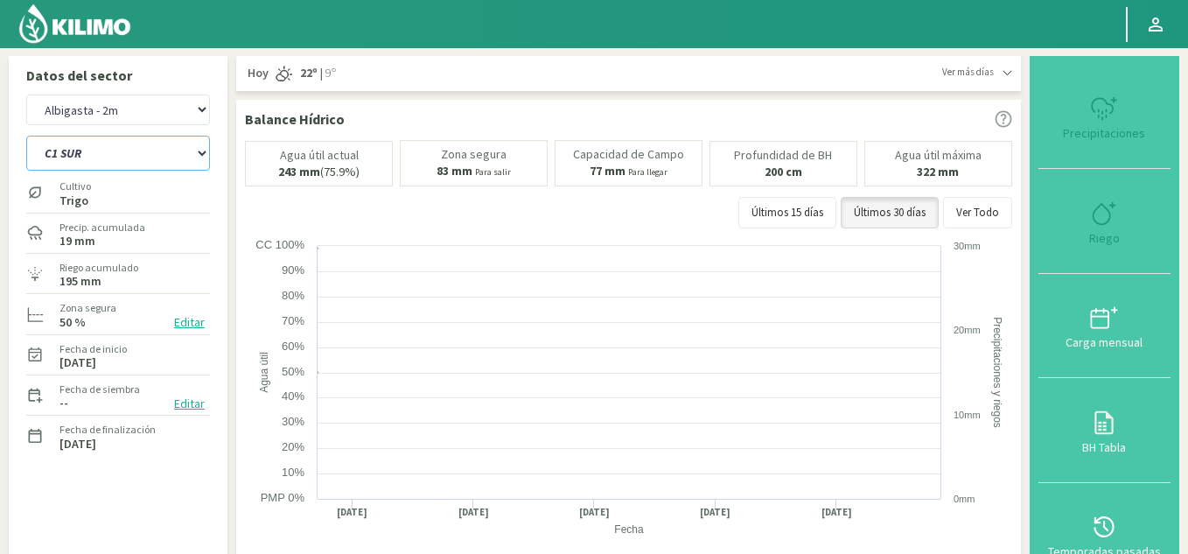
select select "13: Object"
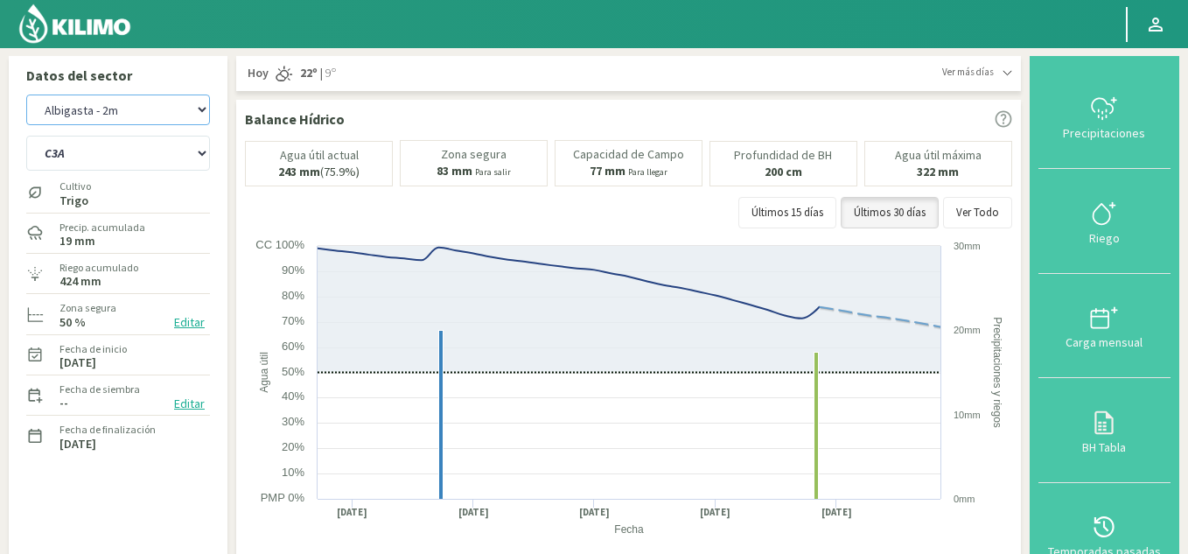
click at [116, 118] on select "Albigasta - 1m Albigasta - 2m" at bounding box center [118, 110] width 184 height 31
click at [26, 95] on select "Albigasta - 1m Albigasta - 2m" at bounding box center [118, 110] width 184 height 31
select select "6: Object"
select select "15: Object"
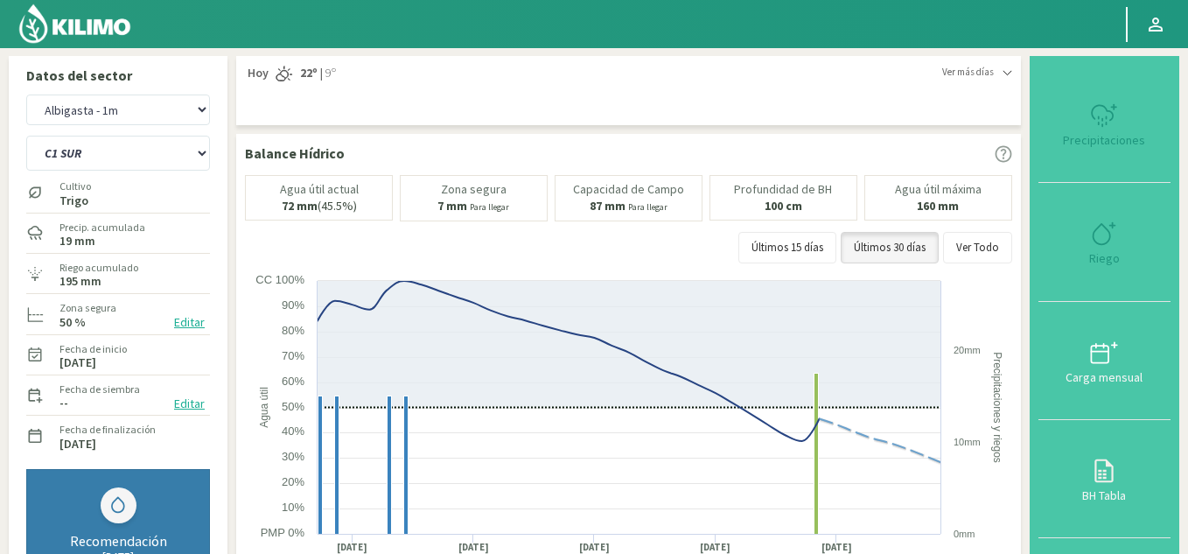
click at [102, 25] on img at bounding box center [75, 24] width 115 height 42
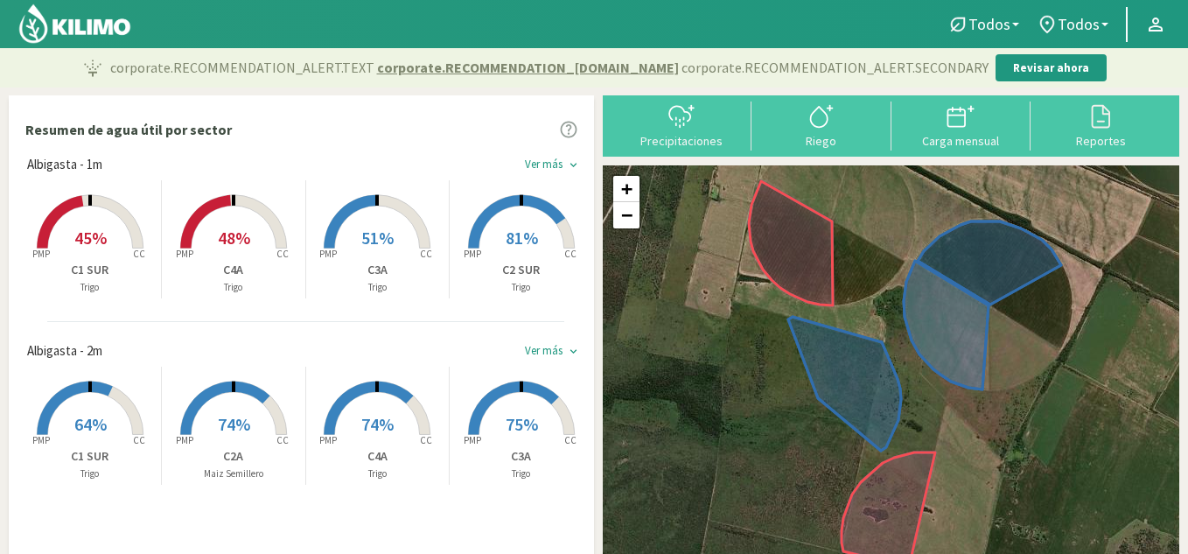
click at [233, 241] on span "48%" at bounding box center [234, 238] width 32 height 22
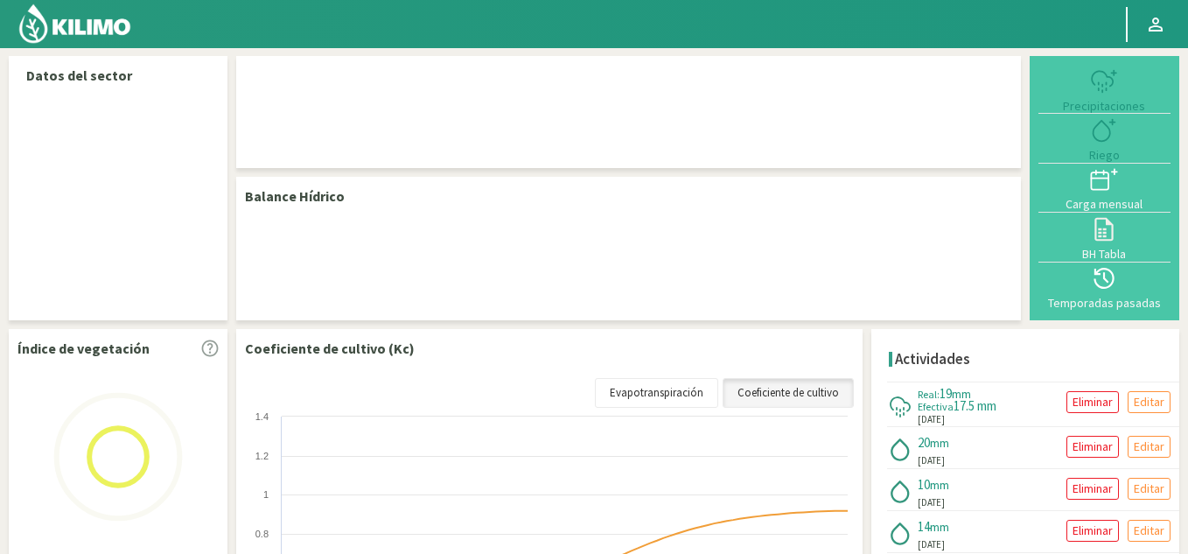
select select "4: Object"
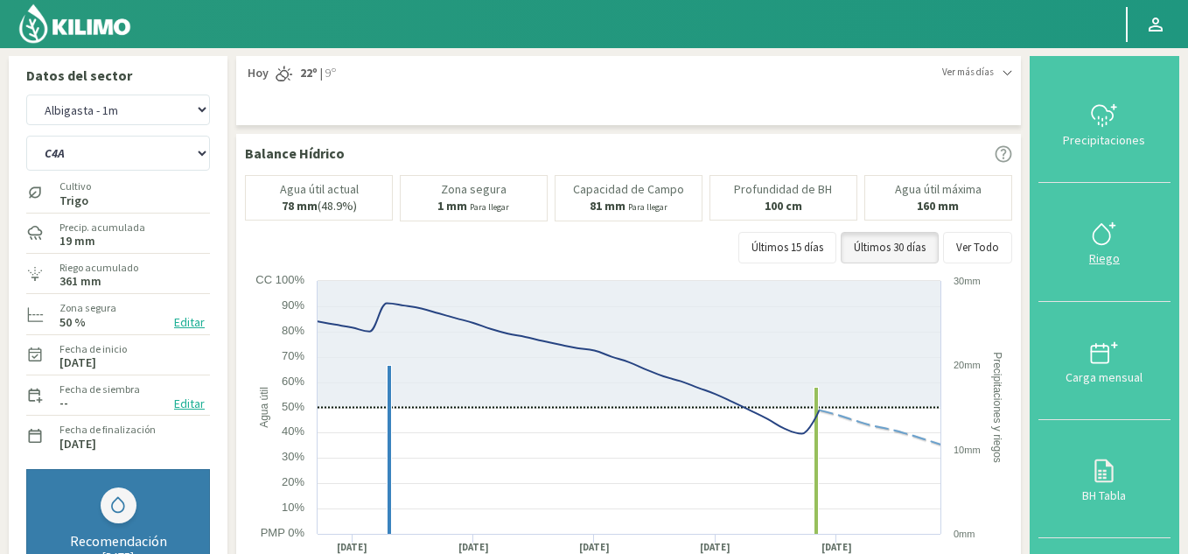
click at [1110, 256] on div "Riego" at bounding box center [1105, 258] width 122 height 12
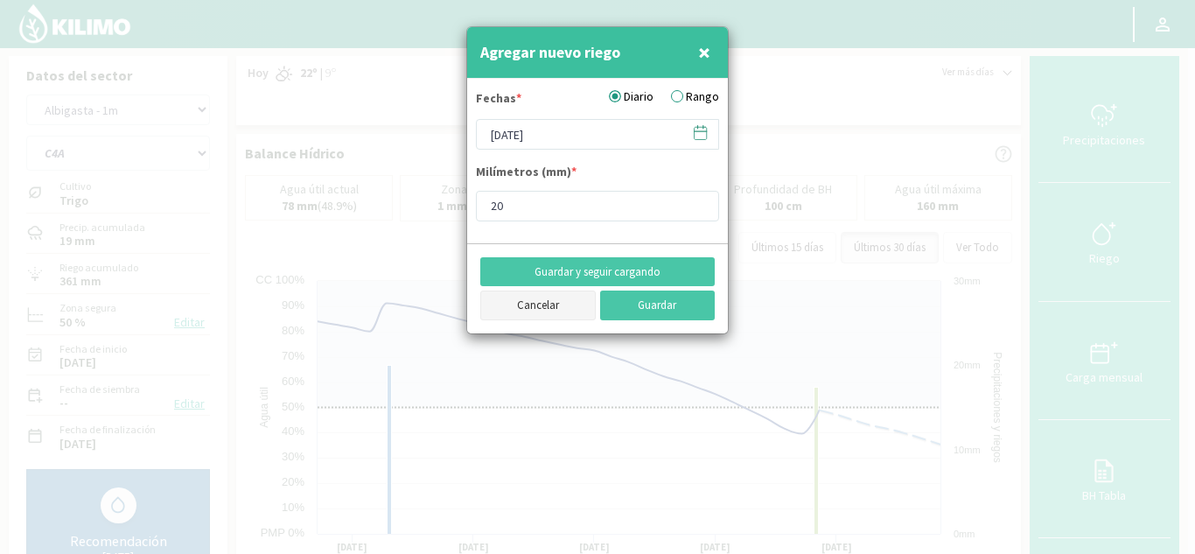
click at [544, 300] on button "Cancelar" at bounding box center [538, 306] width 116 height 30
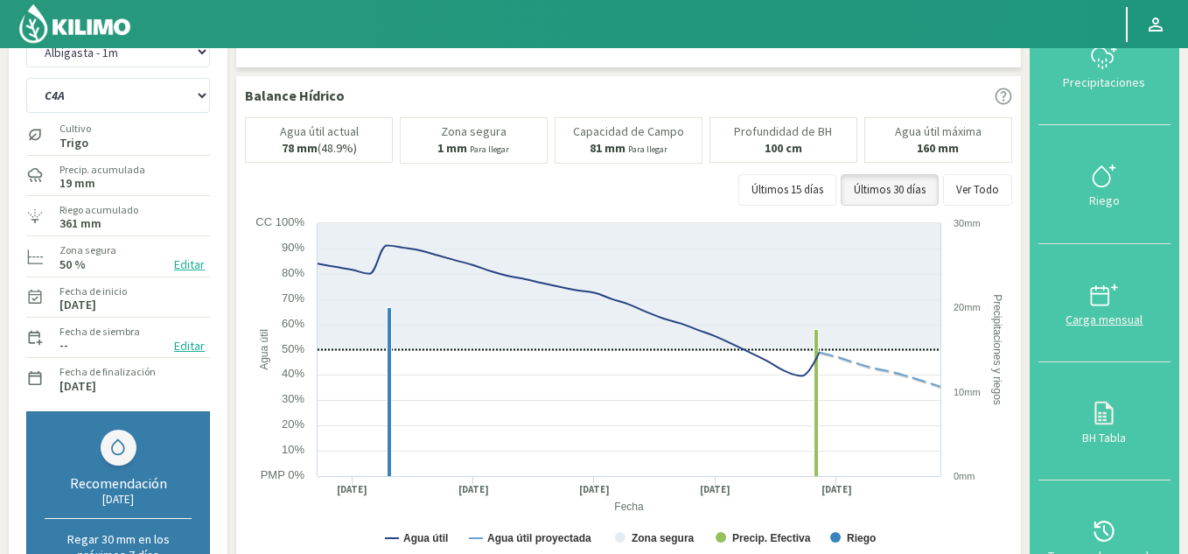
scroll to position [88, 0]
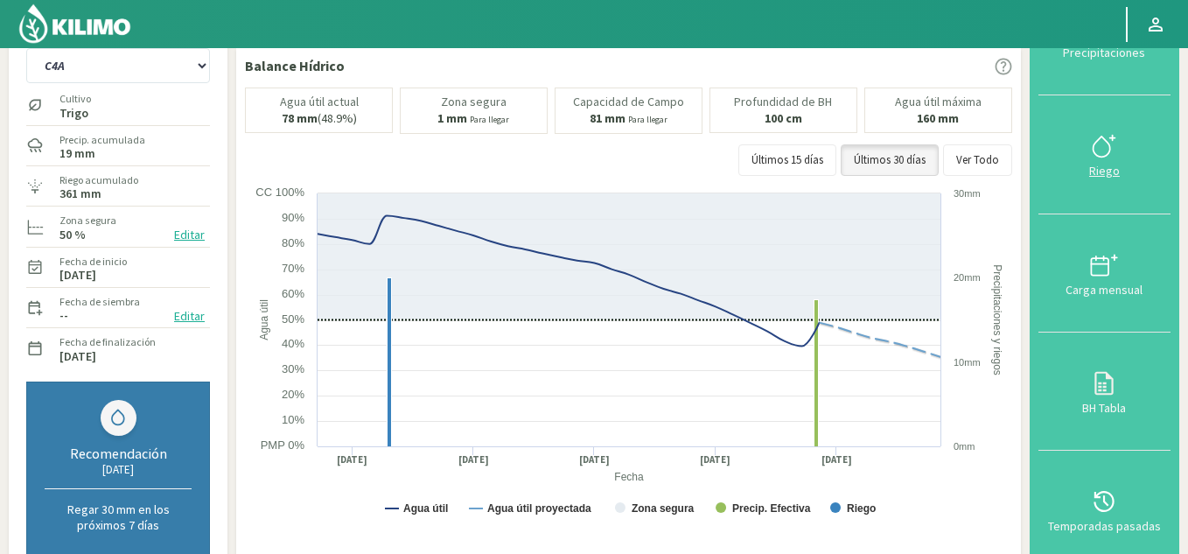
click at [1110, 168] on div "Riego" at bounding box center [1105, 171] width 122 height 12
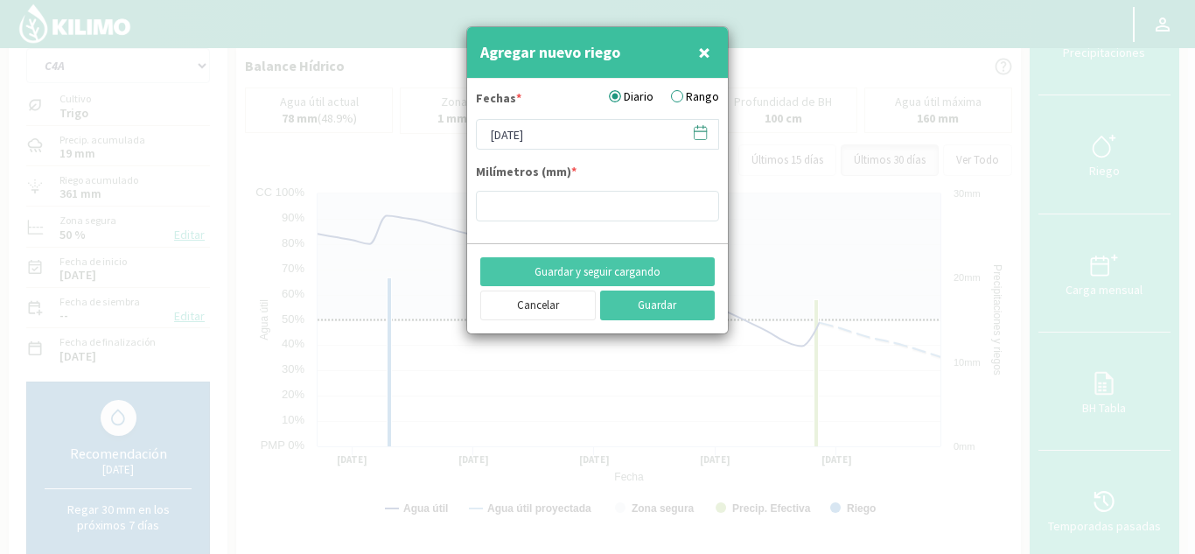
type input "20"
click at [703, 128] on icon at bounding box center [700, 132] width 17 height 17
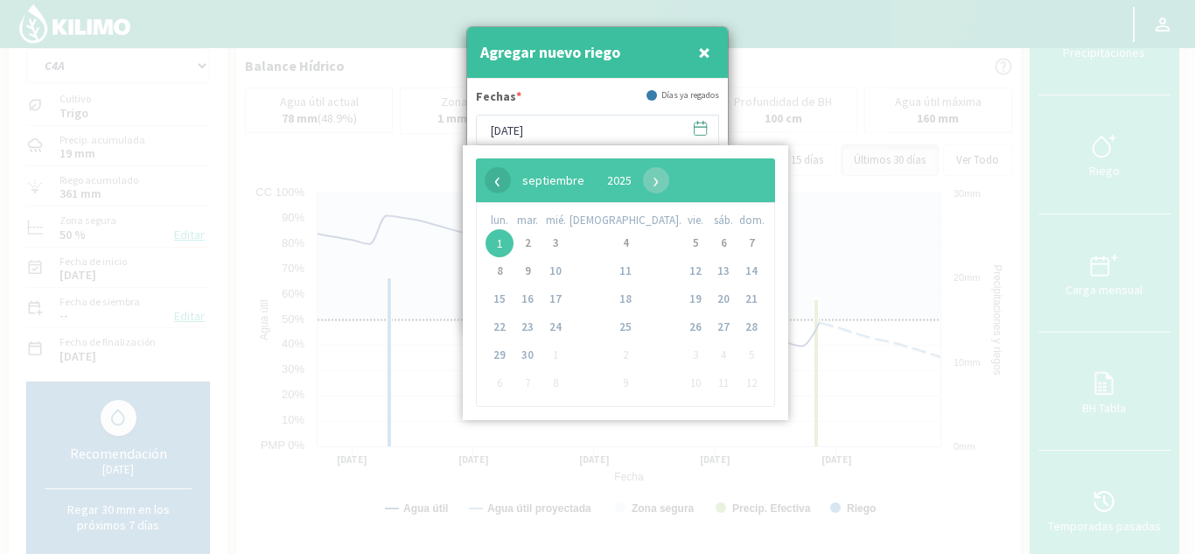
click at [497, 181] on span "‹" at bounding box center [498, 180] width 26 height 26
click at [542, 298] on span "12" at bounding box center [528, 299] width 28 height 28
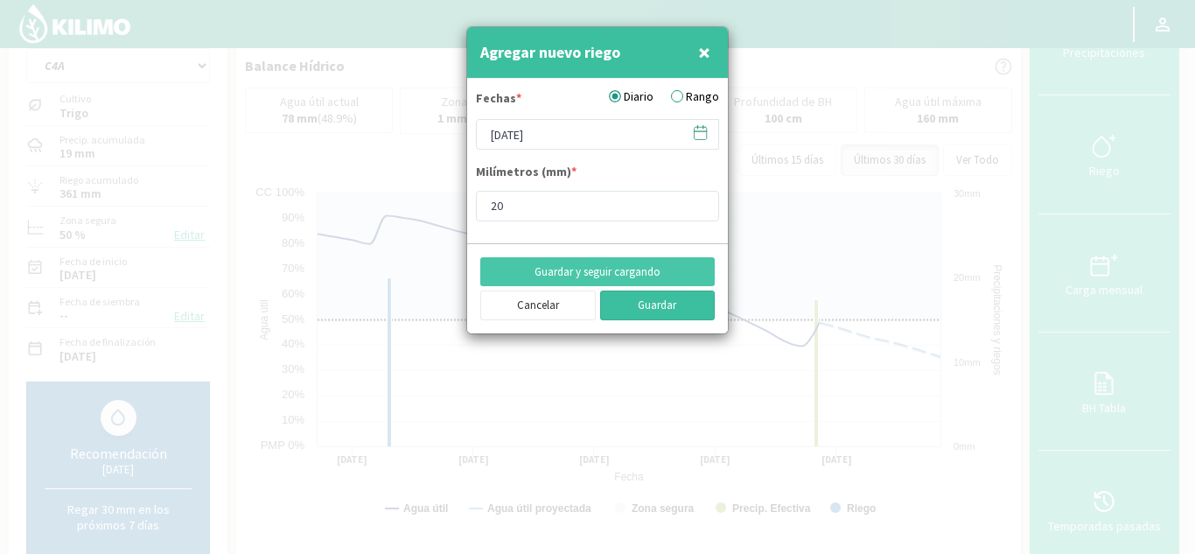
click at [675, 306] on button "Guardar" at bounding box center [658, 306] width 116 height 30
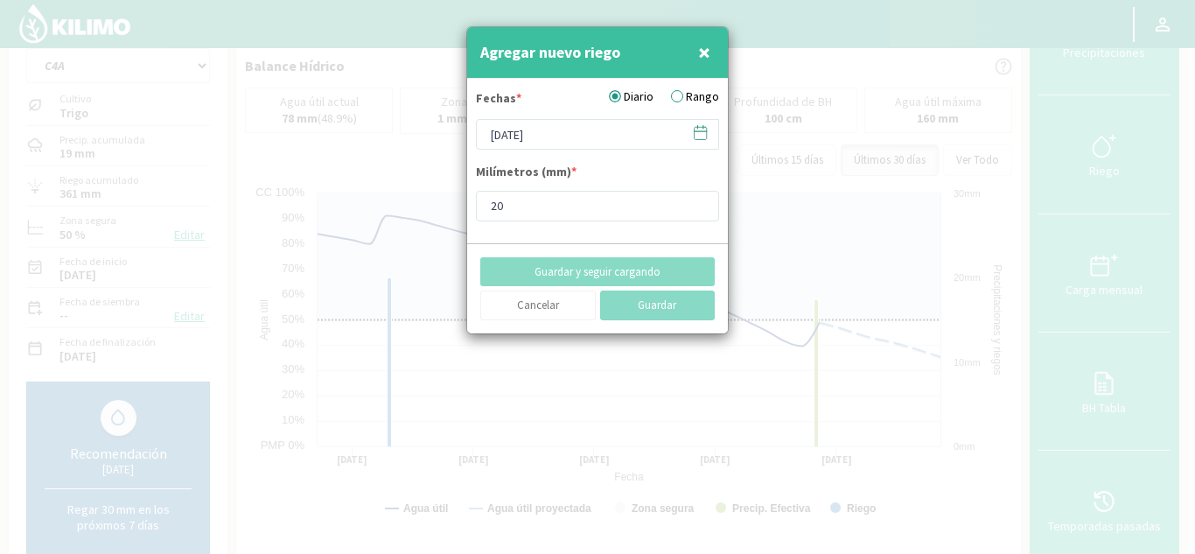
type input "[DATE]"
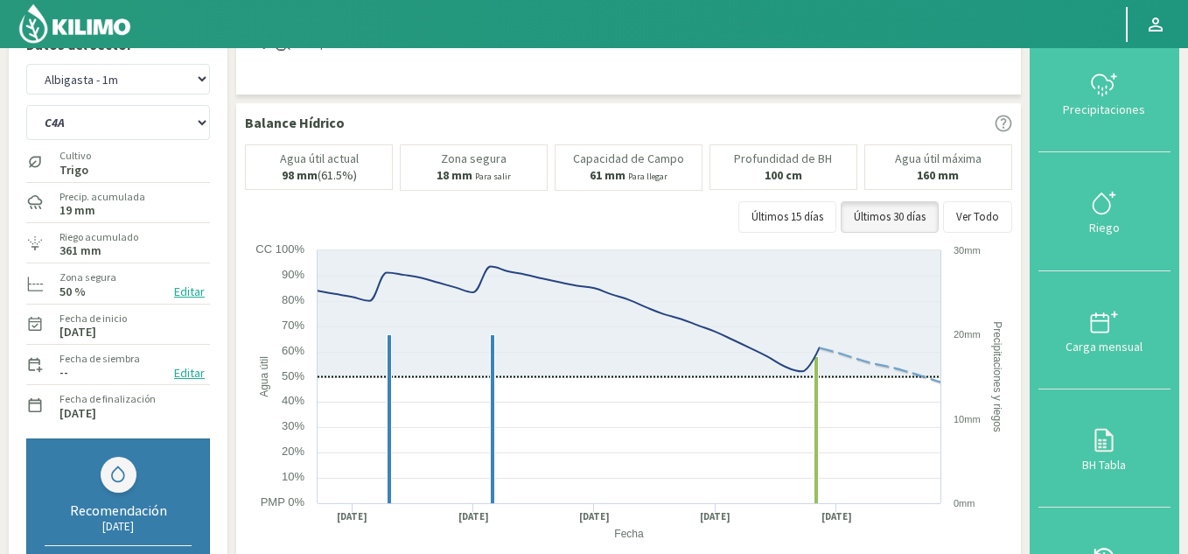
scroll to position [0, 0]
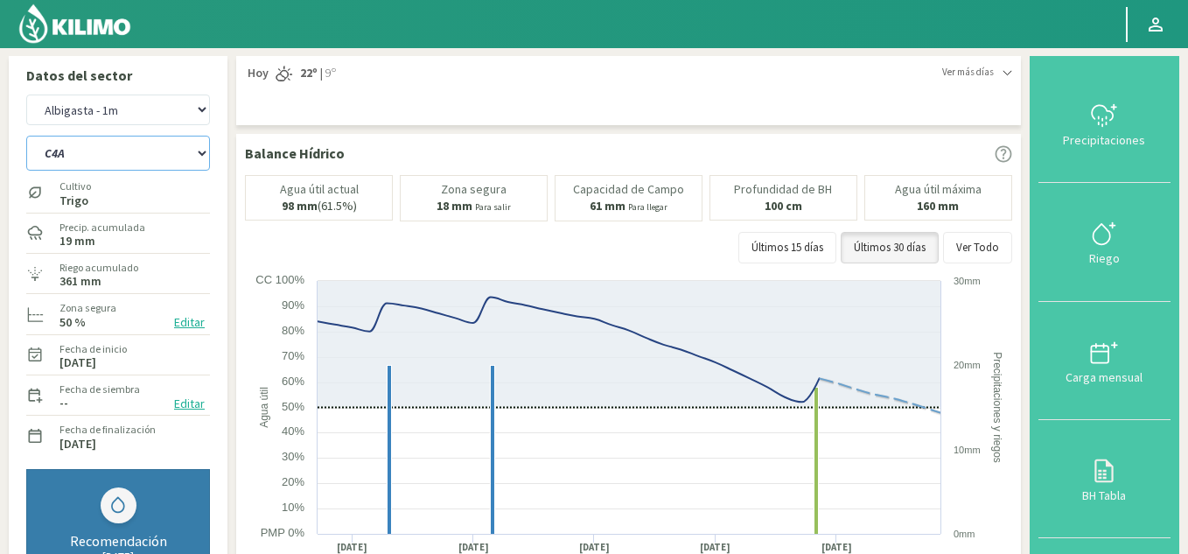
click at [69, 155] on select "C1 SUR C2A C2 SUR C3A C4A" at bounding box center [118, 153] width 184 height 35
click at [217, 151] on div "Albigasta - 1m Albigasta - 2m C1 SUR C2A C2 SUR C3A C4A Cultivo [PERSON_NAME] P…" at bounding box center [118, 382] width 201 height 592
click at [127, 112] on select "Albigasta - 1m Albigasta - 2m" at bounding box center [118, 110] width 184 height 31
click at [26, 95] on select "Albigasta - 1m Albigasta - 2m" at bounding box center [118, 110] width 184 height 31
select select "3: Object"
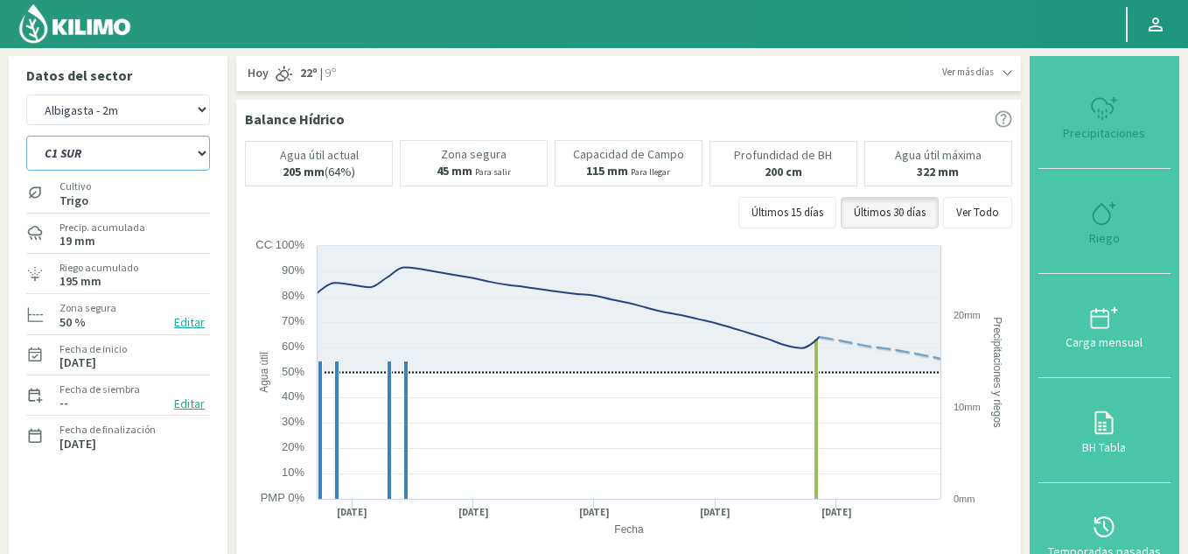
click at [86, 157] on select "C1 SUR C2A C2 SUR C3A C4A" at bounding box center [118, 153] width 184 height 35
select select "9: Object"
click at [26, 136] on select "C1 SUR C2A C2 SUR C3A C4A" at bounding box center [118, 153] width 184 height 35
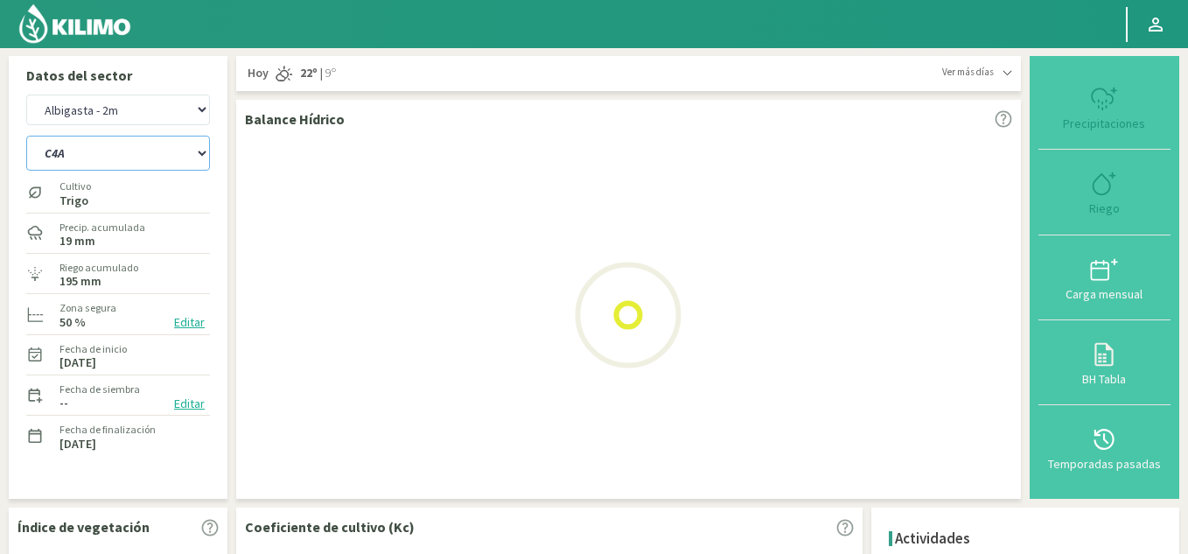
select select "5: Object"
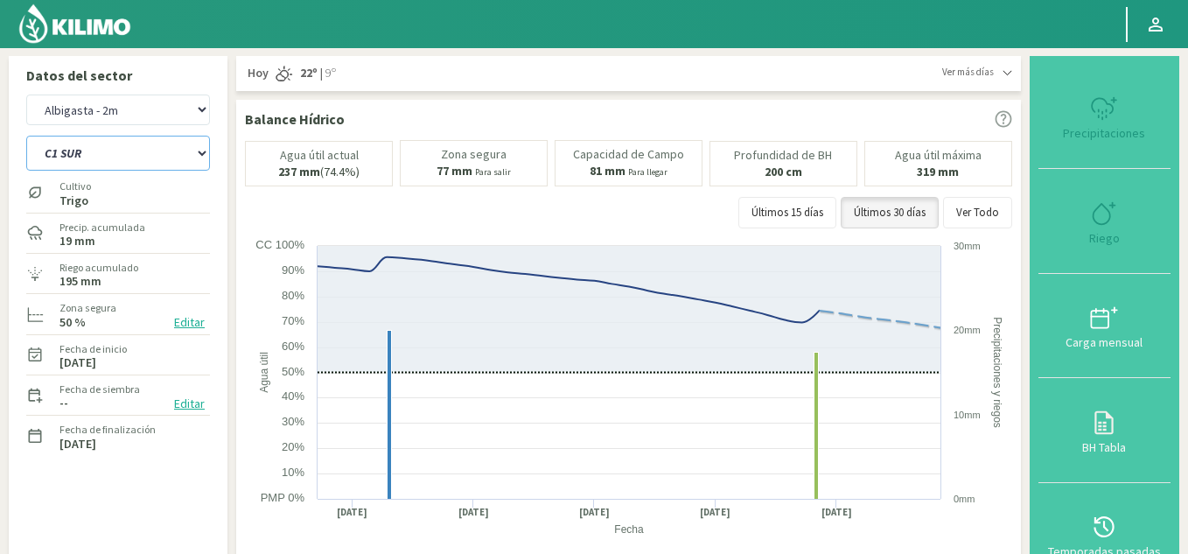
select select "14: Object"
click at [159, 151] on select "C1 SUR C2A C2 SUR C3A C4A" at bounding box center [118, 153] width 184 height 35
click at [26, 136] on select "C1 SUR C2A C2 SUR C3A C4A" at bounding box center [118, 153] width 184 height 35
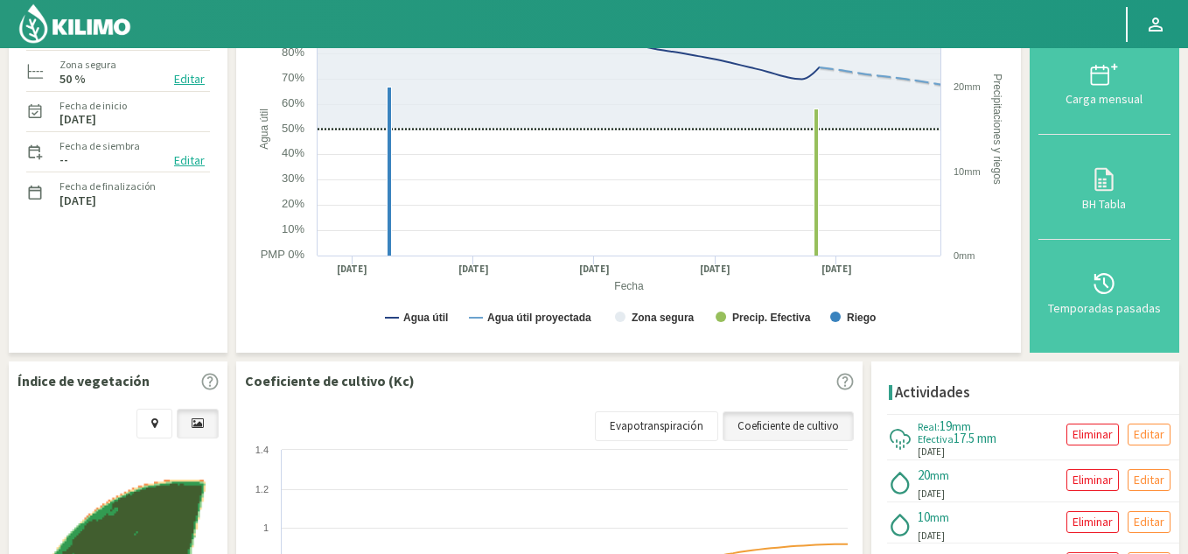
scroll to position [56, 0]
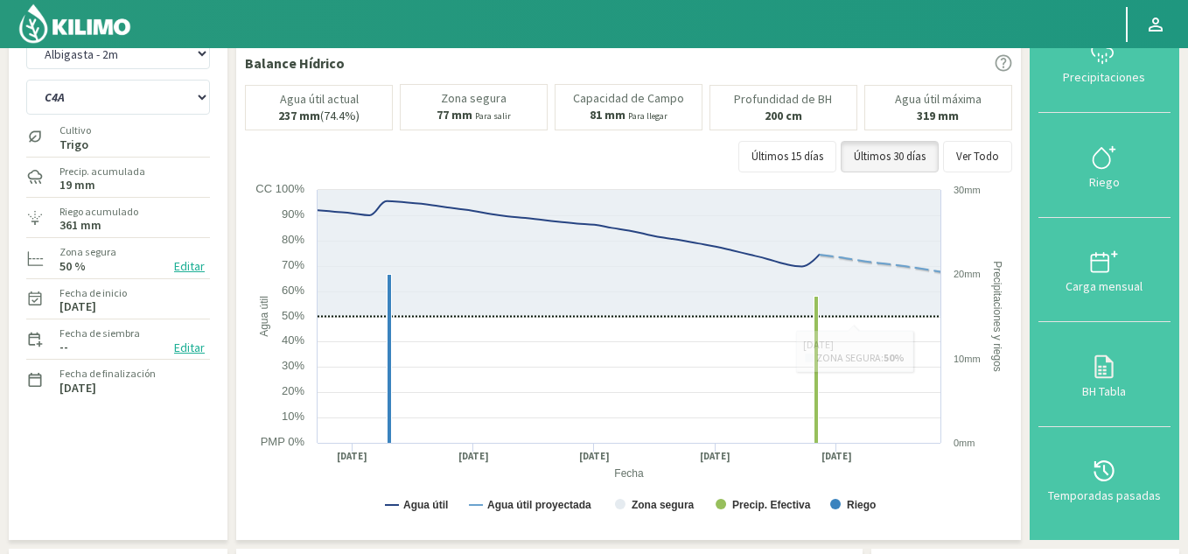
click at [1099, 182] on div "Riego" at bounding box center [1105, 182] width 122 height 12
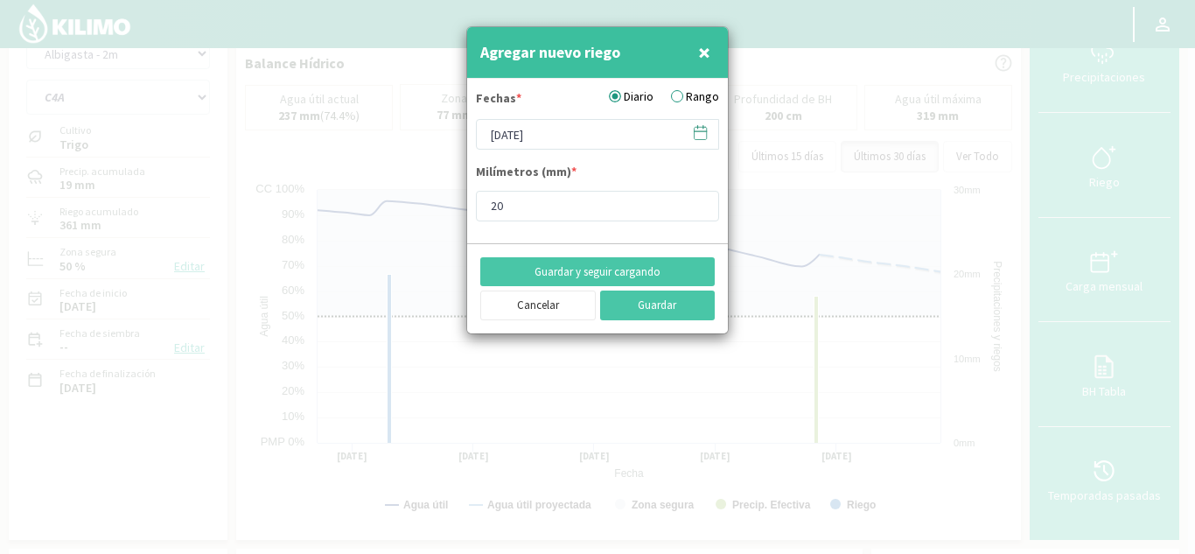
click at [702, 130] on icon at bounding box center [700, 132] width 17 height 17
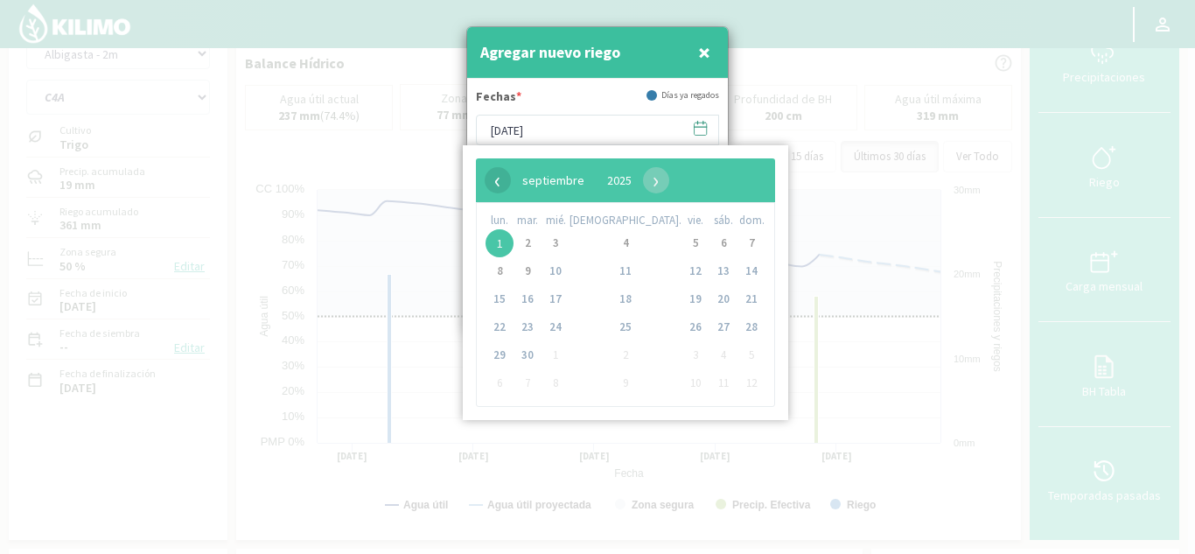
click at [492, 182] on span "‹" at bounding box center [498, 180] width 26 height 26
click at [540, 298] on span "12" at bounding box center [528, 299] width 28 height 28
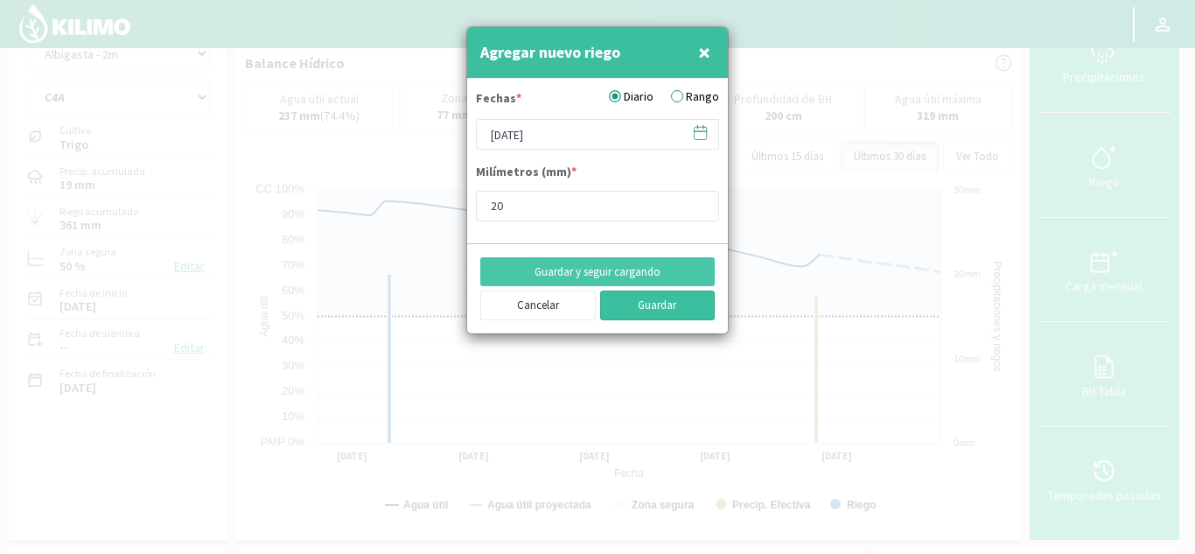
click at [648, 306] on button "Guardar" at bounding box center [658, 306] width 116 height 30
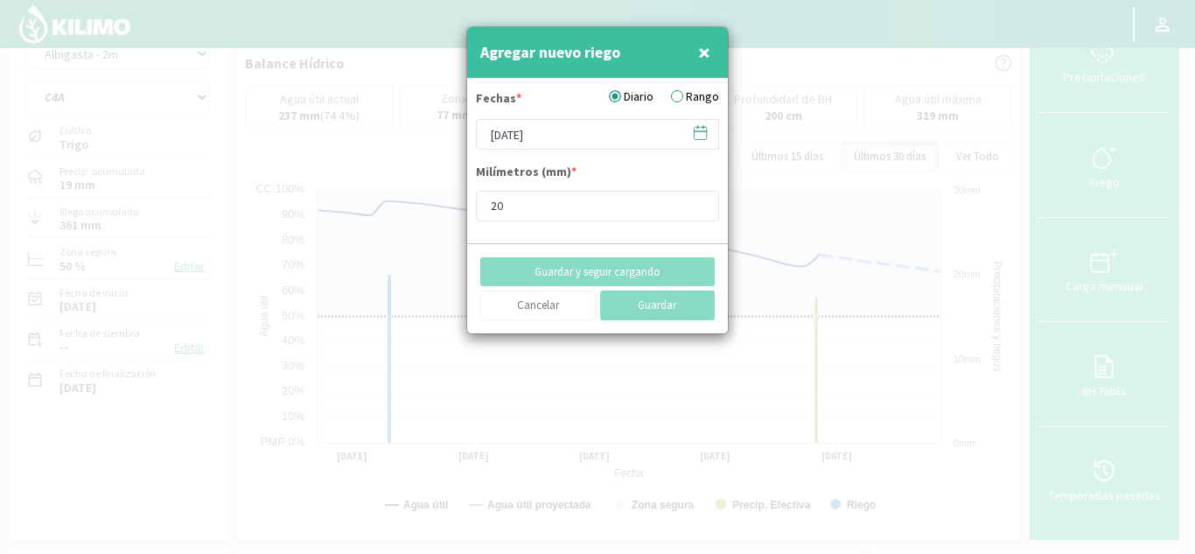
type input "[DATE]"
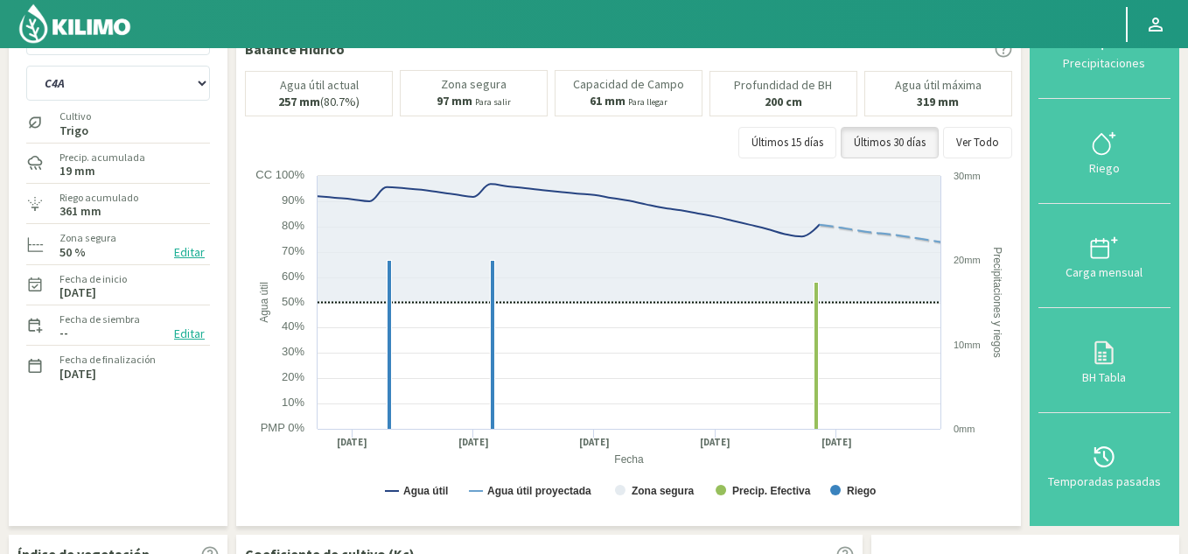
scroll to position [0, 0]
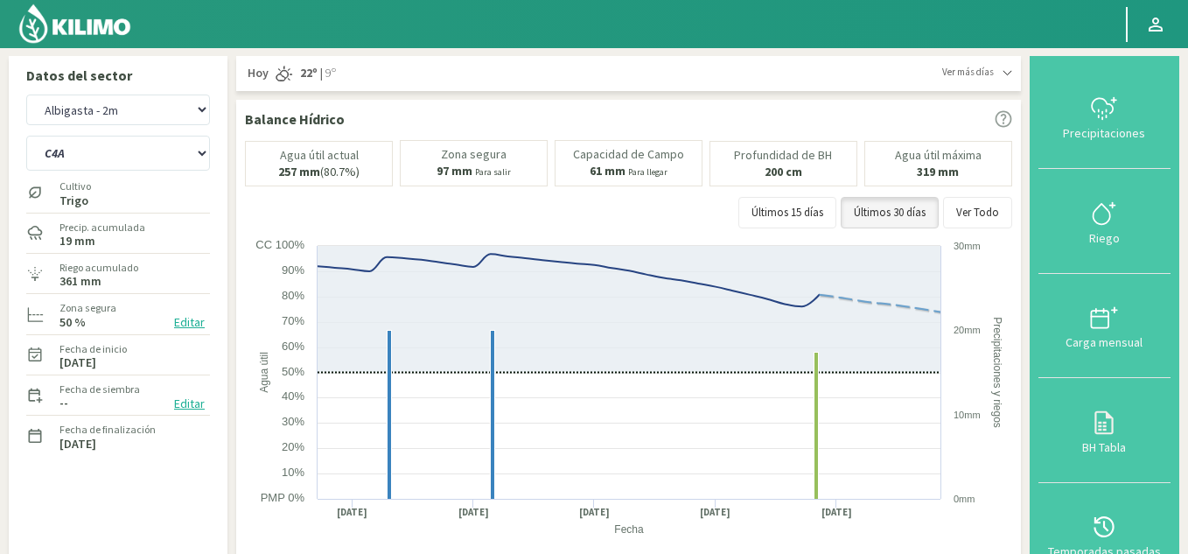
click at [99, 22] on img at bounding box center [75, 24] width 115 height 42
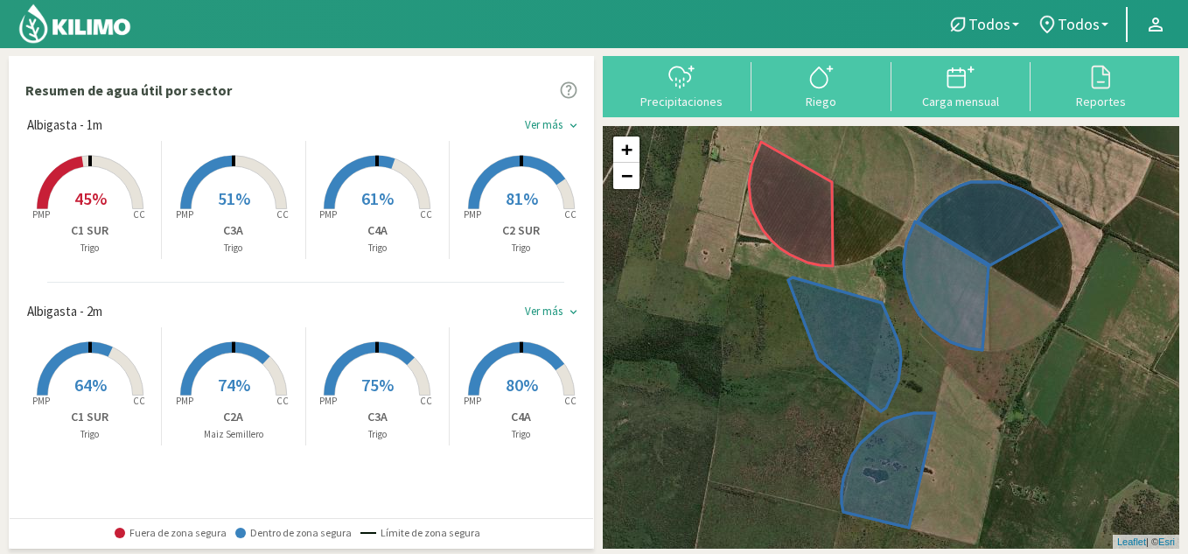
click at [557, 124] on div "Ver más keyboard_arrow_down" at bounding box center [555, 126] width 60 height 22
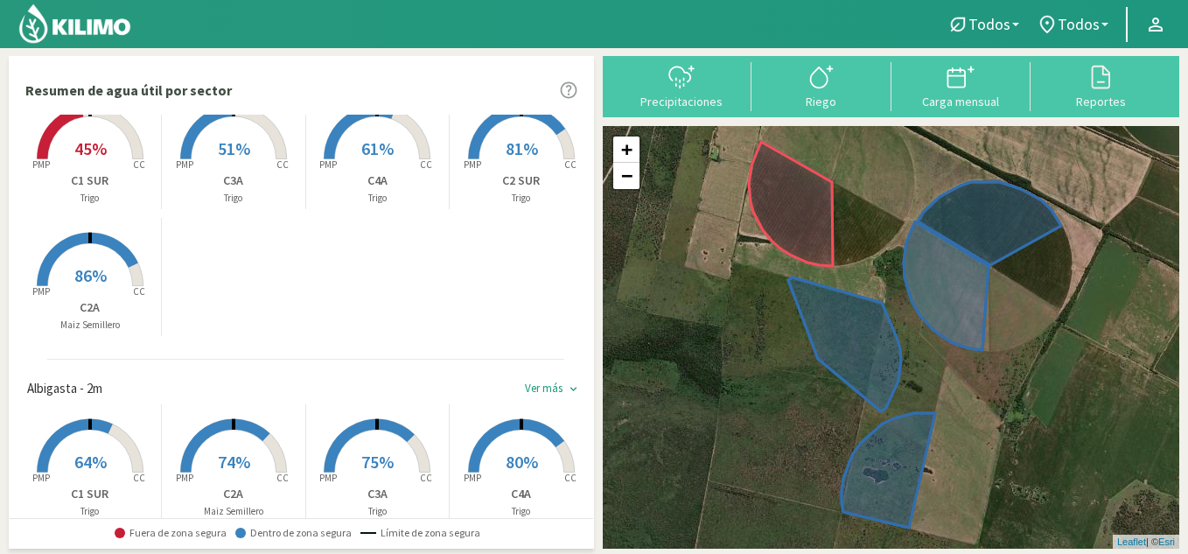
scroll to position [76, 0]
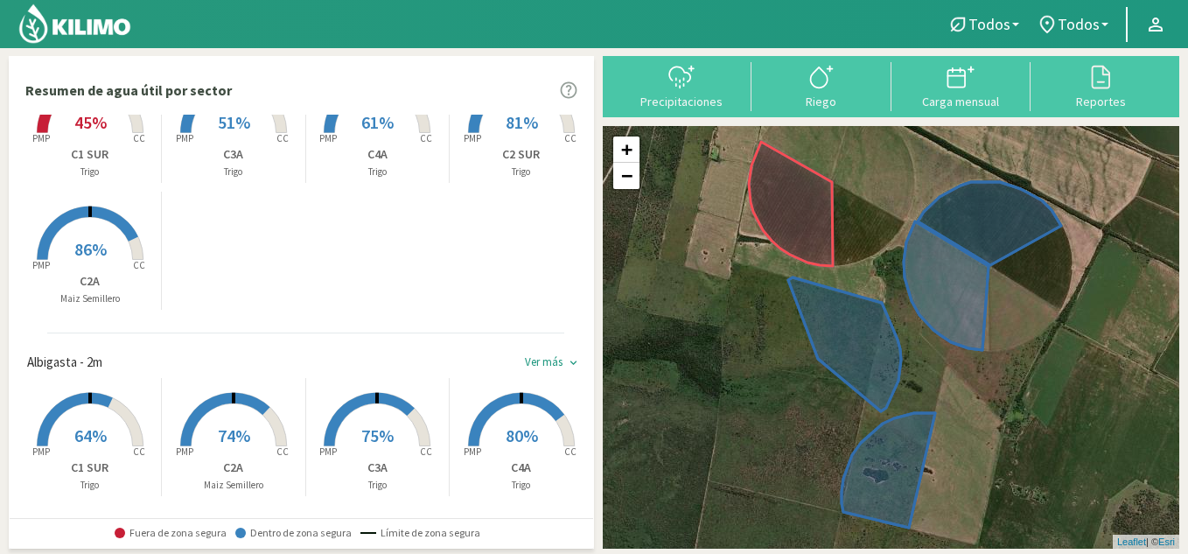
click at [95, 422] on rect at bounding box center [90, 448] width 140 height 140
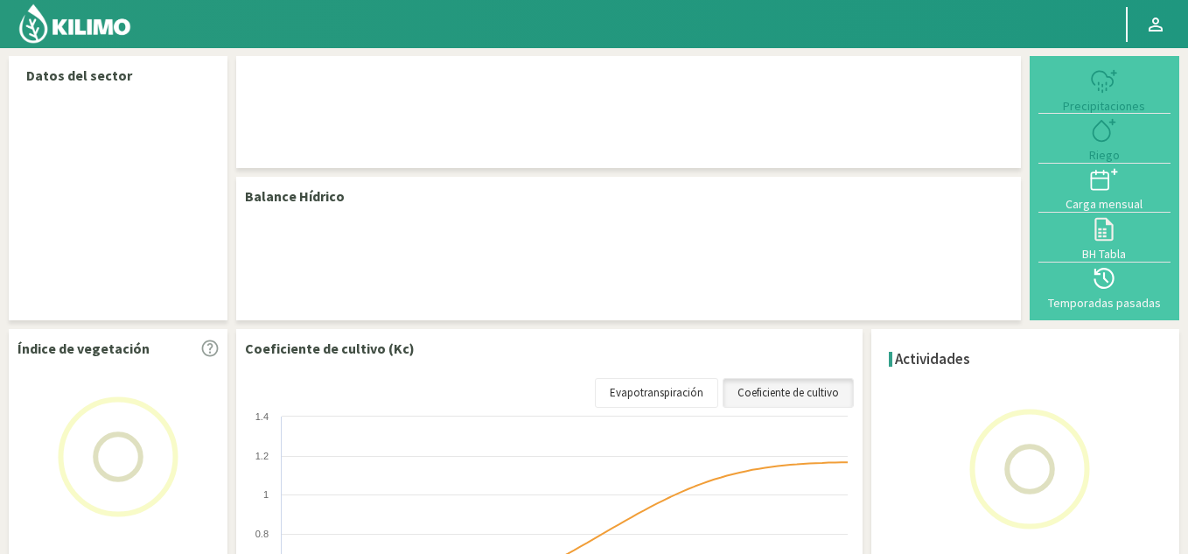
select select "1: Object"
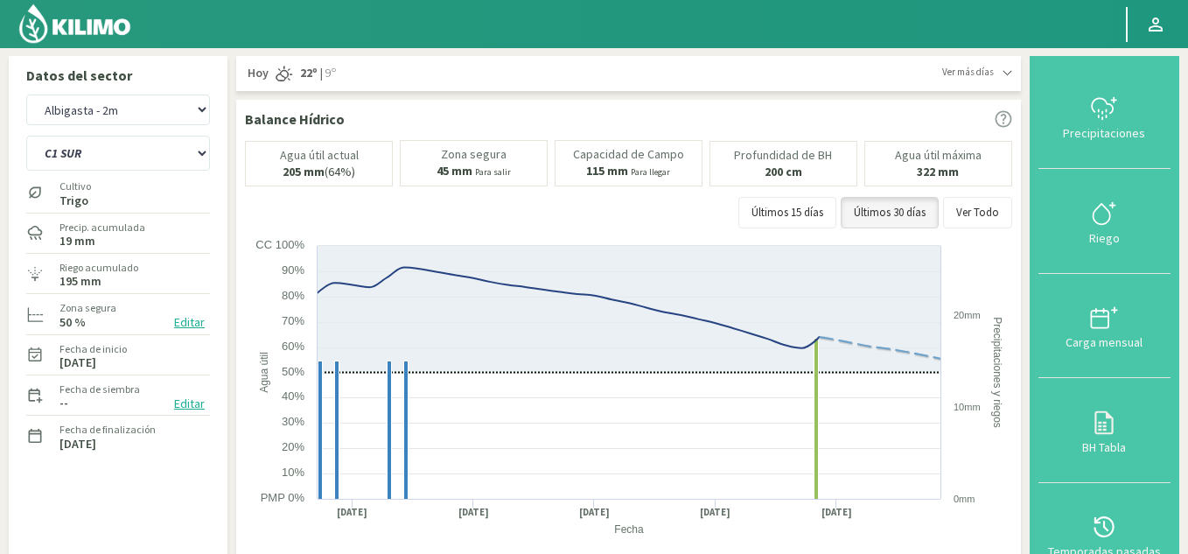
click at [88, 32] on img at bounding box center [75, 24] width 115 height 42
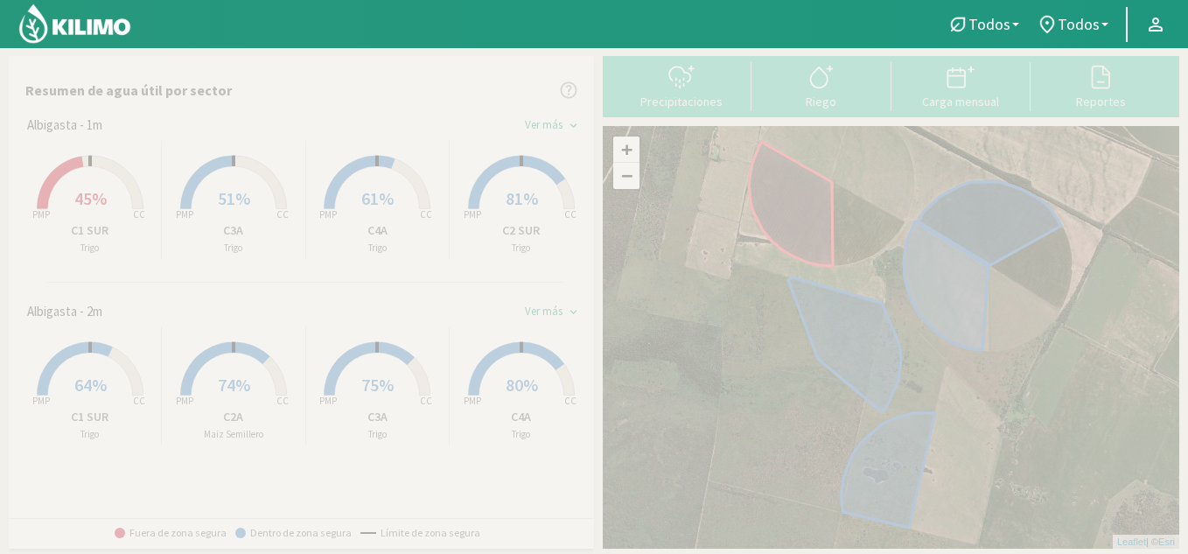
click at [85, 209] on span "45%" at bounding box center [90, 198] width 32 height 22
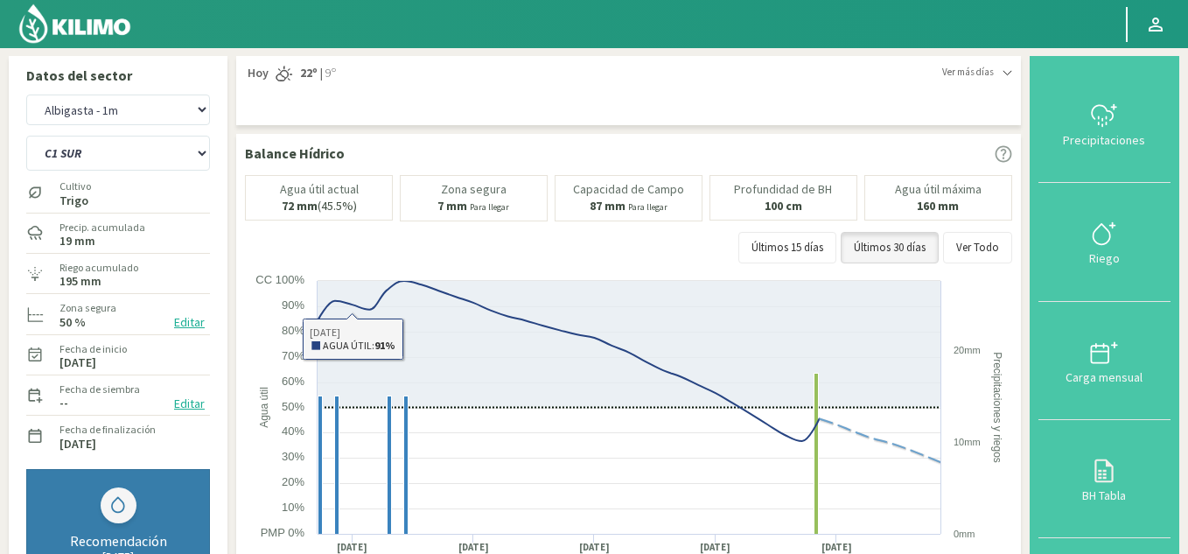
click at [314, 238] on div "Últimos 15 [PERSON_NAME] Últimos 30 [PERSON_NAME] Ver Todo" at bounding box center [628, 248] width 767 height 32
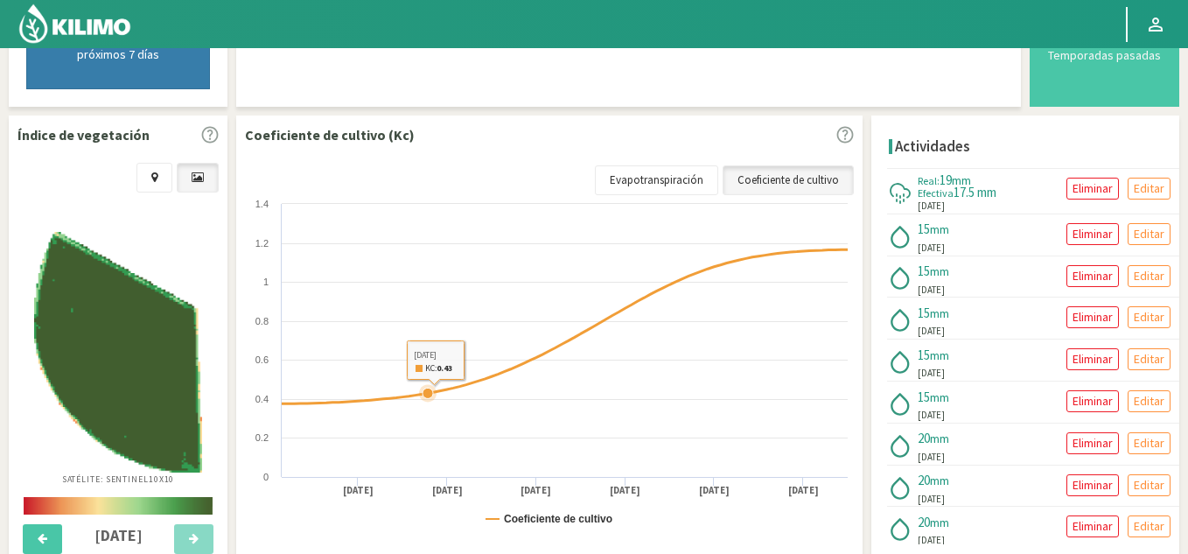
scroll to position [668, 0]
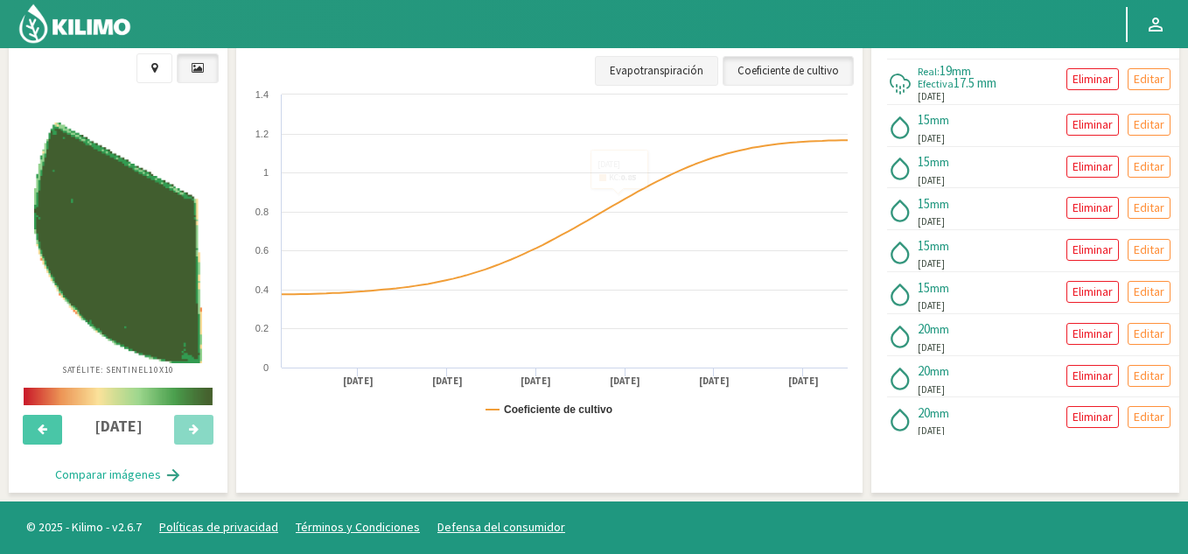
click at [679, 63] on link "Evapotranspiración" at bounding box center [656, 71] width 123 height 30
